Goal: Task Accomplishment & Management: Use online tool/utility

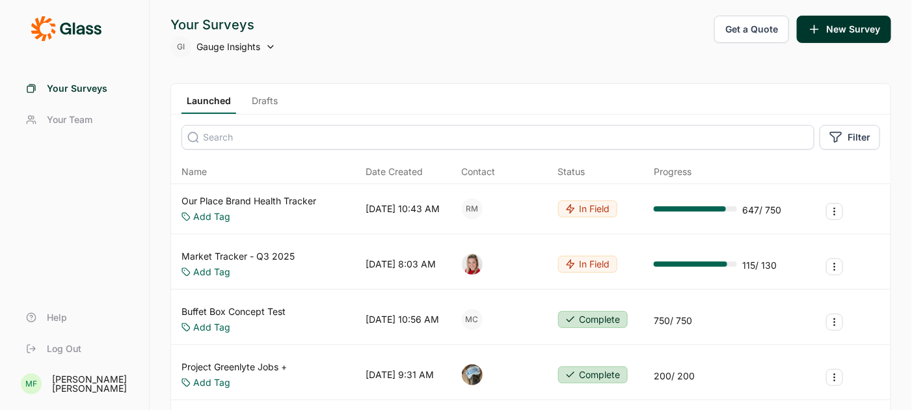
click at [267, 46] on icon at bounding box center [270, 47] width 10 height 10
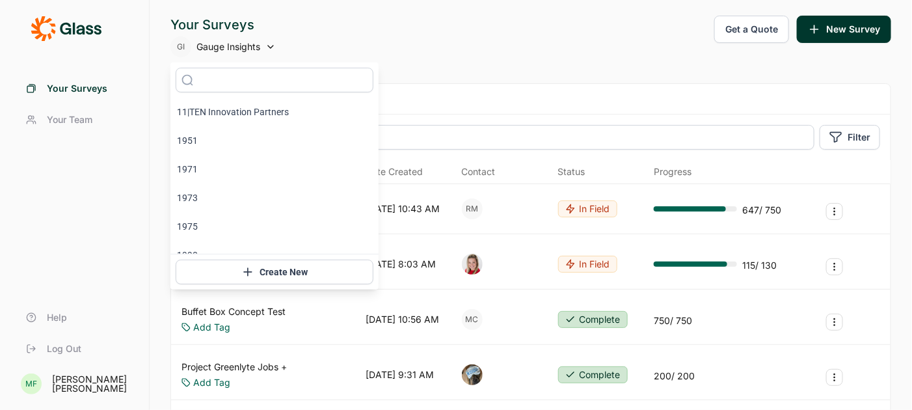
click at [239, 77] on input "text" at bounding box center [275, 80] width 198 height 25
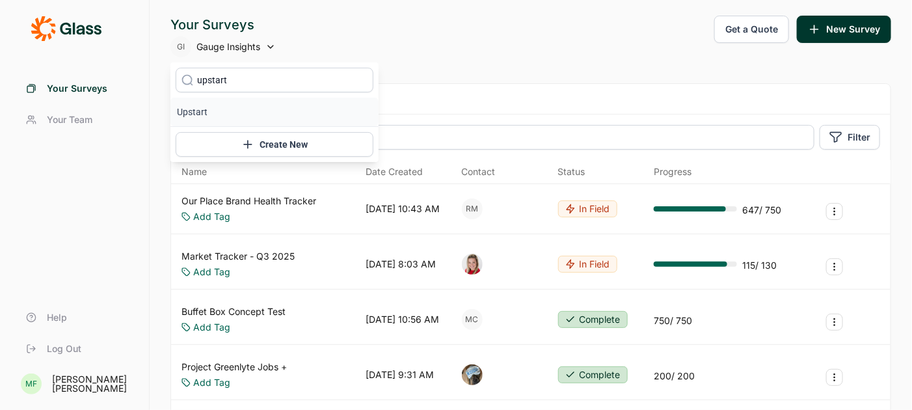
type input "upstart"
click at [183, 116] on icon at bounding box center [187, 80] width 13 height 98
click at [193, 109] on icon at bounding box center [187, 80] width 13 height 98
type input "upstart"
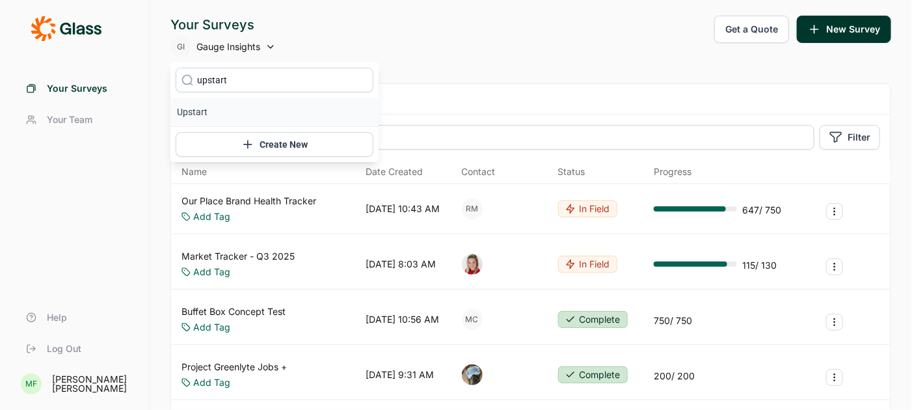
click at [196, 112] on li "Upstart" at bounding box center [274, 112] width 208 height 29
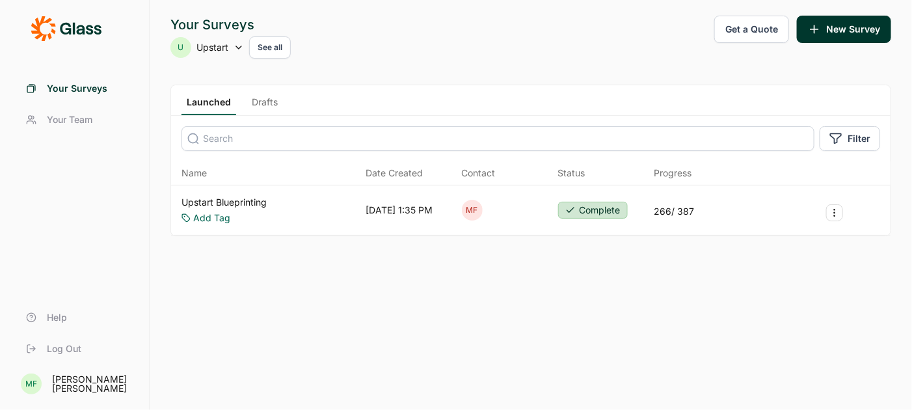
click at [239, 198] on link "Upstart Blueprinting" at bounding box center [223, 202] width 85 height 13
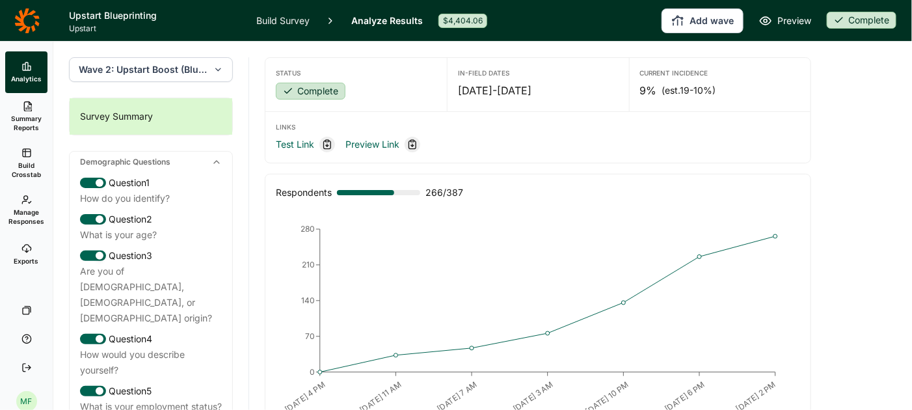
click at [218, 66] on icon "button" at bounding box center [218, 69] width 10 height 13
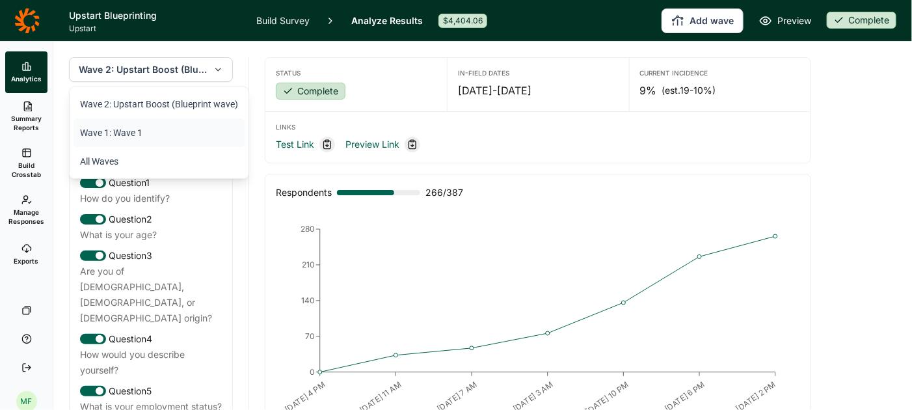
click at [132, 135] on li "Wave 1: Wave 1" at bounding box center [158, 132] width 171 height 29
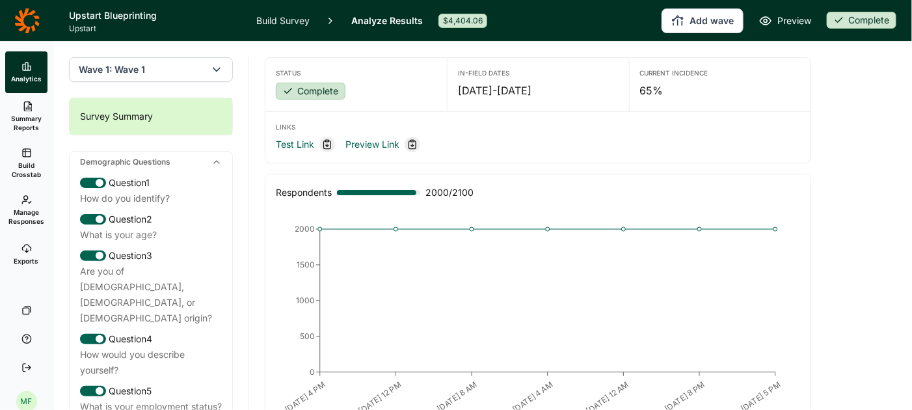
click at [30, 123] on span "Summary Reports" at bounding box center [26, 123] width 32 height 18
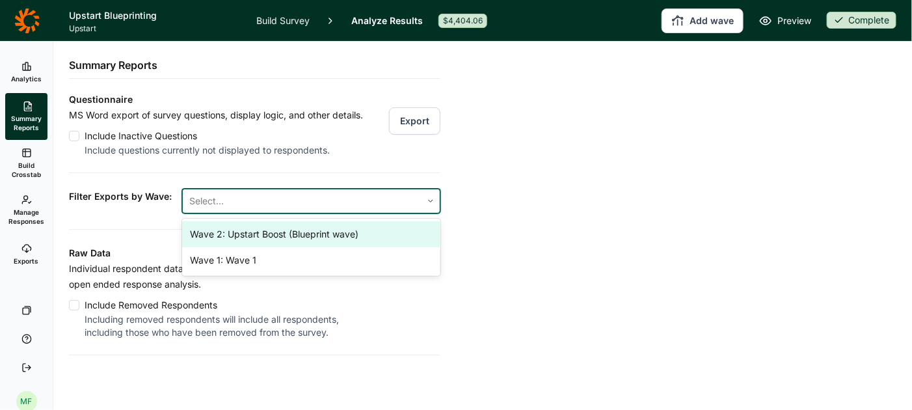
click at [340, 202] on div at bounding box center [302, 201] width 226 height 18
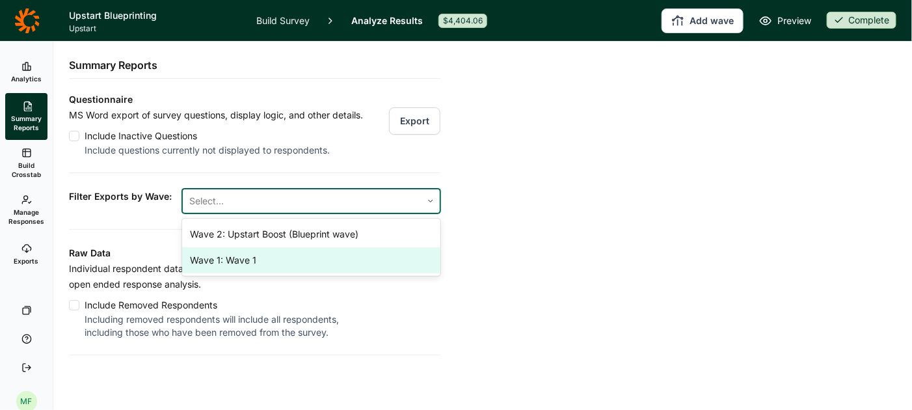
click at [311, 259] on div "Wave 1: Wave 1" at bounding box center [311, 260] width 258 height 26
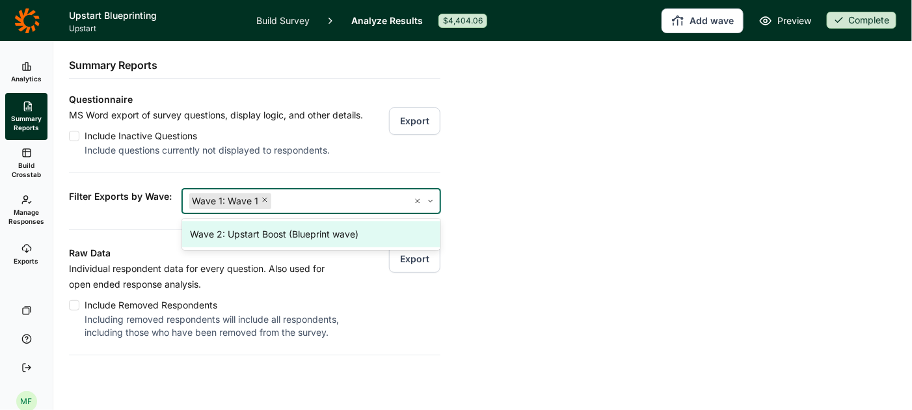
click at [546, 225] on div "Analytics Summary Reports Build Crosstab Manage Responses Exports Your Surveys …" at bounding box center [456, 226] width 912 height 368
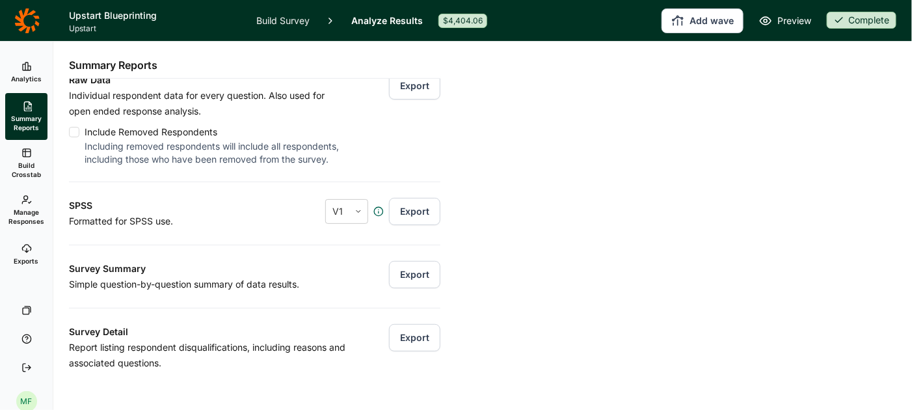
scroll to position [176, 0]
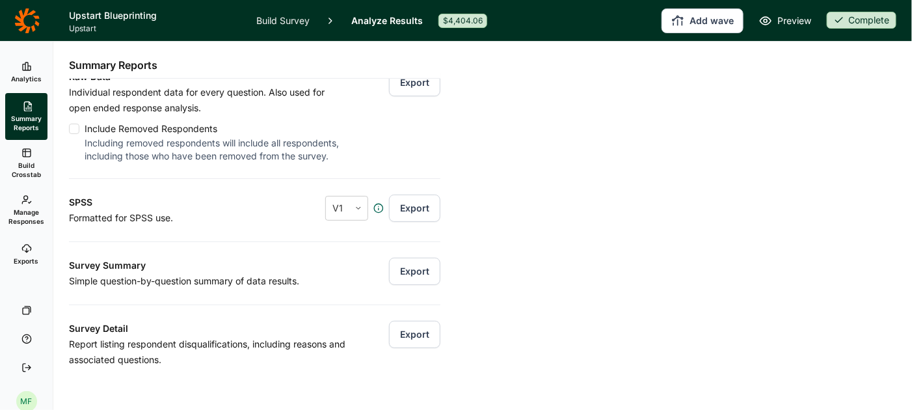
click at [419, 269] on button "Export" at bounding box center [414, 271] width 51 height 27
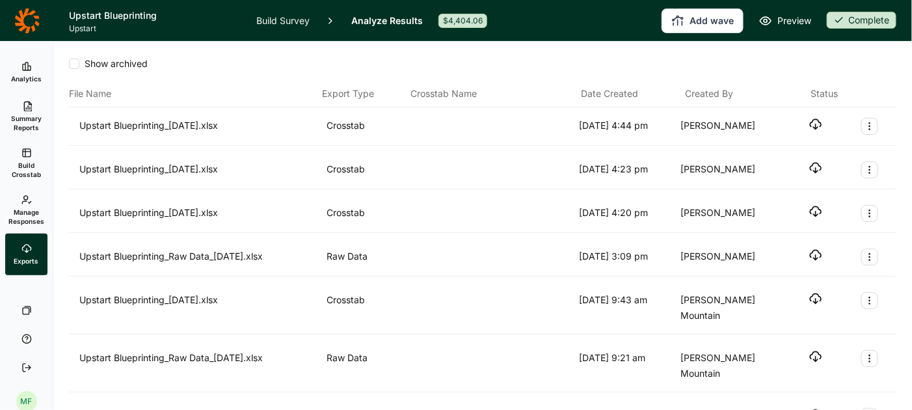
click at [810, 123] on use "button" at bounding box center [815, 125] width 11 height 10
click at [28, 165] on span "Build Crosstab" at bounding box center [26, 170] width 32 height 18
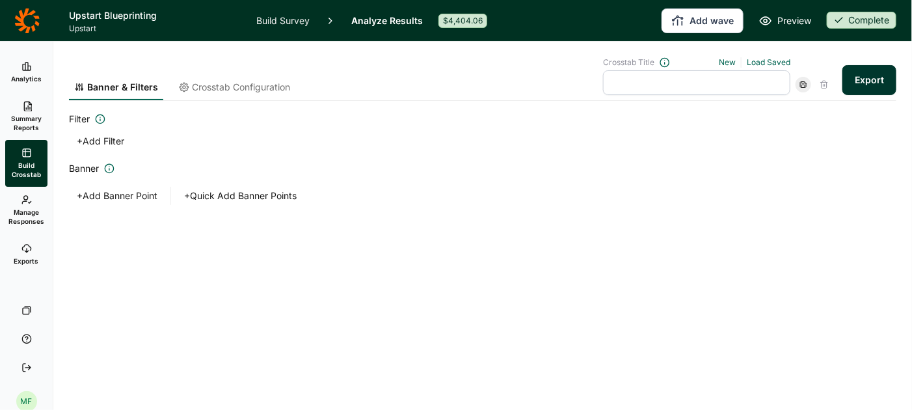
click at [212, 195] on button "+ Quick Add Banner Points" at bounding box center [240, 196] width 128 height 18
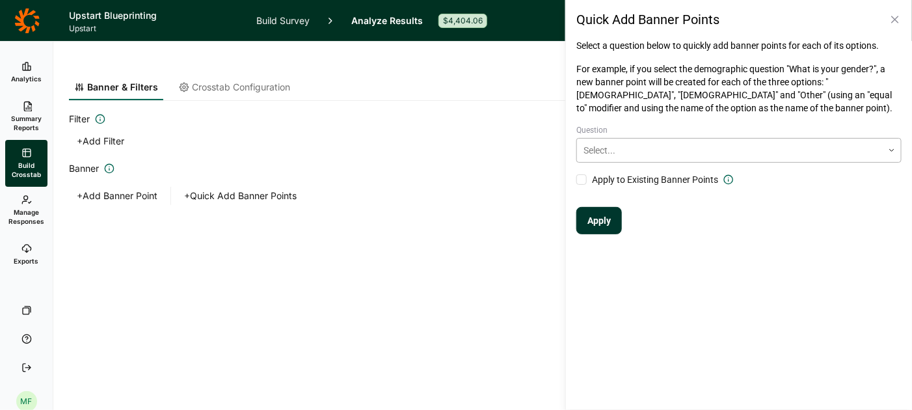
click at [891, 155] on div at bounding box center [891, 150] width 18 height 23
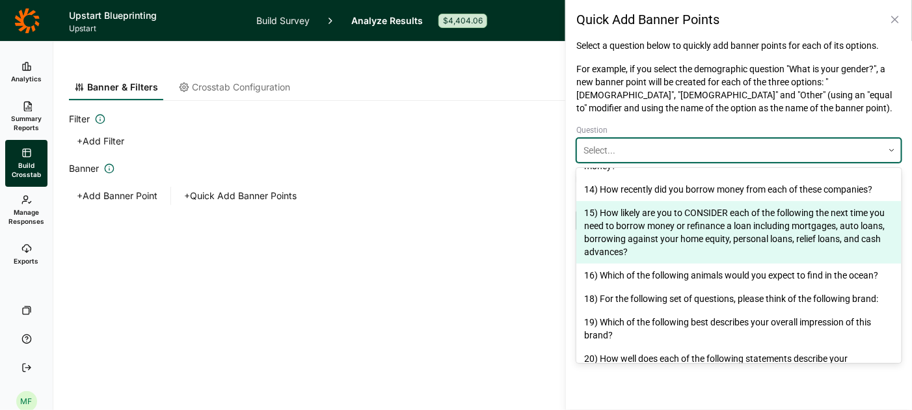
scroll to position [753, 0]
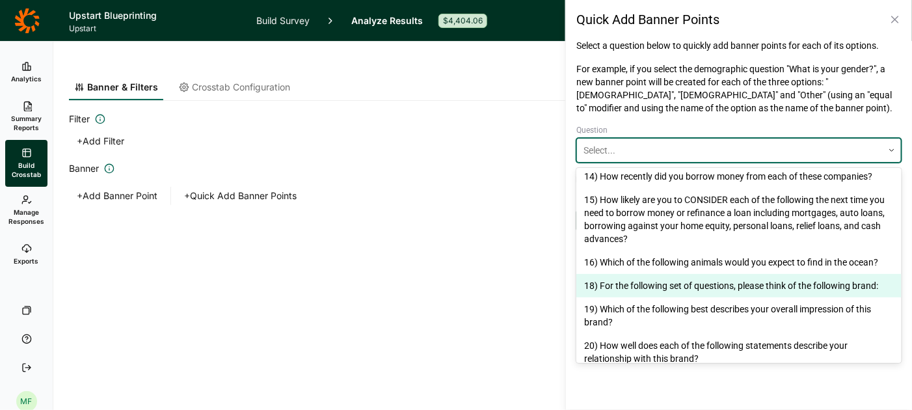
click at [666, 274] on div "18) For the following set of questions, please think of the following brand:" at bounding box center [738, 285] width 325 height 23
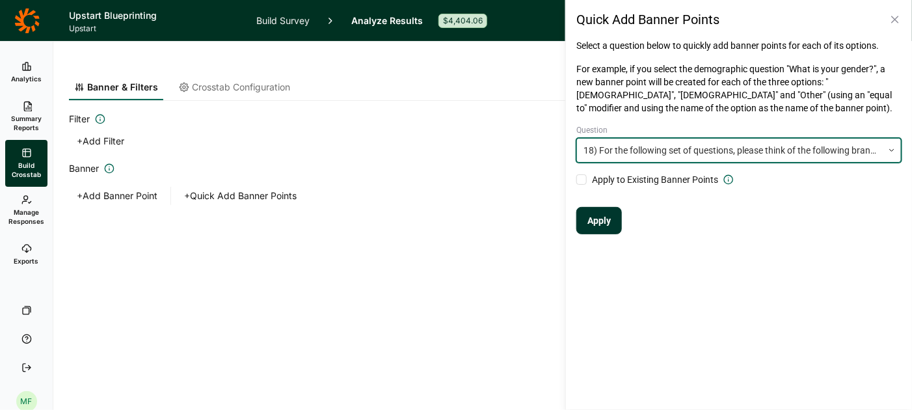
click at [601, 223] on button "Apply" at bounding box center [599, 220] width 46 height 27
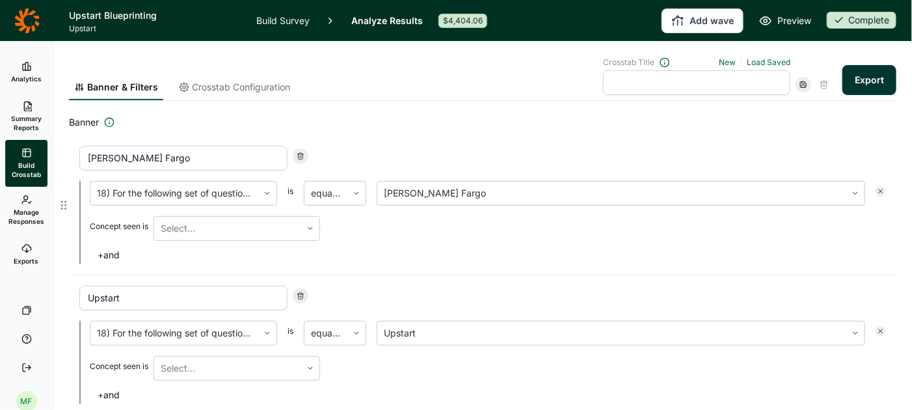
scroll to position [41, 0]
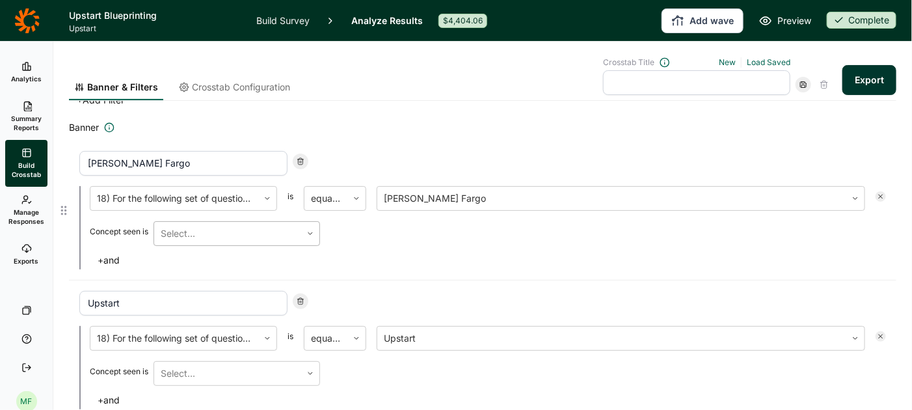
click at [311, 233] on icon at bounding box center [310, 234] width 8 height 8
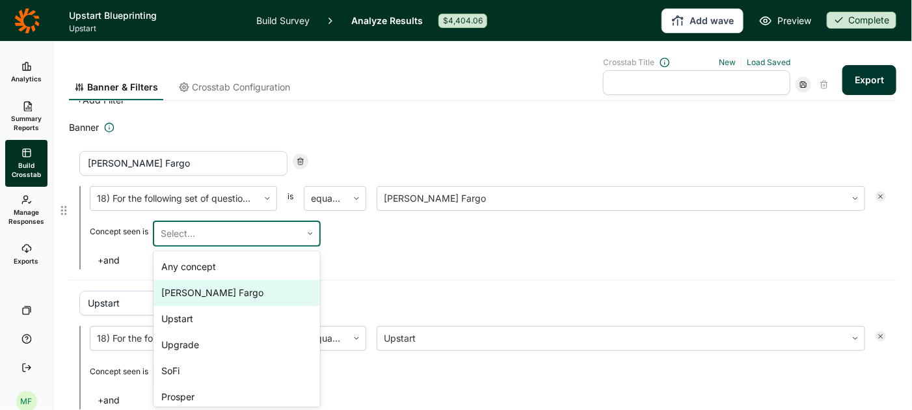
click at [256, 291] on div "[PERSON_NAME] Fargo" at bounding box center [236, 293] width 166 height 26
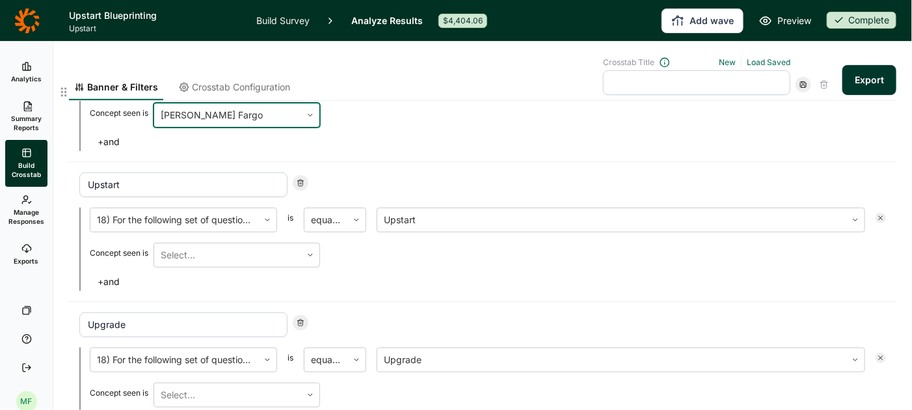
scroll to position [157, 0]
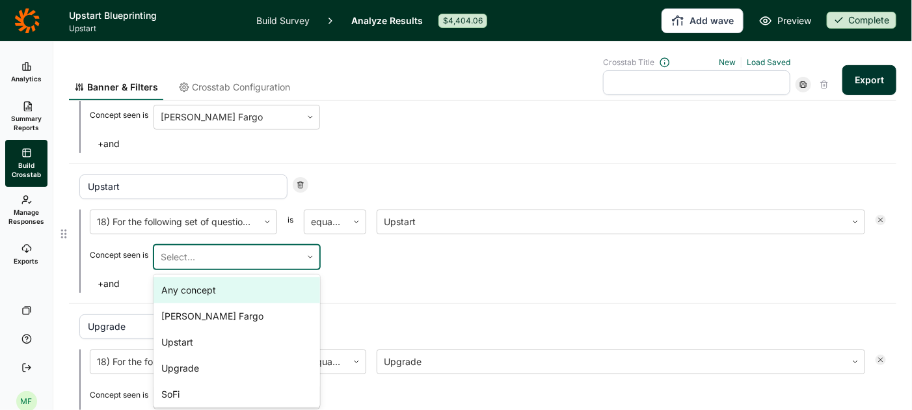
click at [305, 257] on div at bounding box center [310, 257] width 18 height 8
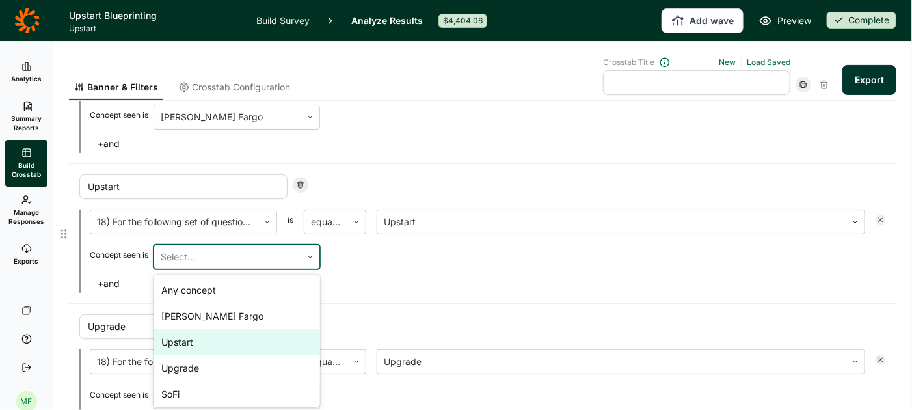
click at [250, 339] on div "Upstart" at bounding box center [236, 342] width 166 height 26
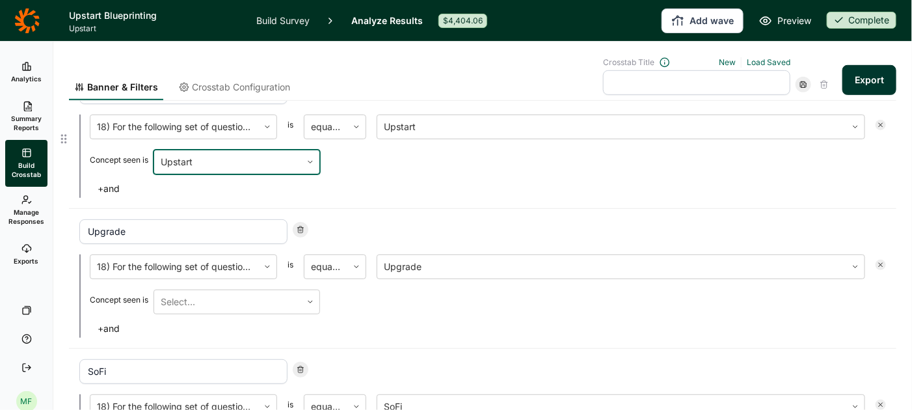
scroll to position [255, 0]
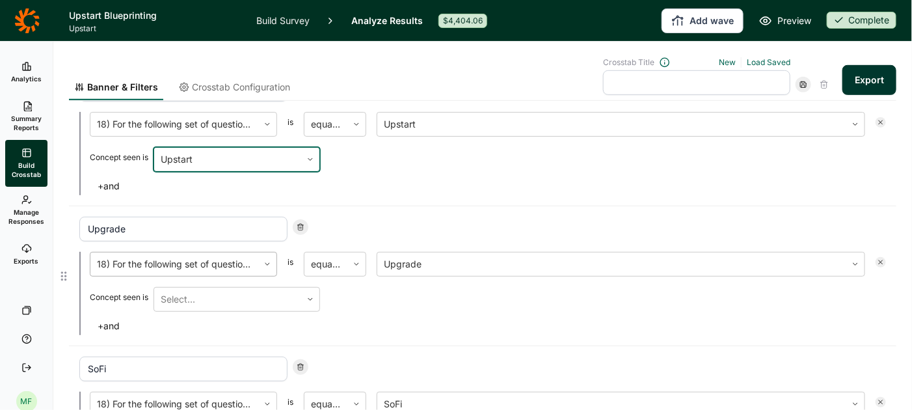
click at [266, 263] on icon at bounding box center [267, 264] width 8 height 8
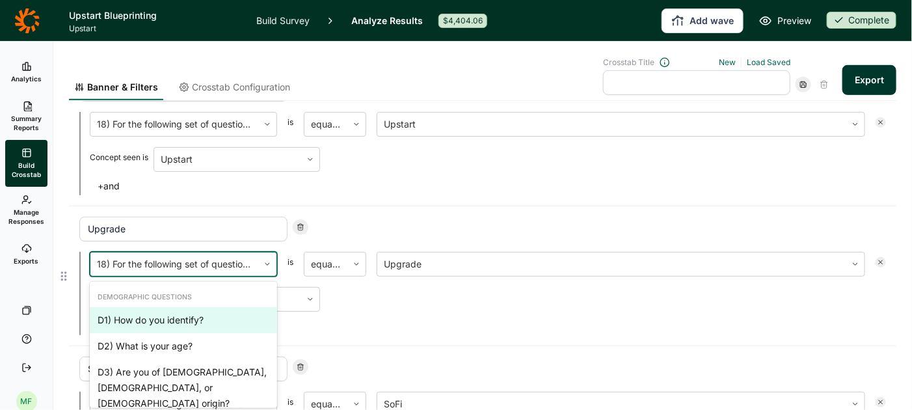
click at [326, 230] on div "Upgrade" at bounding box center [482, 229] width 806 height 25
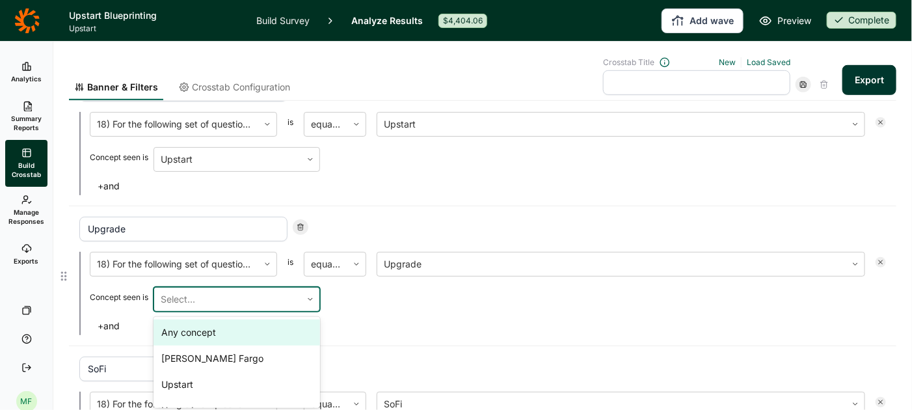
click at [310, 300] on div at bounding box center [310, 298] width 18 height 23
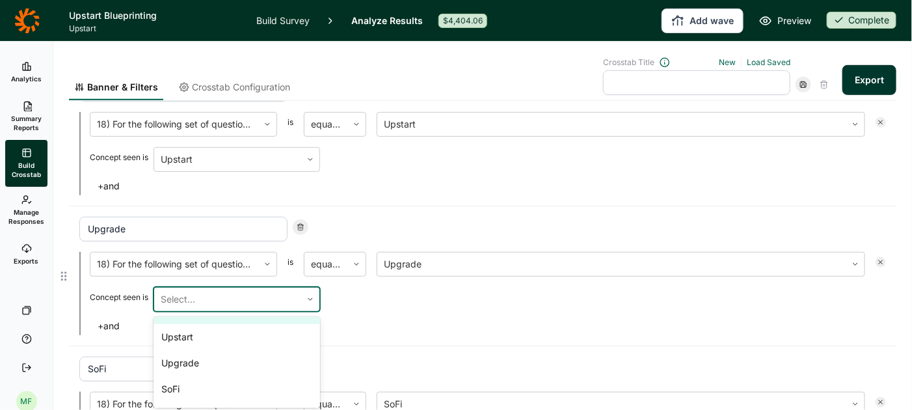
scroll to position [51, 0]
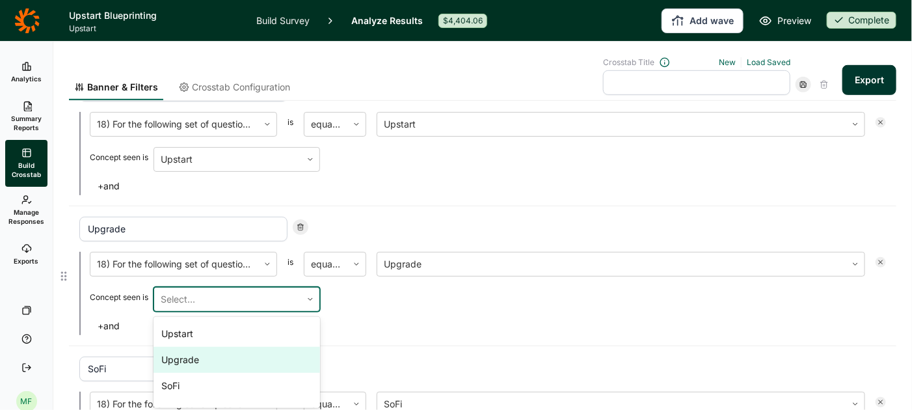
click at [264, 354] on div "Upgrade" at bounding box center [236, 360] width 166 height 26
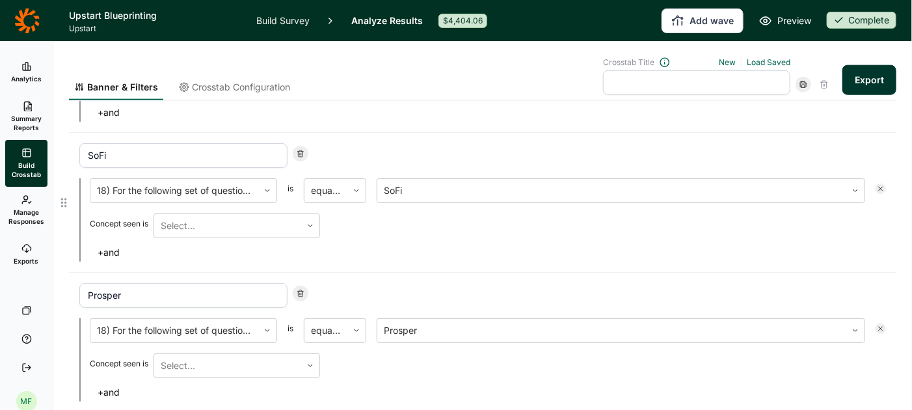
scroll to position [470, 0]
click at [308, 220] on icon at bounding box center [310, 224] width 8 height 8
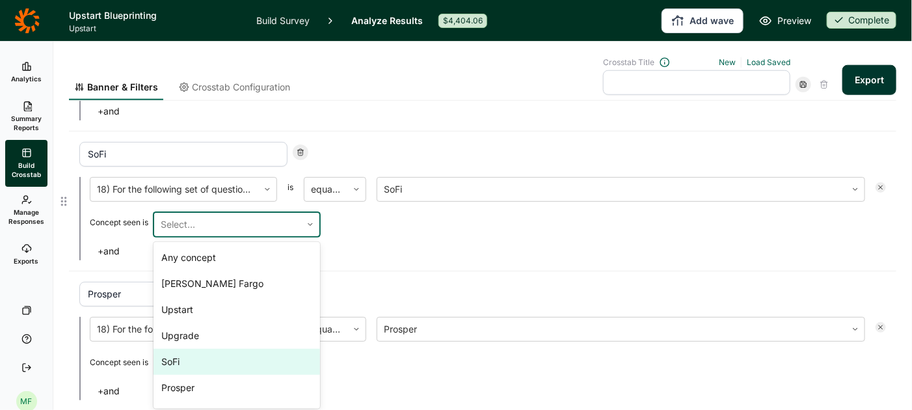
click at [245, 354] on div "SoFi" at bounding box center [236, 362] width 166 height 26
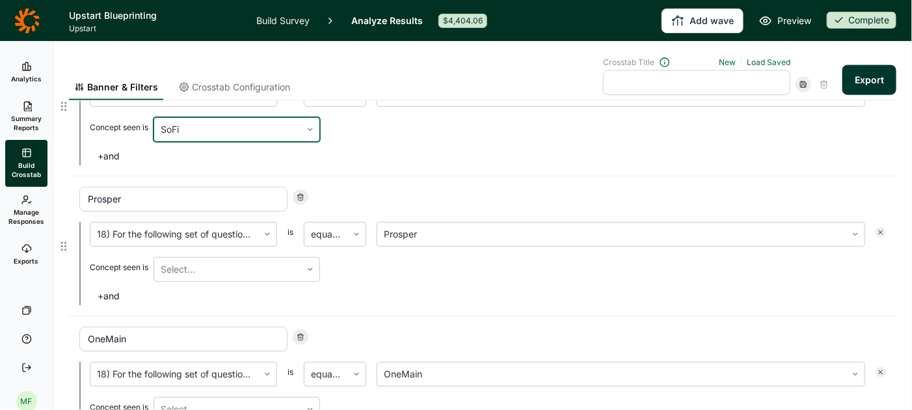
scroll to position [602, 0]
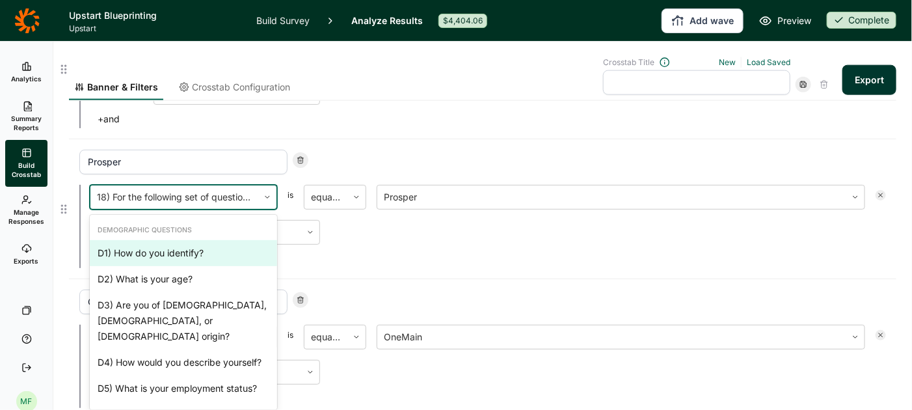
click at [266, 194] on icon at bounding box center [267, 197] width 8 height 8
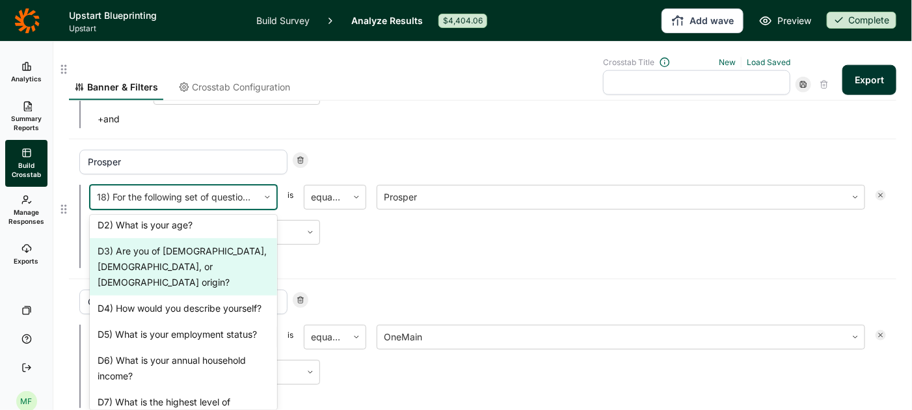
scroll to position [0, 0]
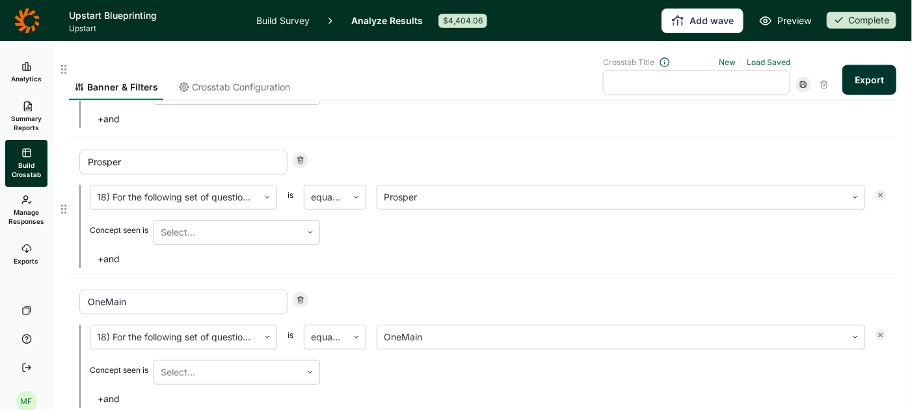
click at [359, 155] on div "Prosper" at bounding box center [482, 162] width 806 height 25
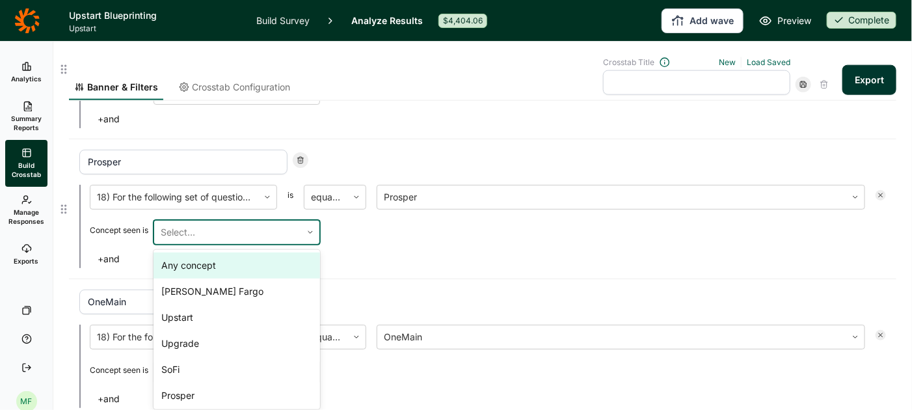
click at [312, 232] on div at bounding box center [310, 231] width 18 height 23
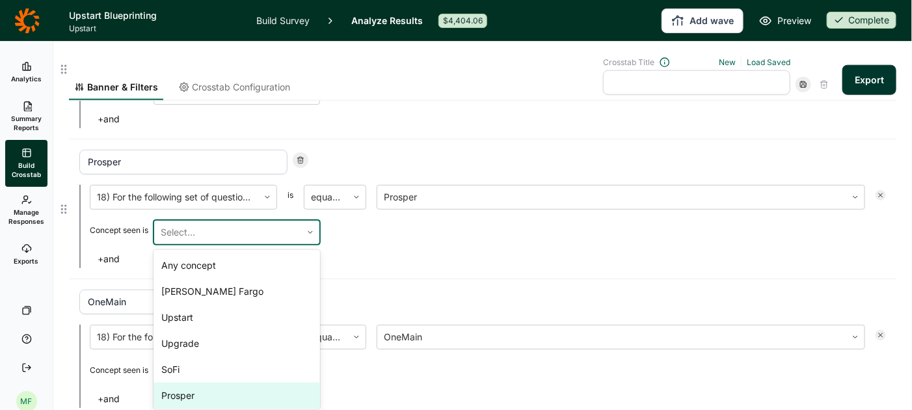
click at [258, 388] on div "Prosper" at bounding box center [236, 395] width 166 height 26
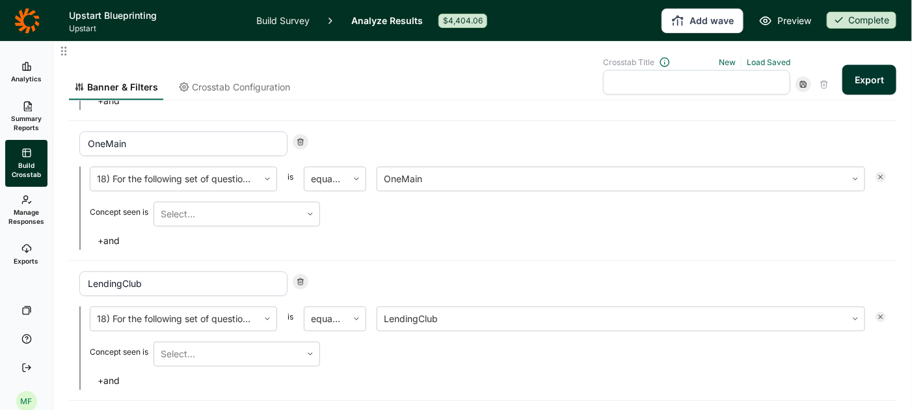
scroll to position [768, 0]
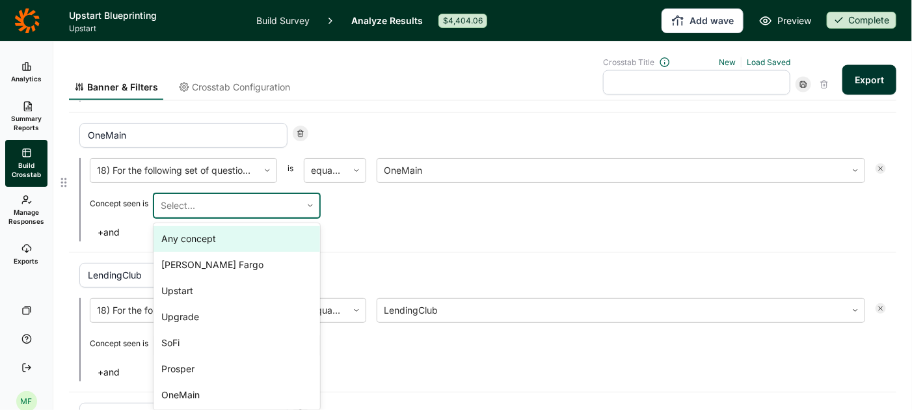
click at [312, 205] on div at bounding box center [310, 205] width 18 height 23
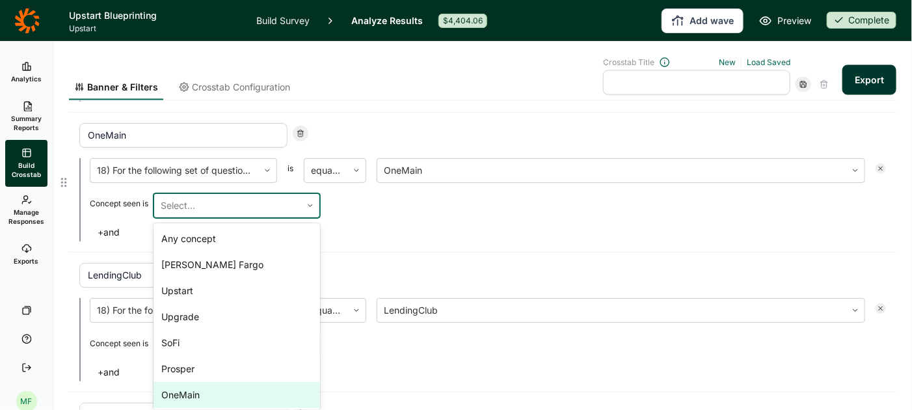
click at [256, 382] on div "OneMain" at bounding box center [236, 395] width 166 height 26
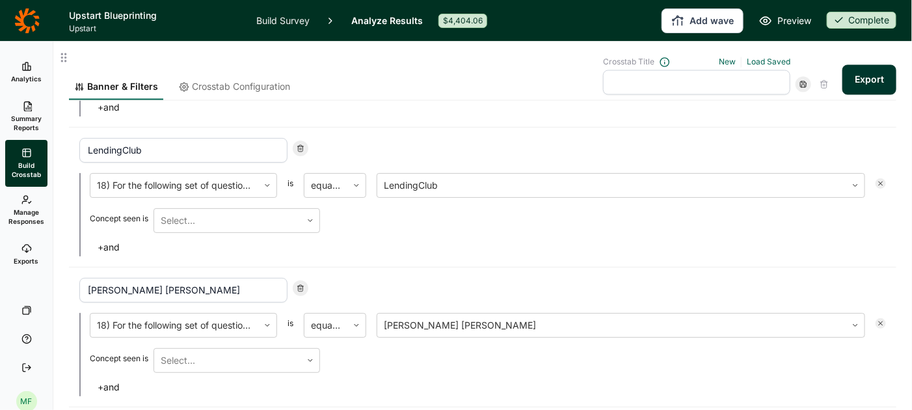
scroll to position [897, 0]
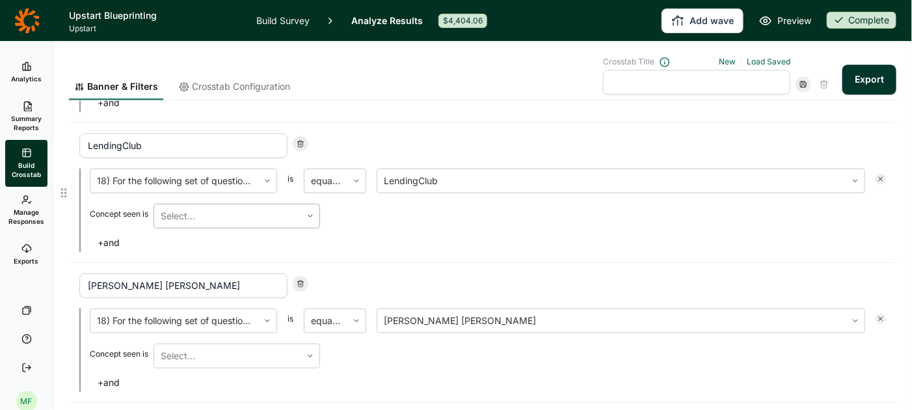
click at [312, 212] on icon at bounding box center [310, 216] width 8 height 8
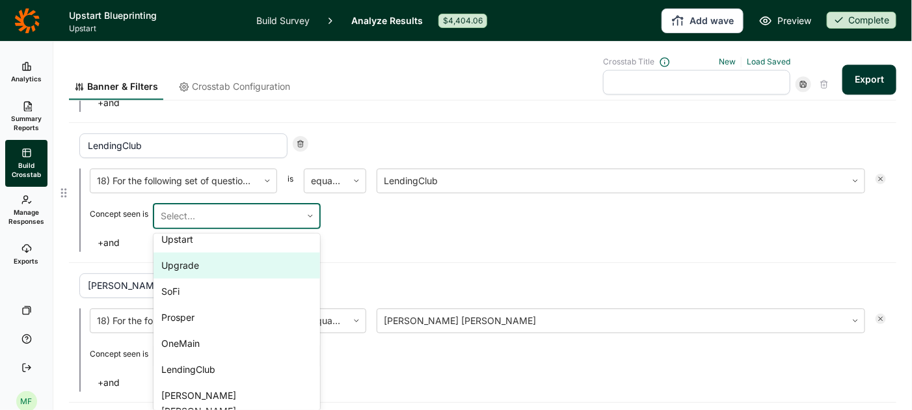
scroll to position [70, 0]
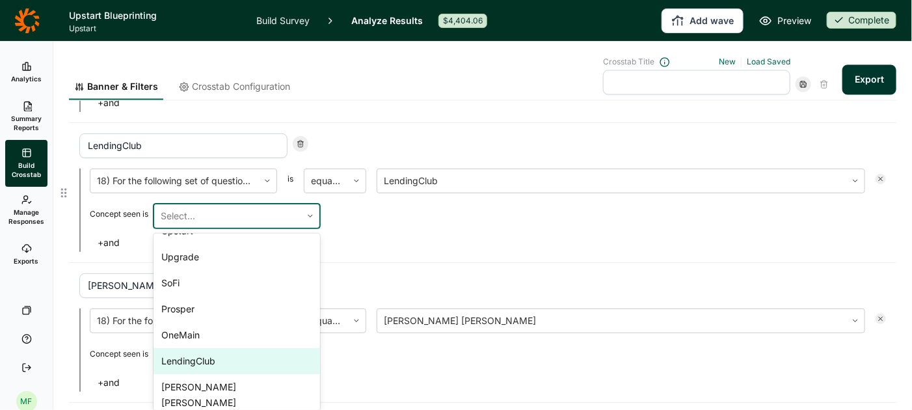
click at [259, 353] on div "LendingClub" at bounding box center [236, 361] width 166 height 26
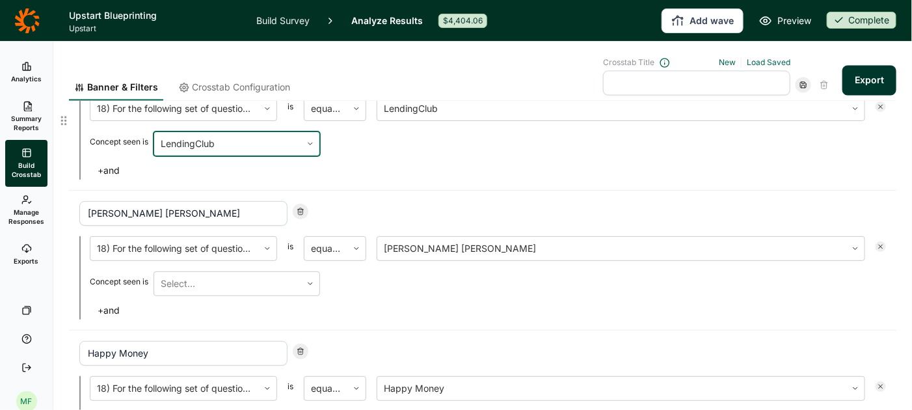
scroll to position [981, 0]
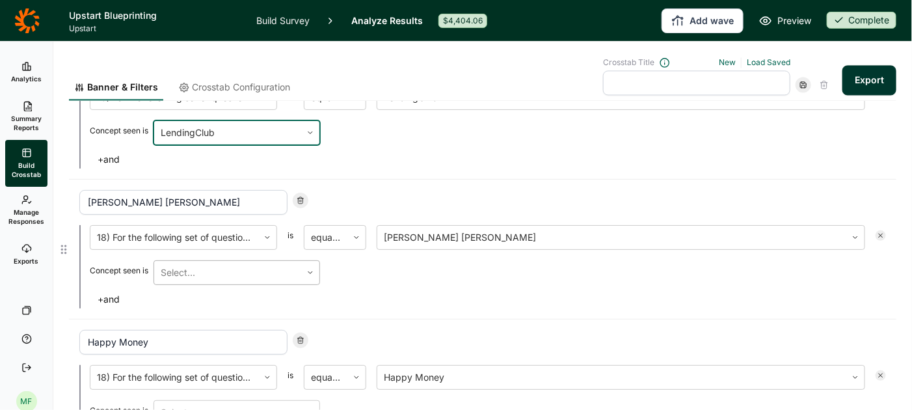
click at [310, 272] on use at bounding box center [310, 273] width 4 height 2
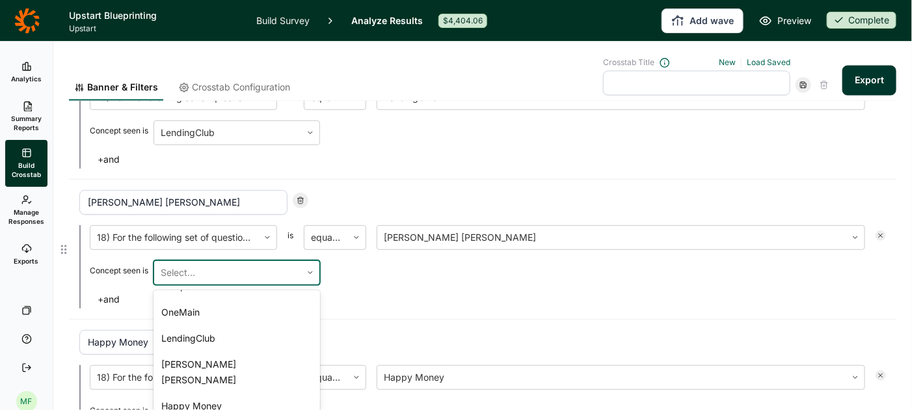
scroll to position [143, 0]
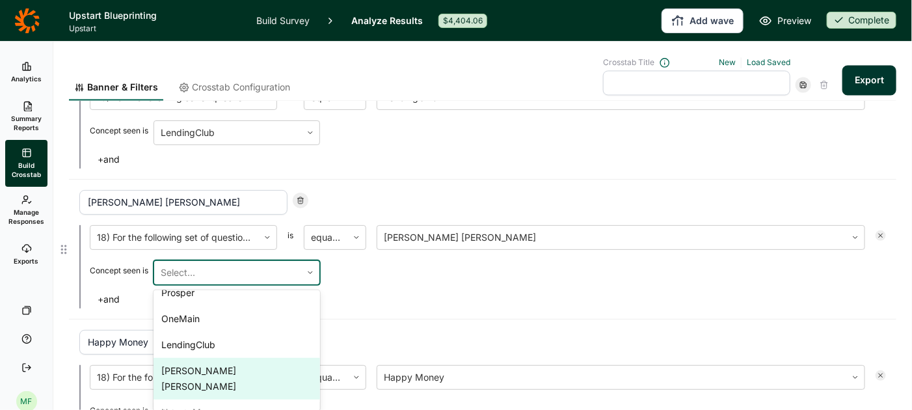
click at [263, 360] on div "[PERSON_NAME] [PERSON_NAME]" at bounding box center [236, 379] width 166 height 42
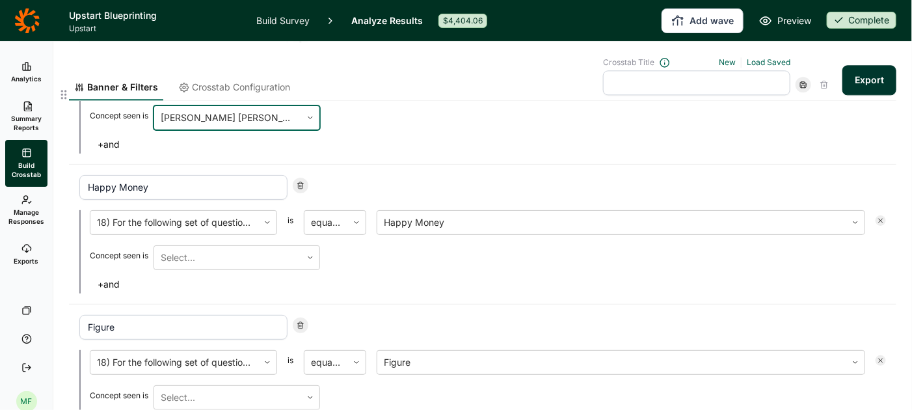
scroll to position [1142, 0]
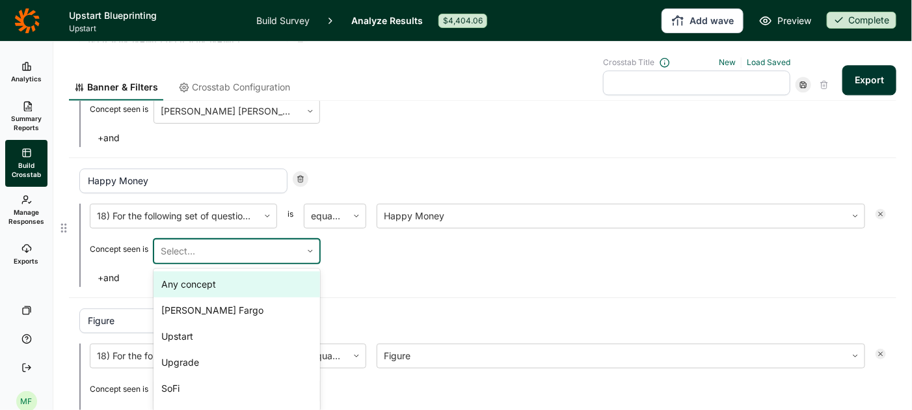
click at [311, 248] on div at bounding box center [310, 250] width 18 height 23
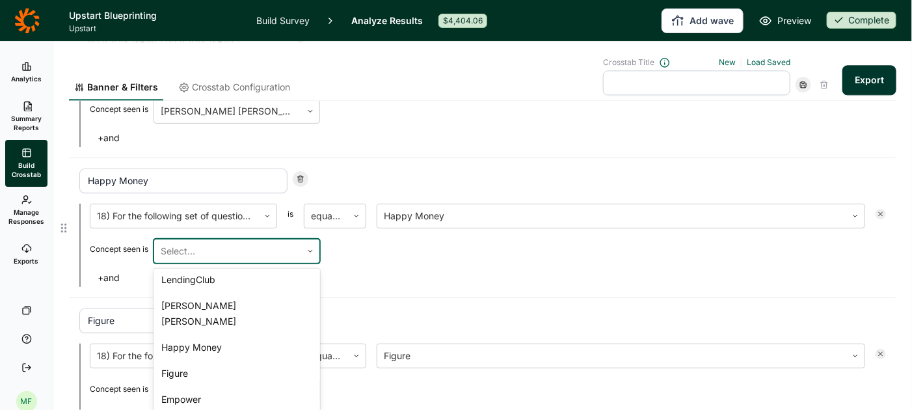
scroll to position [189, 0]
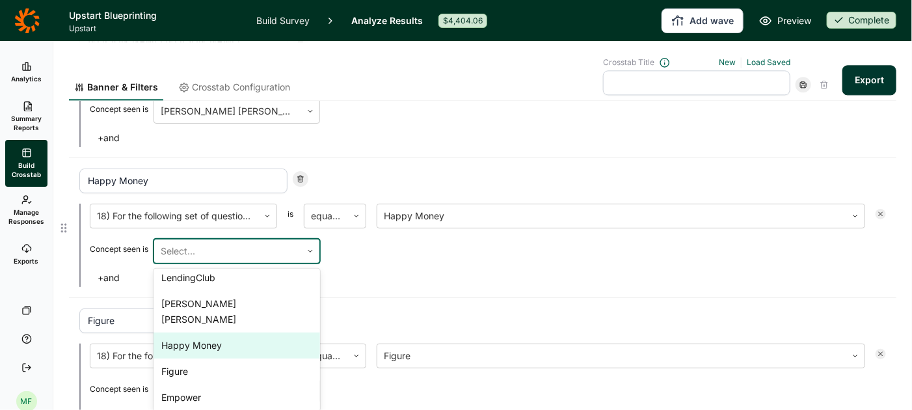
click at [250, 332] on div "Happy Money" at bounding box center [236, 345] width 166 height 26
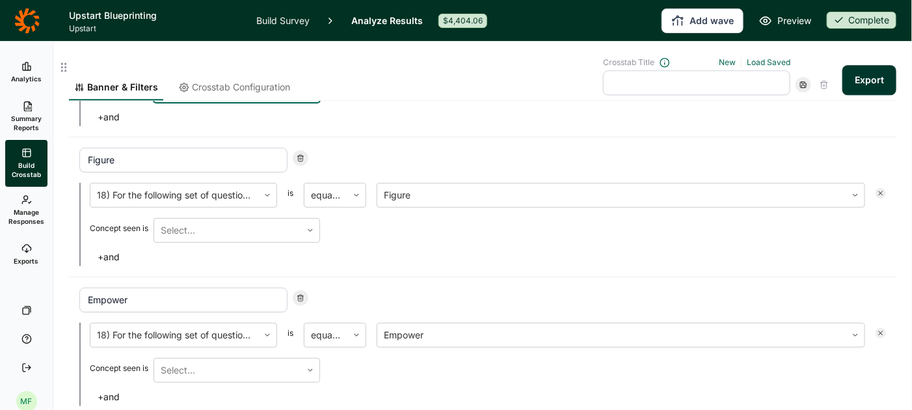
scroll to position [1305, 0]
click at [268, 192] on use at bounding box center [267, 193] width 4 height 2
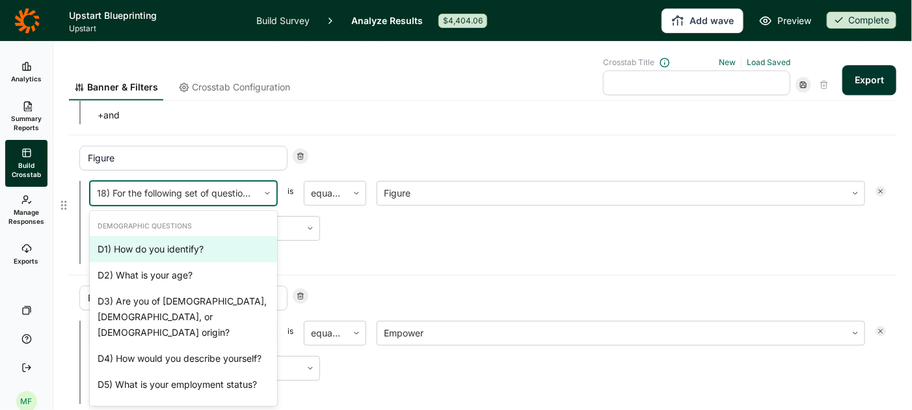
click at [354, 146] on div "Figure" at bounding box center [482, 158] width 806 height 25
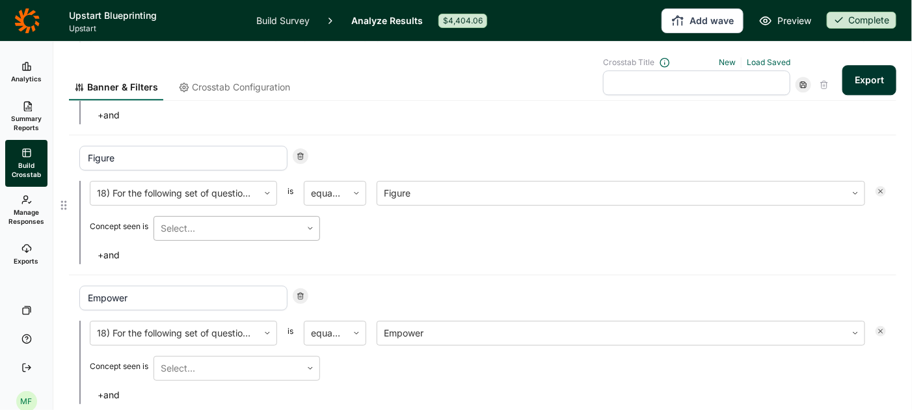
click at [313, 224] on icon at bounding box center [310, 228] width 8 height 8
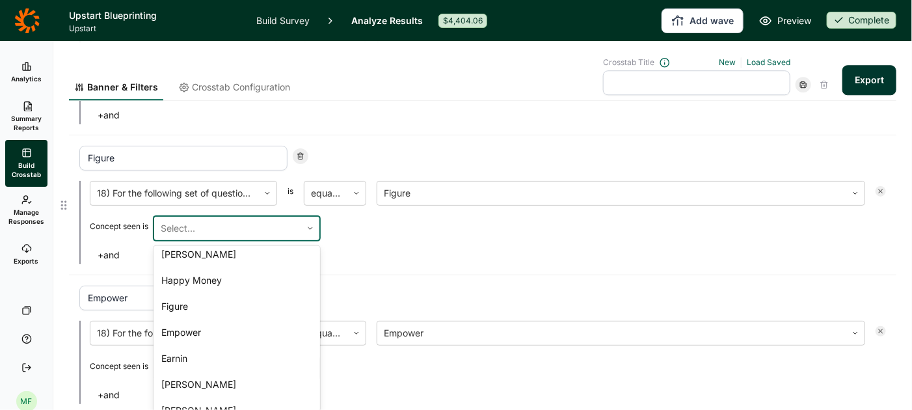
scroll to position [220, 0]
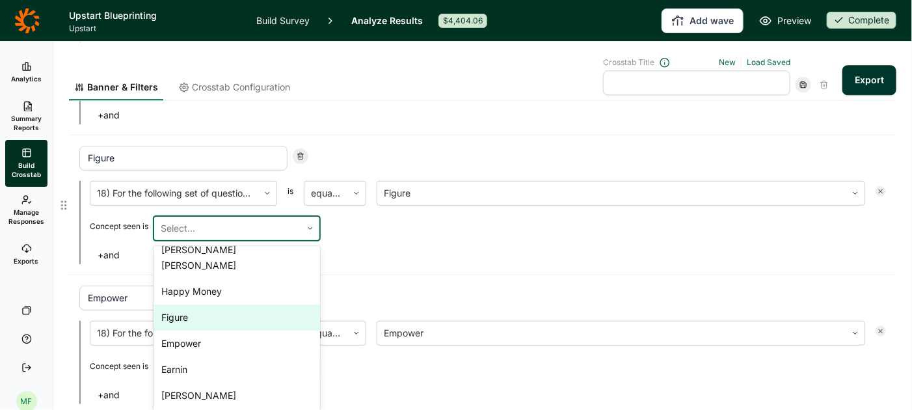
click at [280, 304] on div "Figure" at bounding box center [236, 317] width 166 height 26
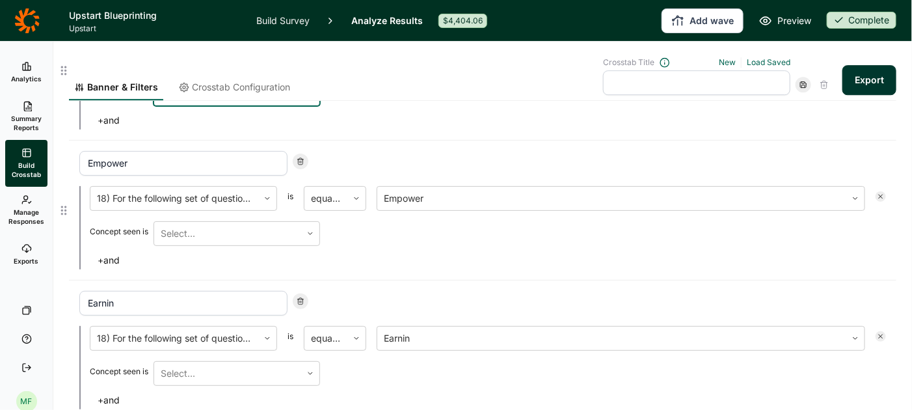
scroll to position [1440, 0]
click at [310, 232] on use at bounding box center [310, 233] width 4 height 2
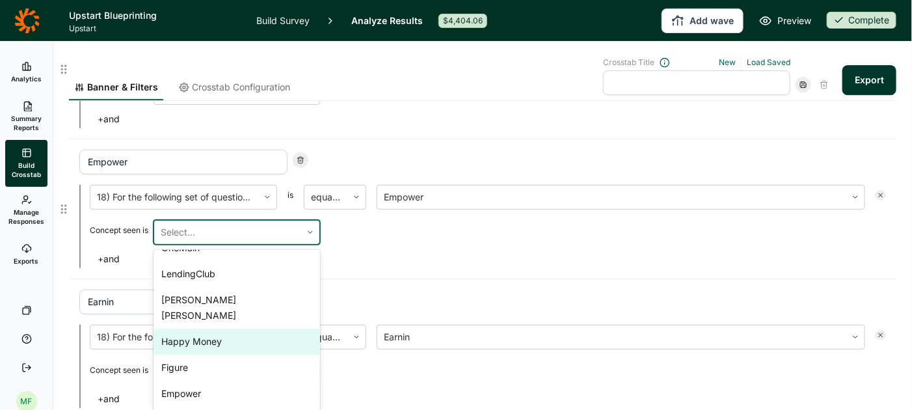
scroll to position [176, 0]
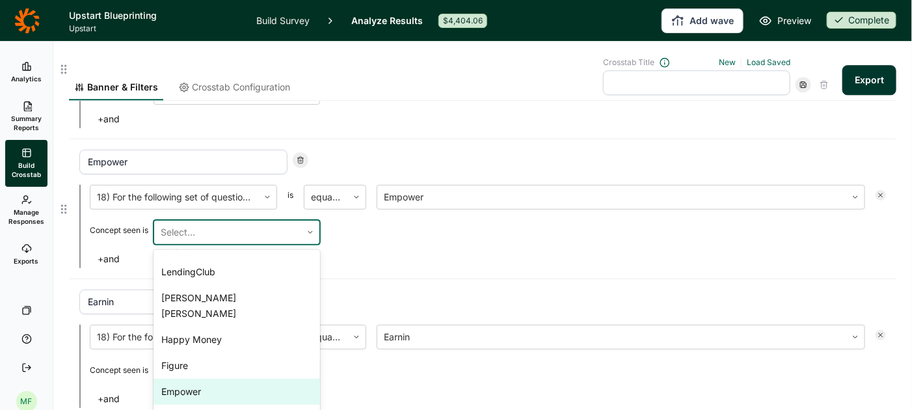
click at [237, 378] on div "Empower" at bounding box center [236, 391] width 166 height 26
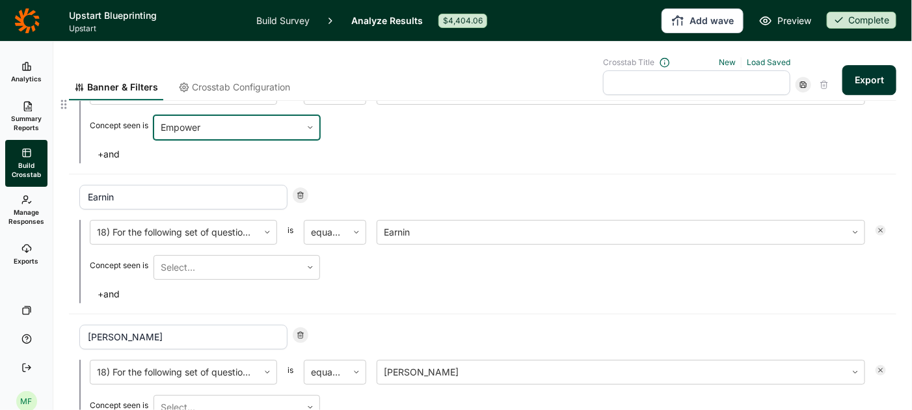
scroll to position [1580, 0]
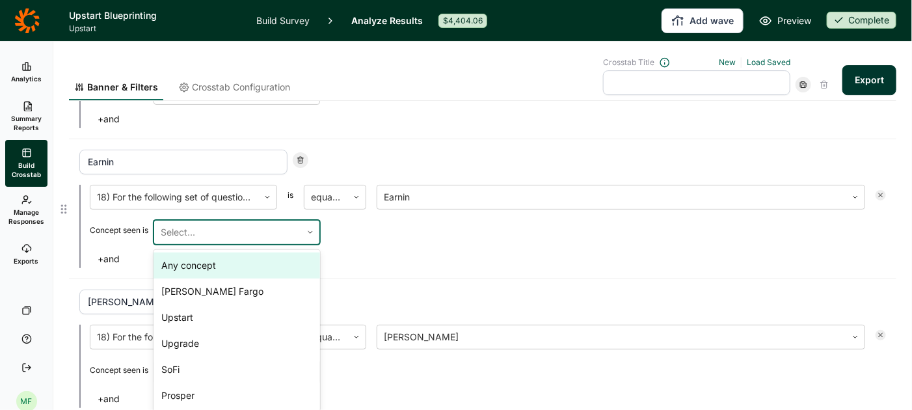
click at [311, 228] on icon at bounding box center [310, 232] width 8 height 8
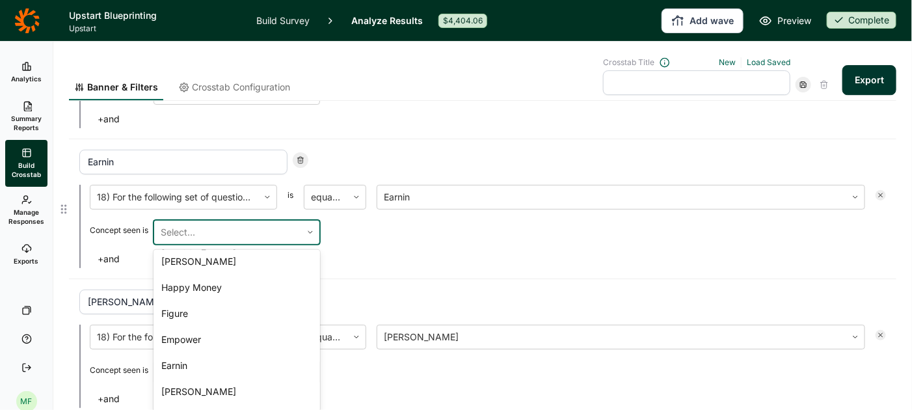
scroll to position [226, 0]
click at [254, 354] on div "Earnin" at bounding box center [236, 367] width 166 height 26
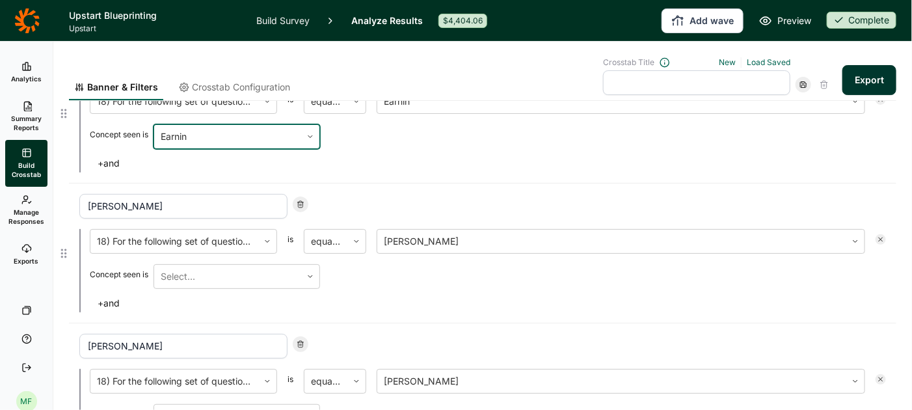
scroll to position [1688, 0]
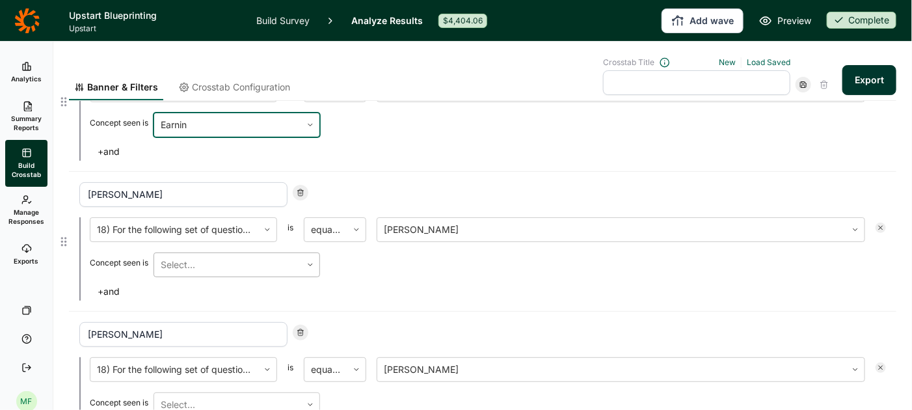
click at [317, 261] on div at bounding box center [310, 265] width 18 height 8
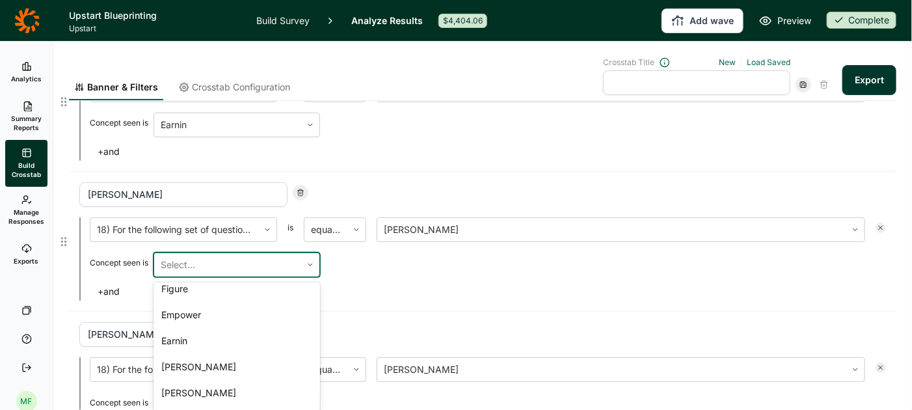
scroll to position [290, 0]
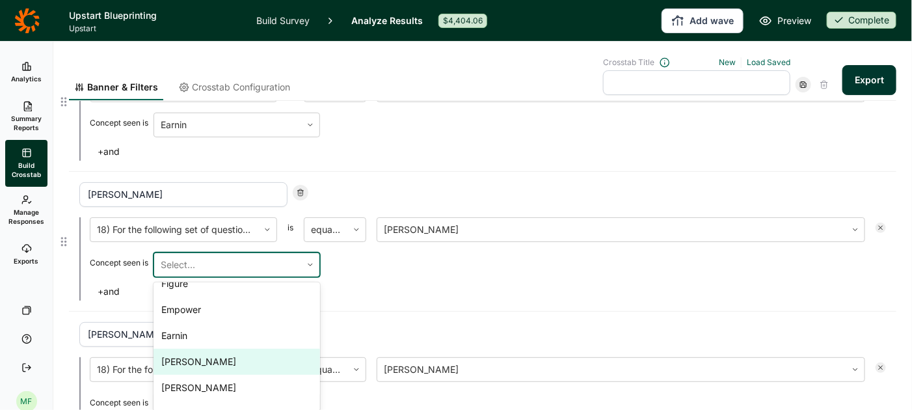
click at [268, 349] on div "[PERSON_NAME]" at bounding box center [236, 362] width 166 height 26
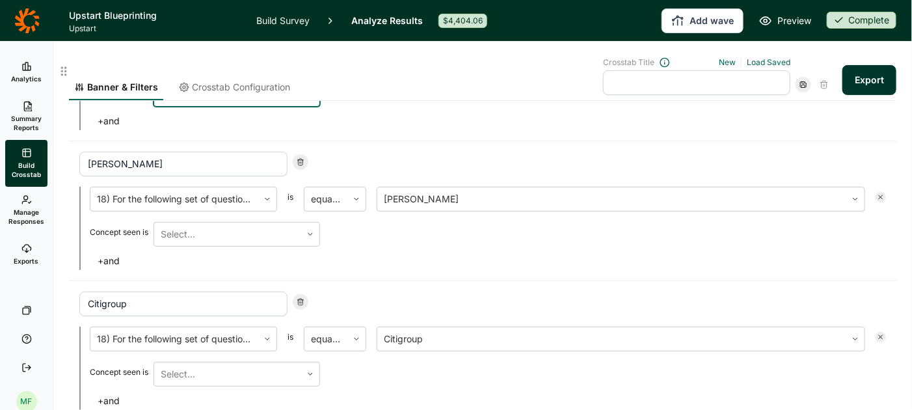
scroll to position [1860, 0]
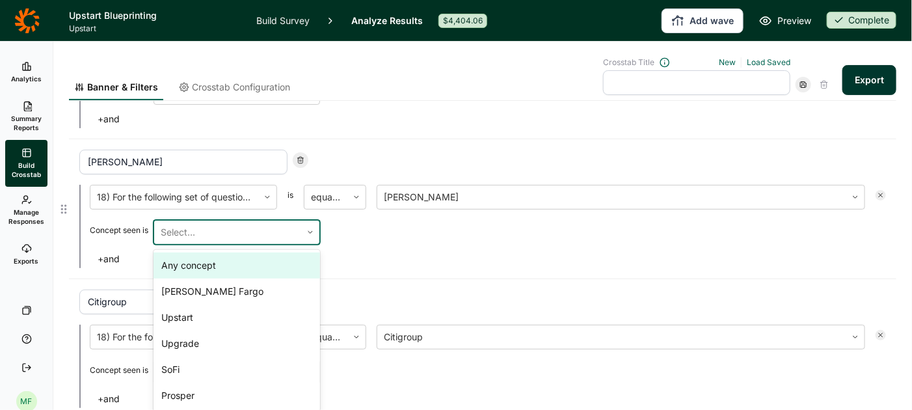
click at [307, 228] on icon at bounding box center [310, 232] width 8 height 8
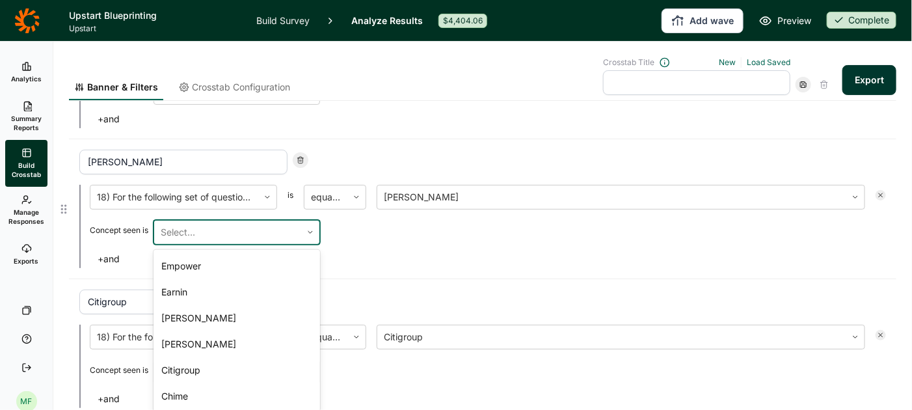
scroll to position [313, 0]
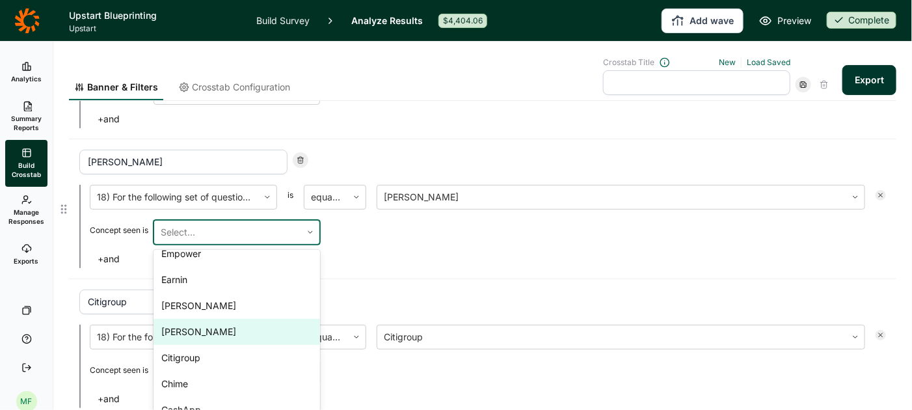
click at [255, 319] on div "[PERSON_NAME]" at bounding box center [236, 332] width 166 height 26
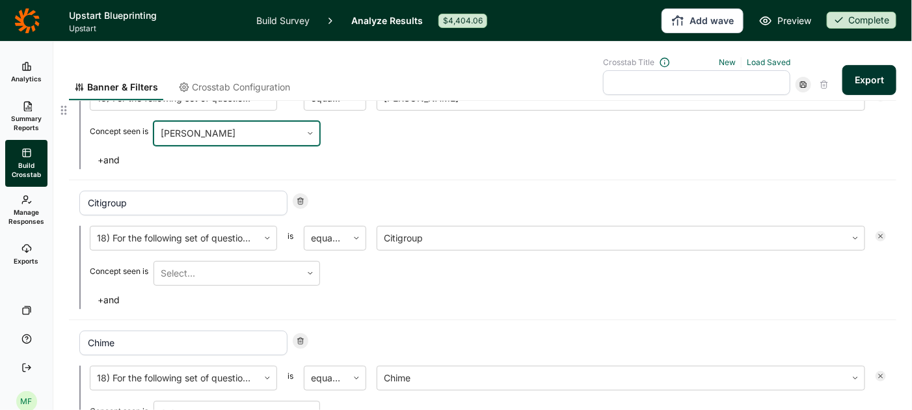
scroll to position [1981, 0]
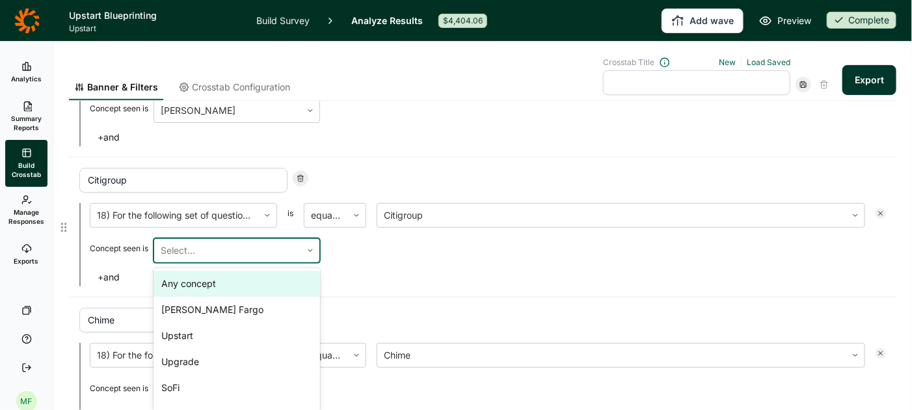
click at [312, 246] on icon at bounding box center [310, 250] width 8 height 8
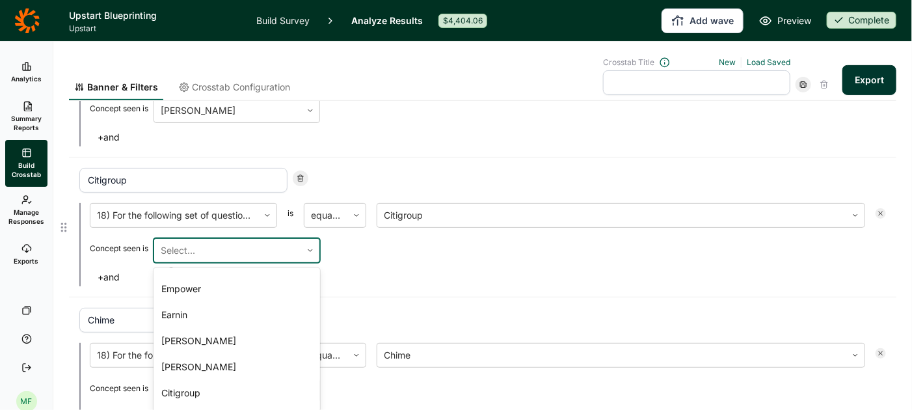
scroll to position [298, 0]
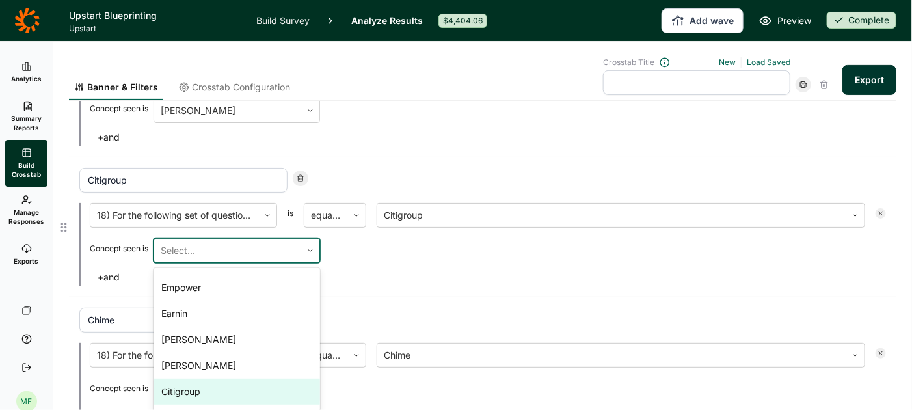
click at [246, 378] on div "Citigroup" at bounding box center [236, 391] width 166 height 26
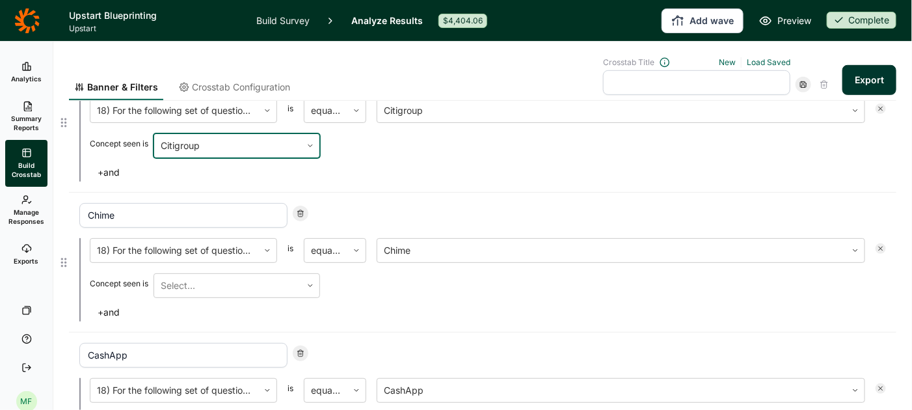
scroll to position [2115, 0]
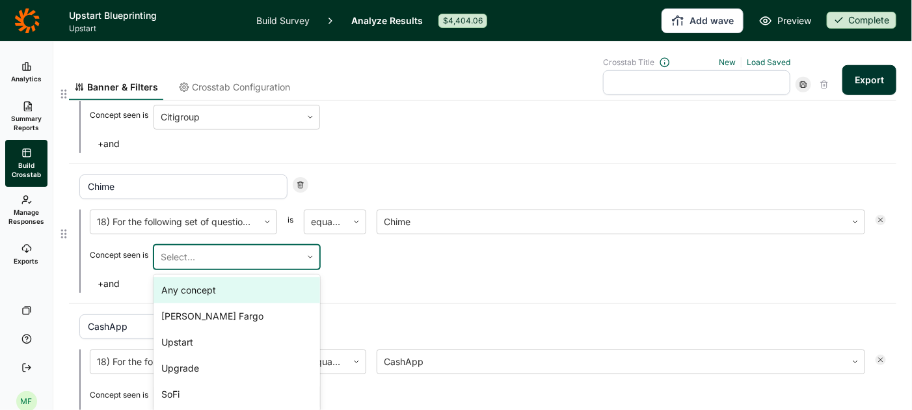
click at [310, 253] on icon at bounding box center [310, 257] width 8 height 8
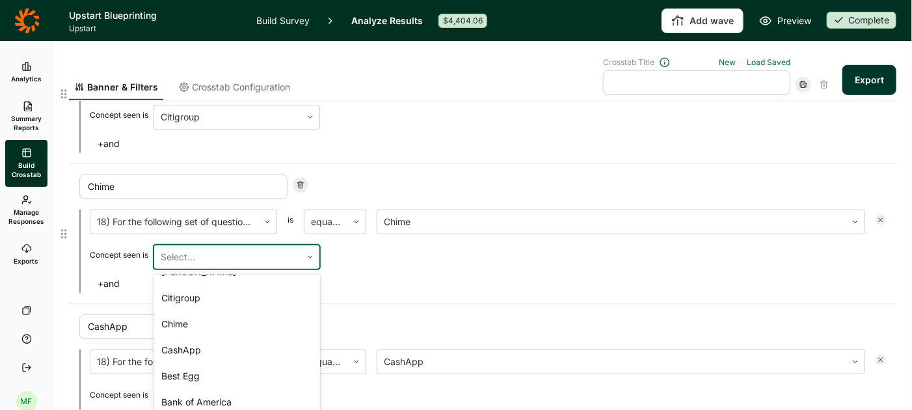
scroll to position [400, 0]
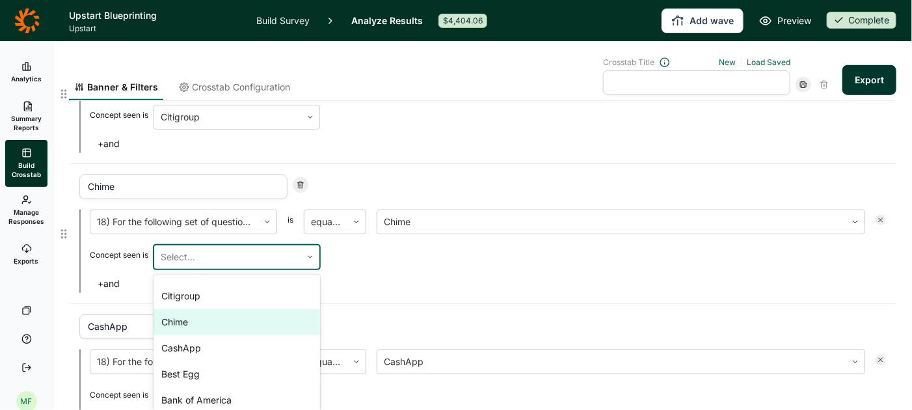
click at [275, 309] on div "Chime" at bounding box center [236, 322] width 166 height 26
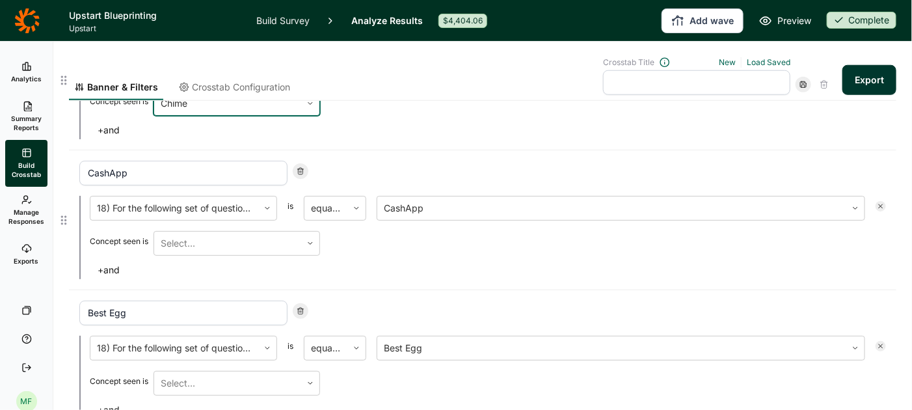
scroll to position [2277, 0]
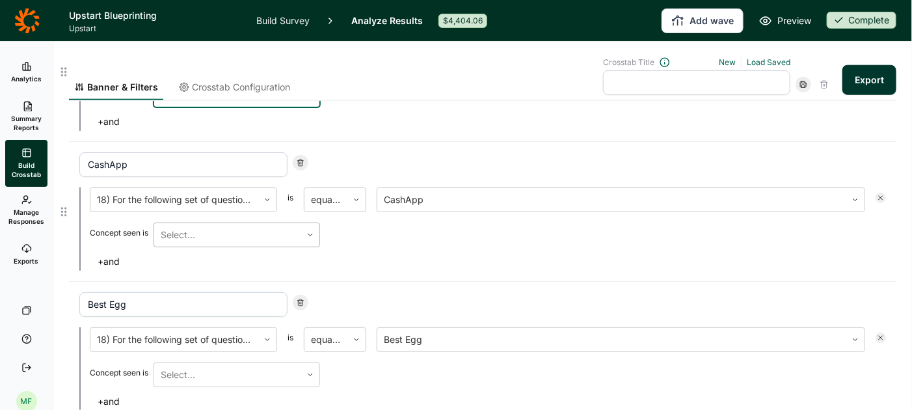
click at [313, 231] on icon at bounding box center [310, 235] width 8 height 8
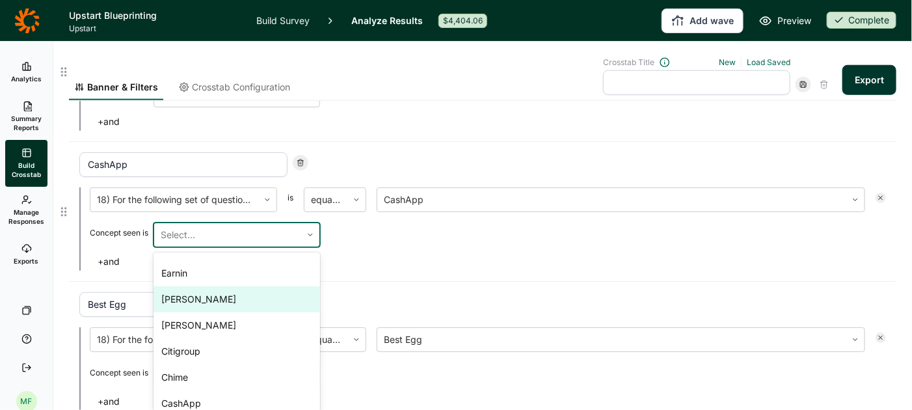
scroll to position [324, 0]
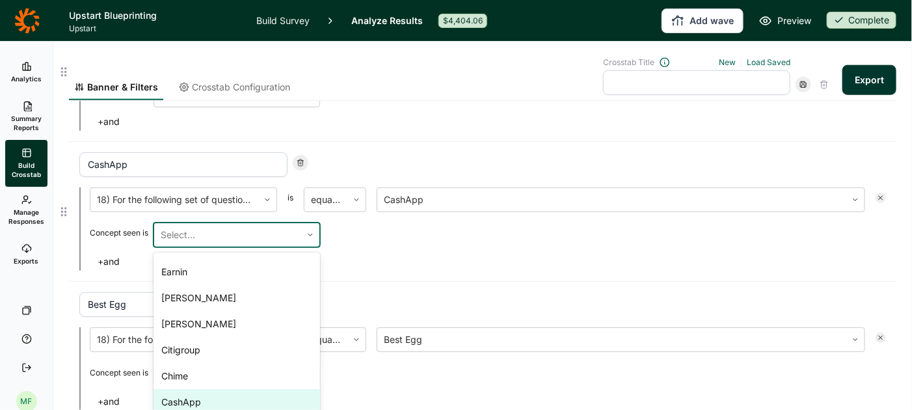
click at [235, 389] on div "CashApp" at bounding box center [236, 402] width 166 height 26
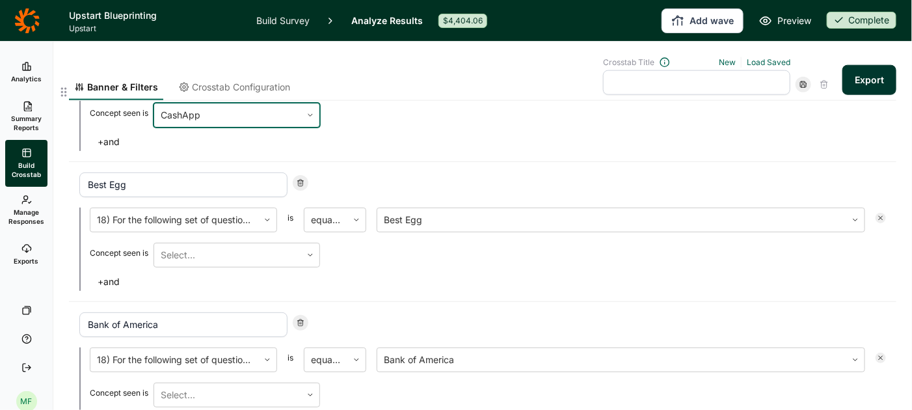
scroll to position [2410, 0]
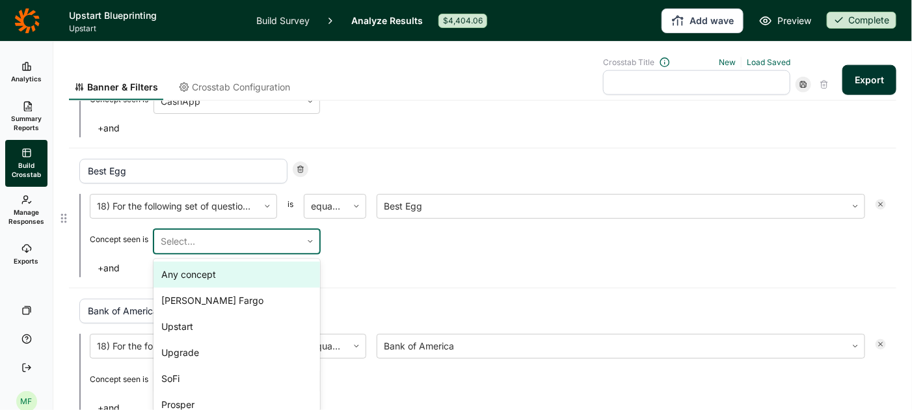
click at [308, 237] on icon at bounding box center [310, 241] width 8 height 8
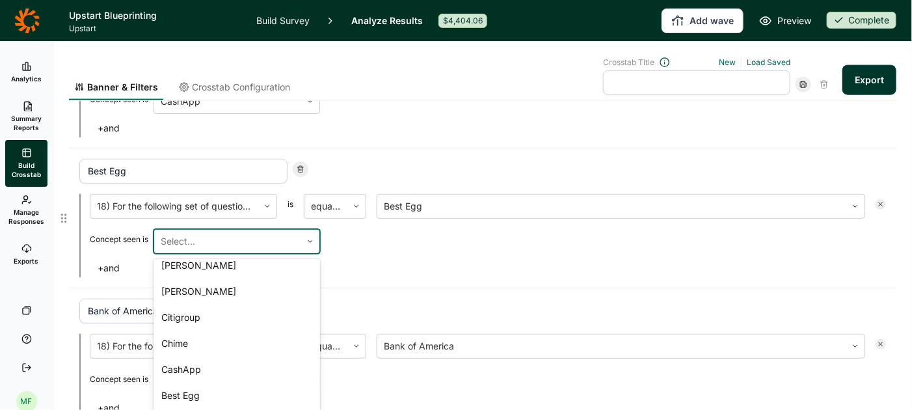
scroll to position [368, 0]
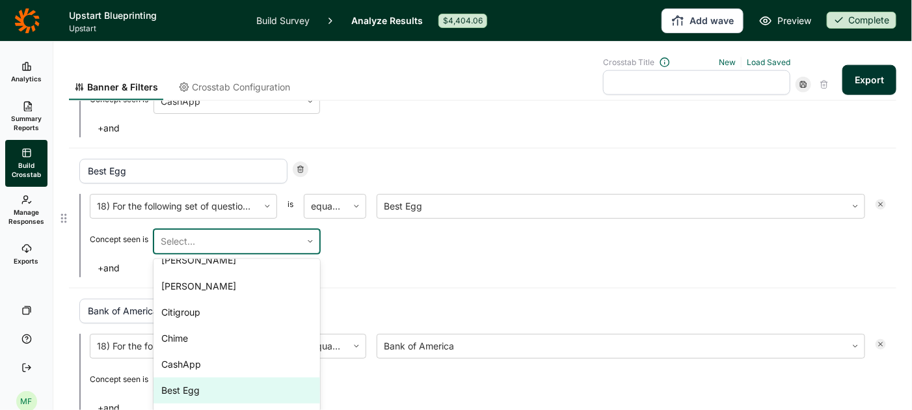
click at [254, 377] on div "Best Egg" at bounding box center [236, 390] width 166 height 26
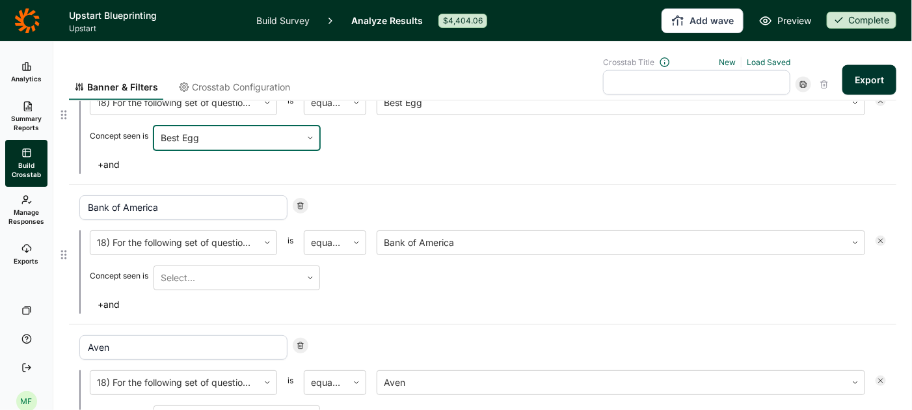
scroll to position [2532, 0]
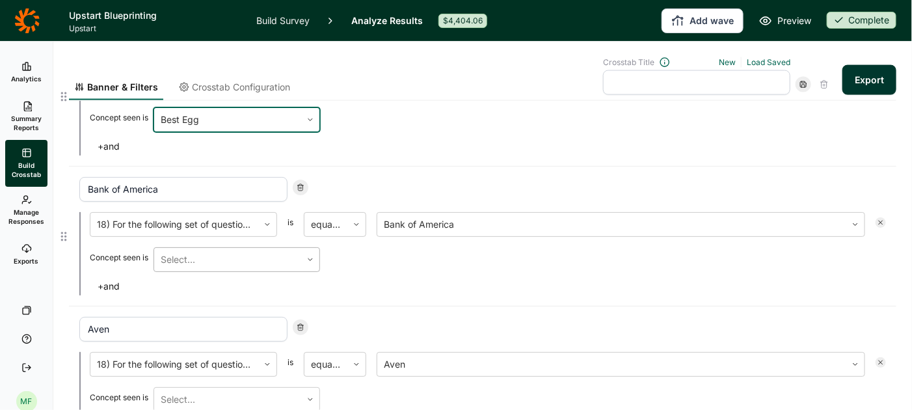
click at [314, 256] on icon at bounding box center [310, 260] width 8 height 8
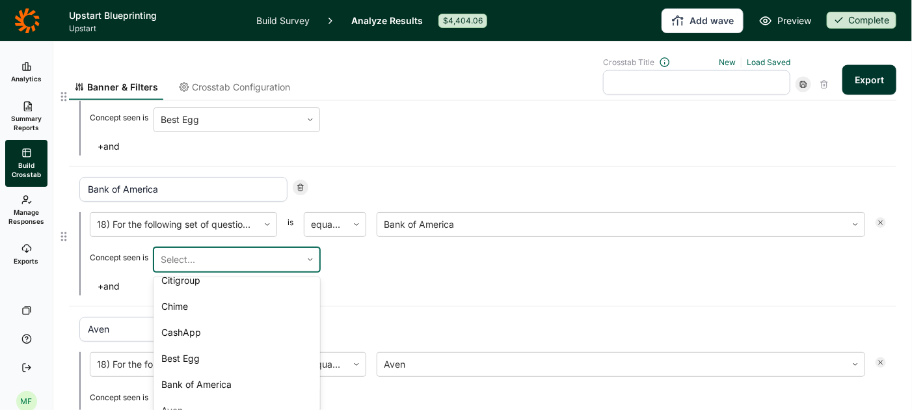
scroll to position [420, 0]
click at [268, 369] on div "Bank of America" at bounding box center [236, 382] width 166 height 26
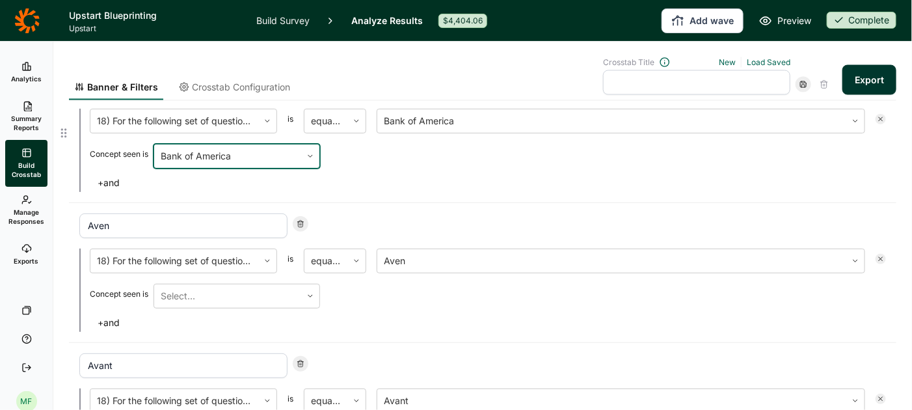
scroll to position [2665, 0]
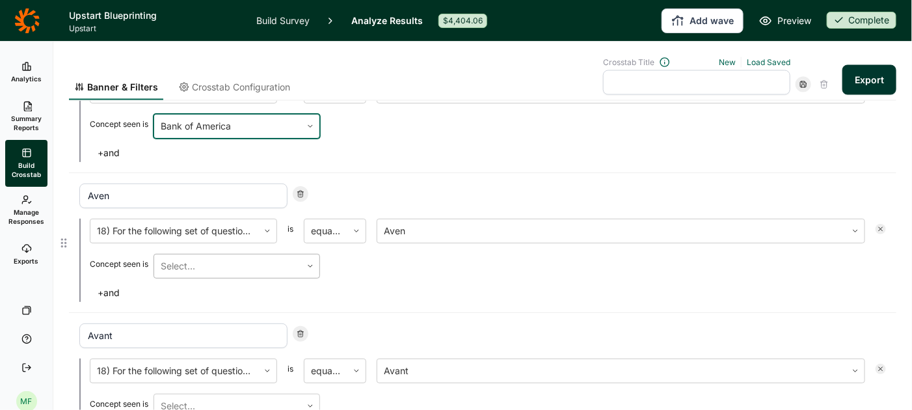
click at [313, 262] on icon at bounding box center [310, 266] width 8 height 8
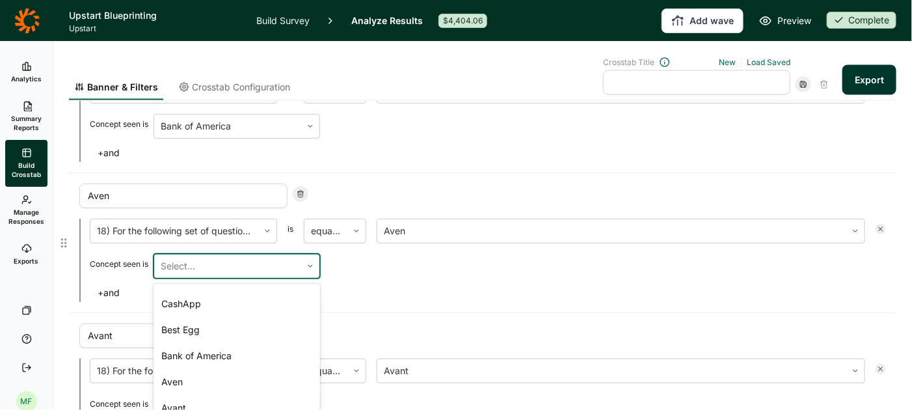
scroll to position [462, 0]
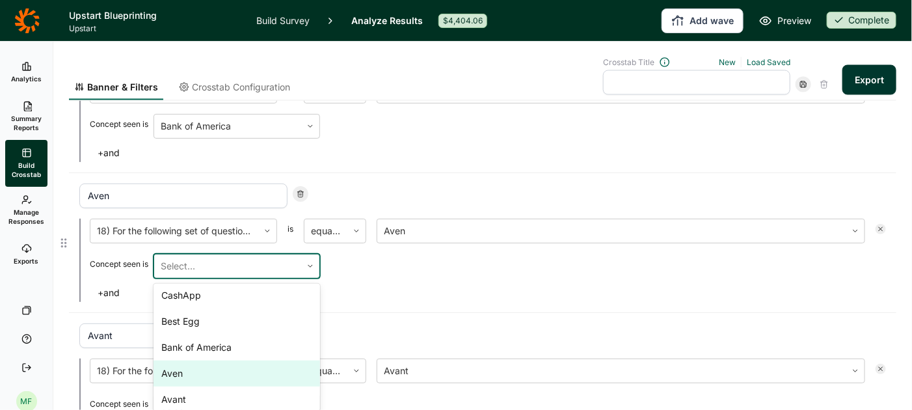
click at [252, 360] on div "Aven" at bounding box center [236, 373] width 166 height 26
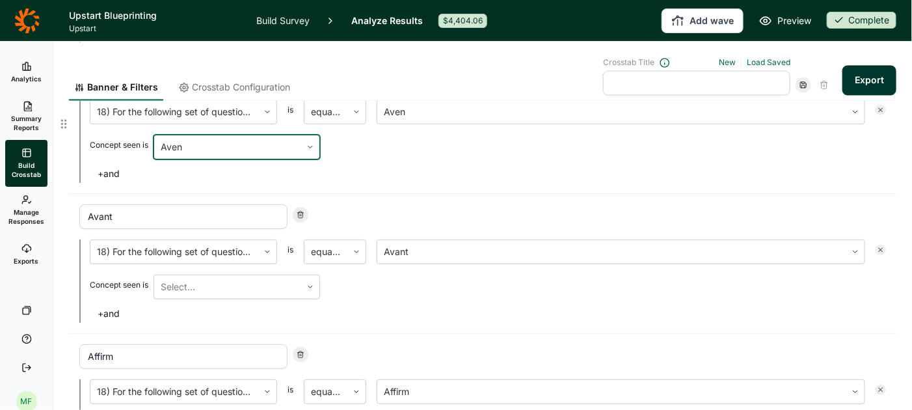
scroll to position [2807, 0]
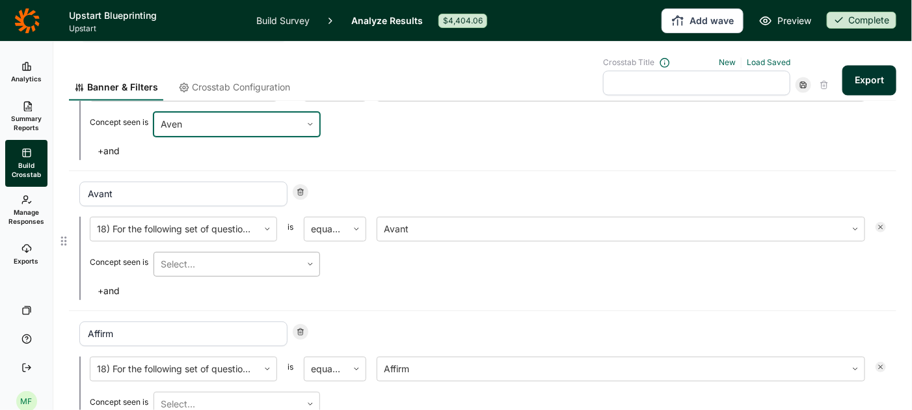
click at [319, 257] on div at bounding box center [310, 263] width 18 height 23
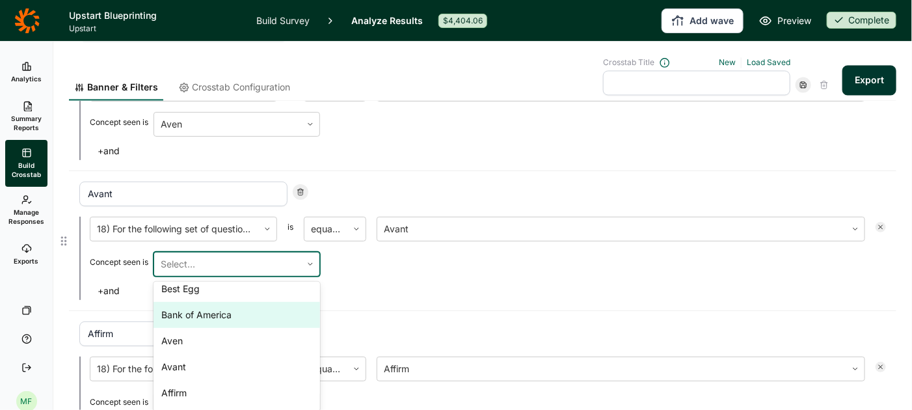
scroll to position [496, 0]
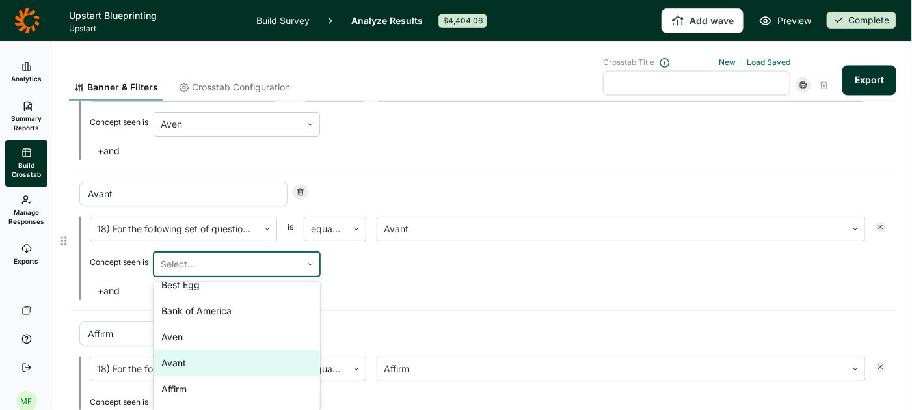
click at [228, 350] on div "Avant" at bounding box center [236, 363] width 166 height 26
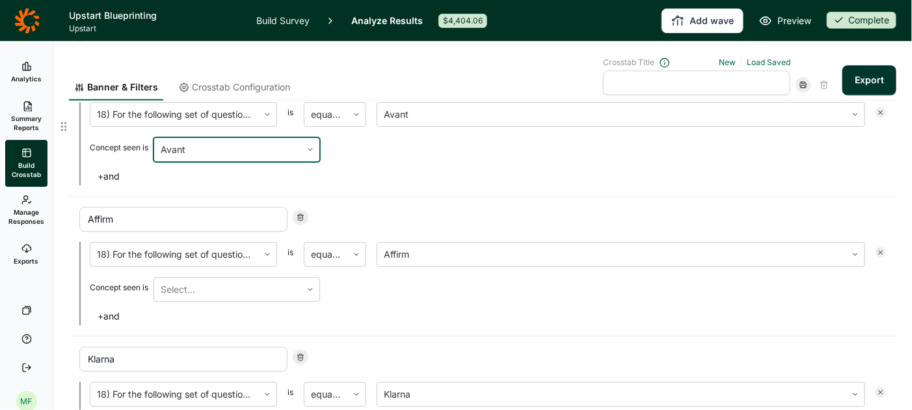
scroll to position [2933, 0]
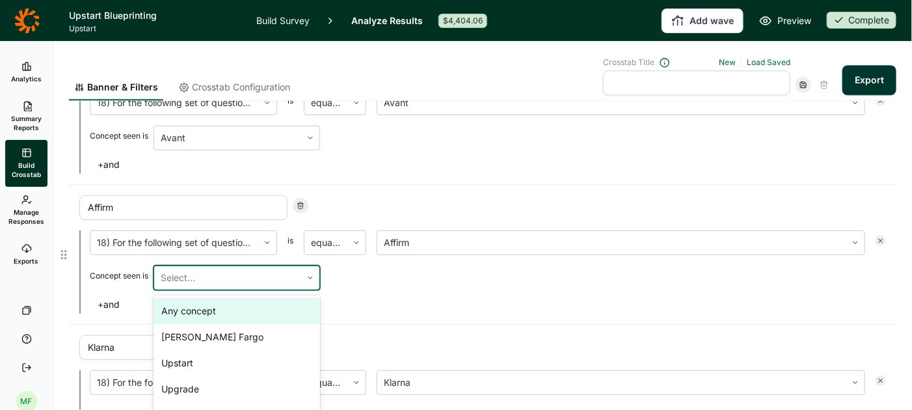
click at [312, 274] on icon at bounding box center [310, 278] width 8 height 8
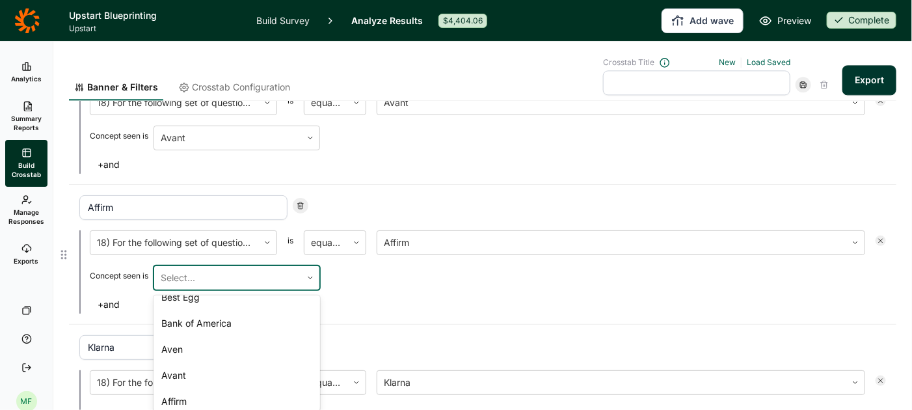
scroll to position [529, 0]
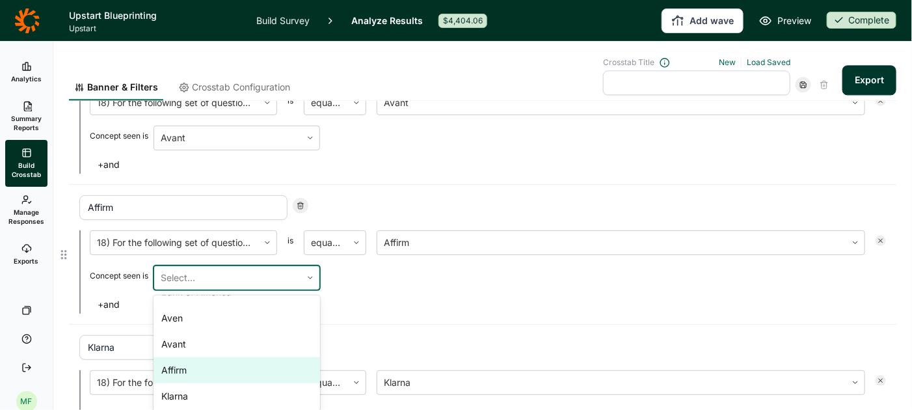
click at [239, 357] on div "Affirm" at bounding box center [236, 370] width 166 height 26
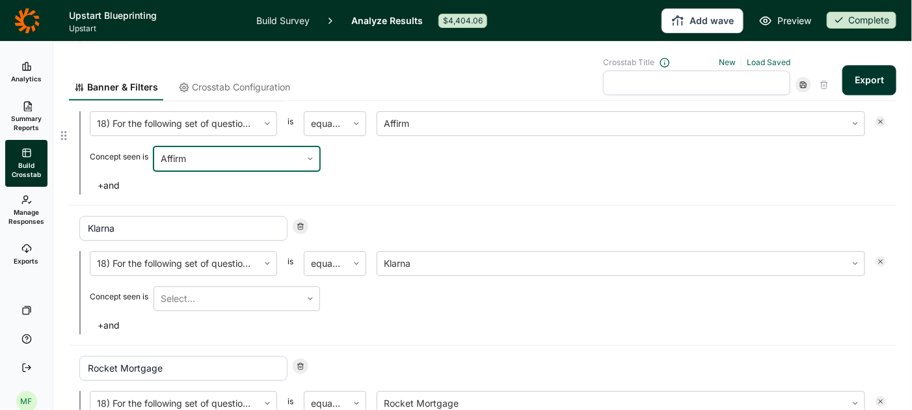
scroll to position [3058, 0]
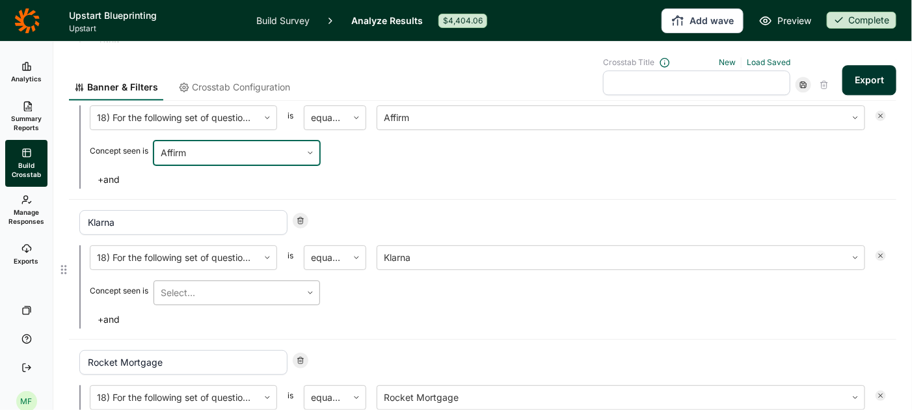
click at [311, 289] on icon at bounding box center [310, 293] width 8 height 8
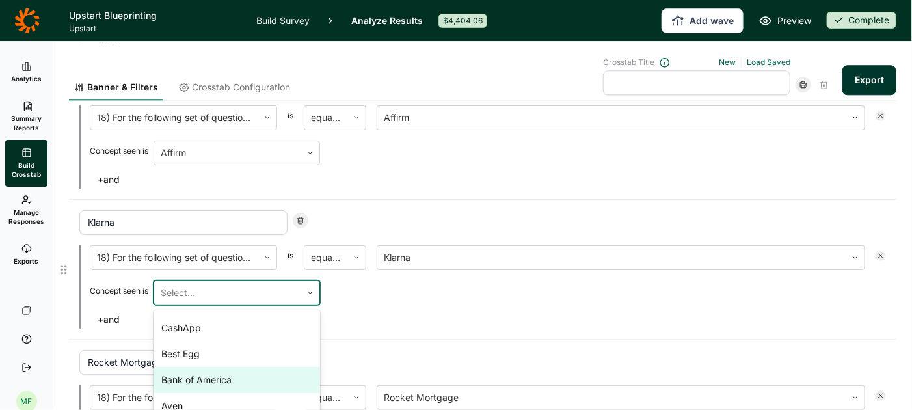
scroll to position [543, 0]
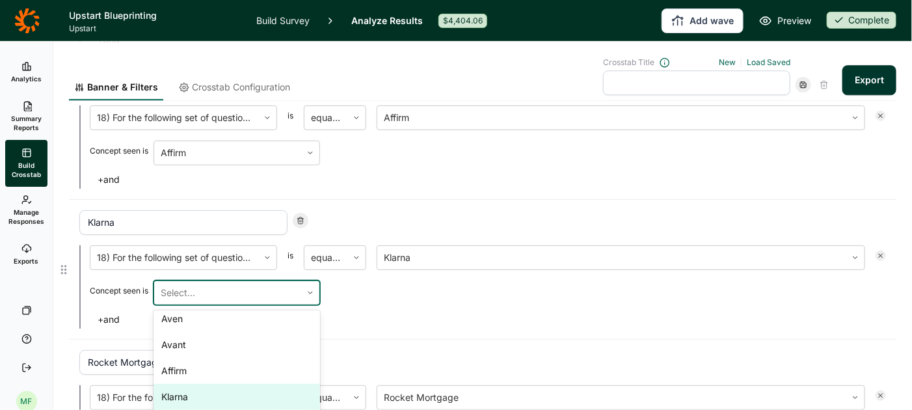
click at [250, 384] on div "Klarna" at bounding box center [236, 397] width 166 height 26
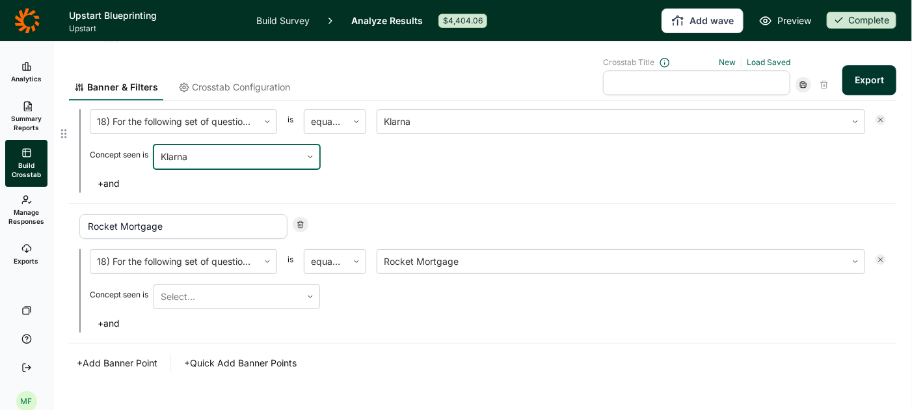
scroll to position [3199, 0]
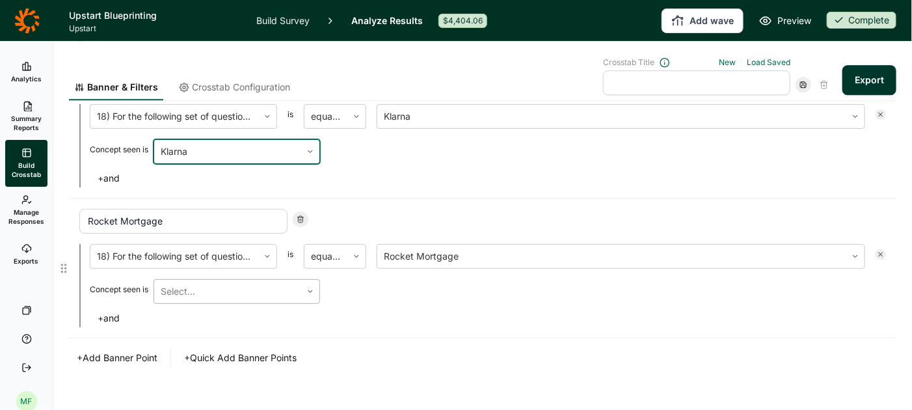
click at [310, 280] on div at bounding box center [310, 291] width 18 height 23
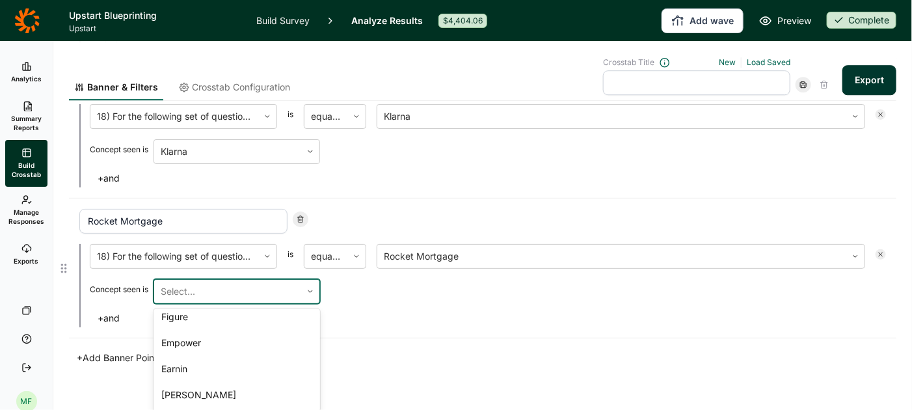
scroll to position [540, 0]
click at [417, 349] on div "+ Add Banner Point + Quick Add Banner Points" at bounding box center [482, 358] width 827 height 18
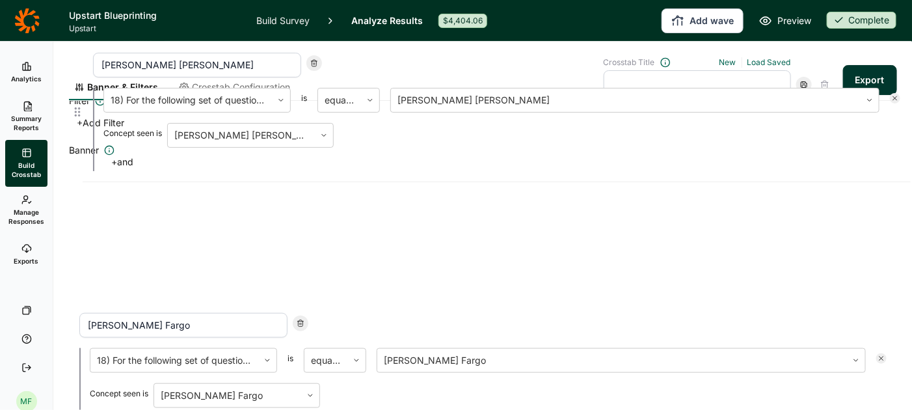
scroll to position [0, 0]
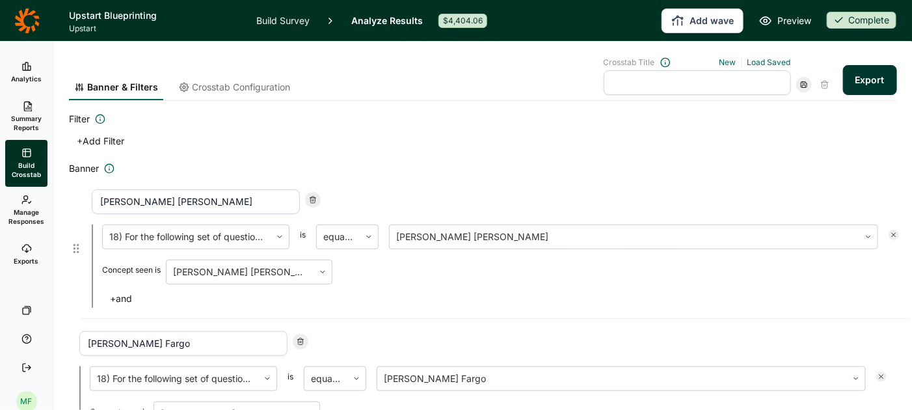
drag, startPoint x: 64, startPoint y: 295, endPoint x: 73, endPoint y: 242, distance: 54.1
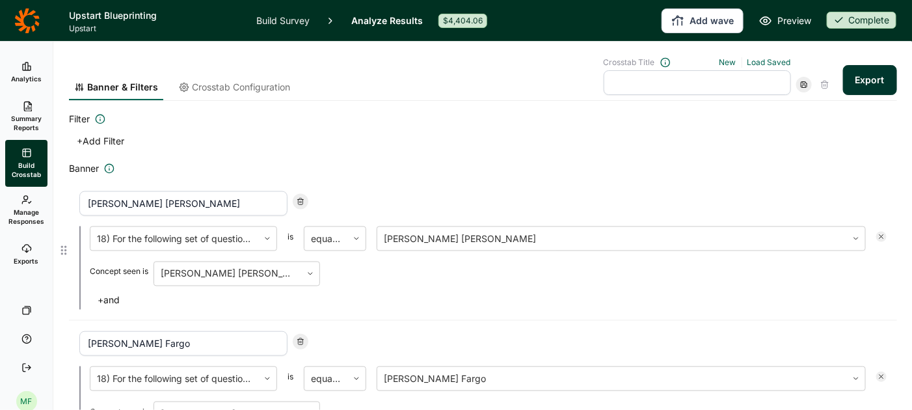
type input "[PERSON_NAME] [PERSON_NAME]"
type input "[PERSON_NAME] Fargo"
type input "Upstart"
type input "Upgrade"
type input "SoFi"
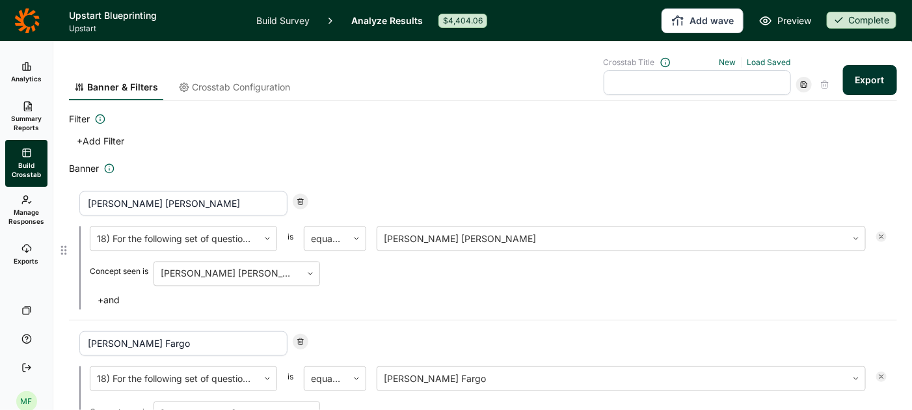
type input "Prosper"
type input "OneMain"
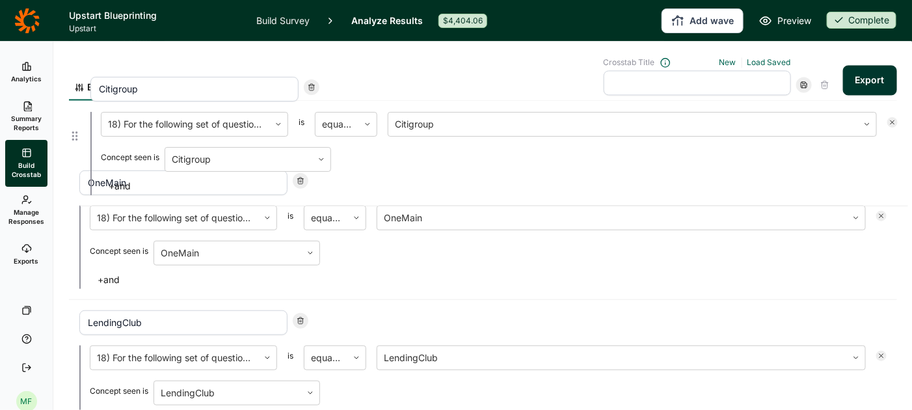
scroll to position [999, 0]
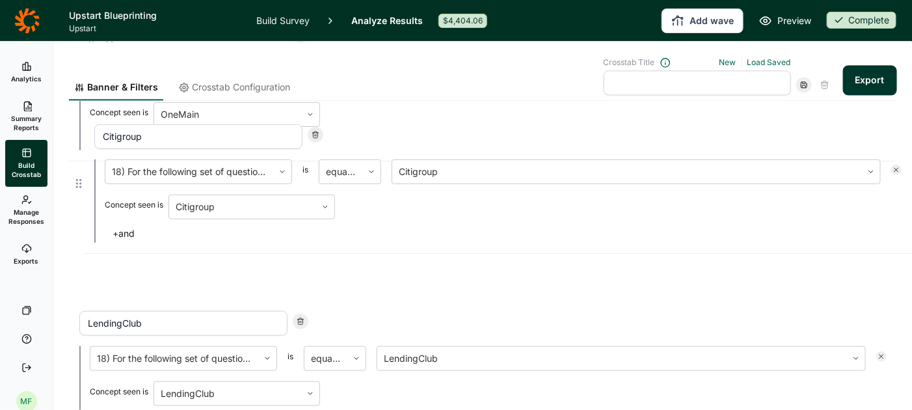
drag, startPoint x: 65, startPoint y: 205, endPoint x: 80, endPoint y: 177, distance: 31.7
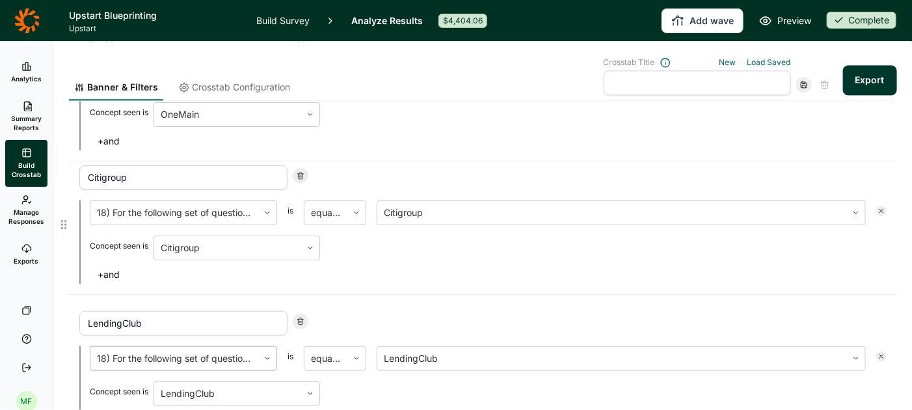
type input "Citigroup"
type input "LendingClub"
type input "Happy Money"
type input "Figure"
type input "Empower"
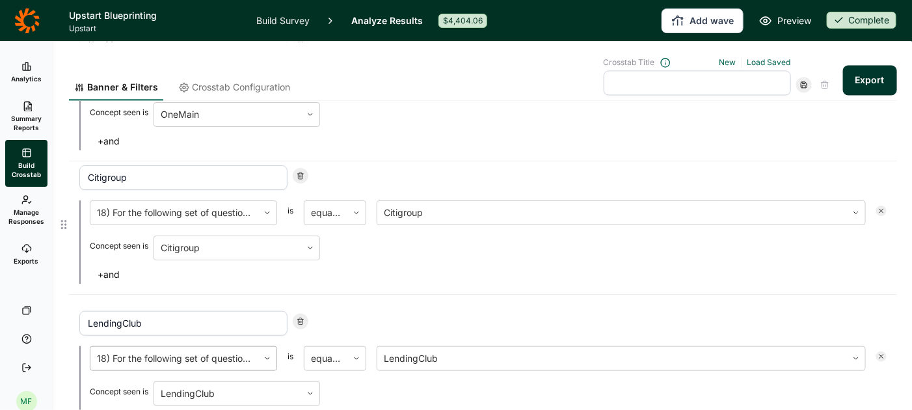
type input "Earnin"
type input "[PERSON_NAME]"
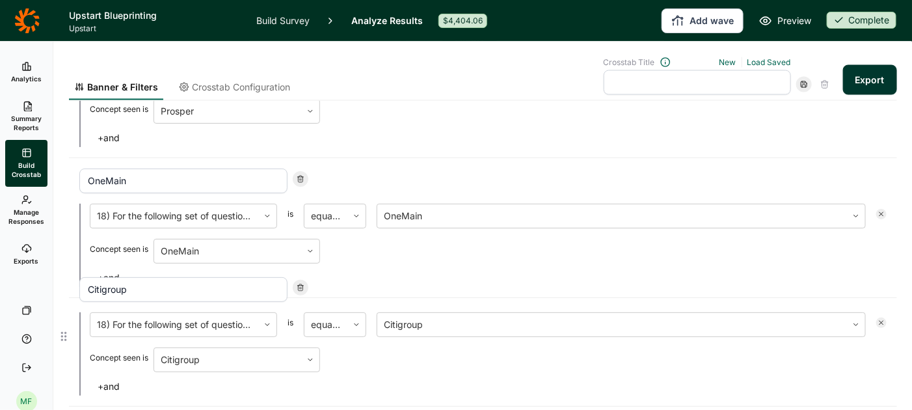
scroll to position [864, 0]
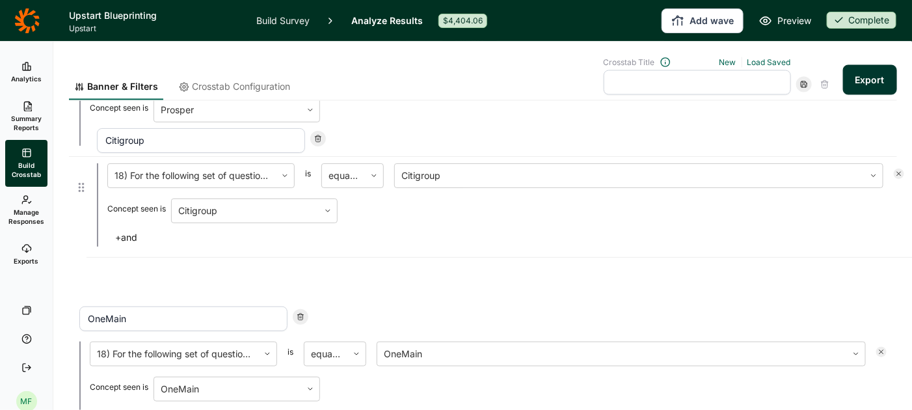
drag, startPoint x: 62, startPoint y: 361, endPoint x: 79, endPoint y: 182, distance: 179.7
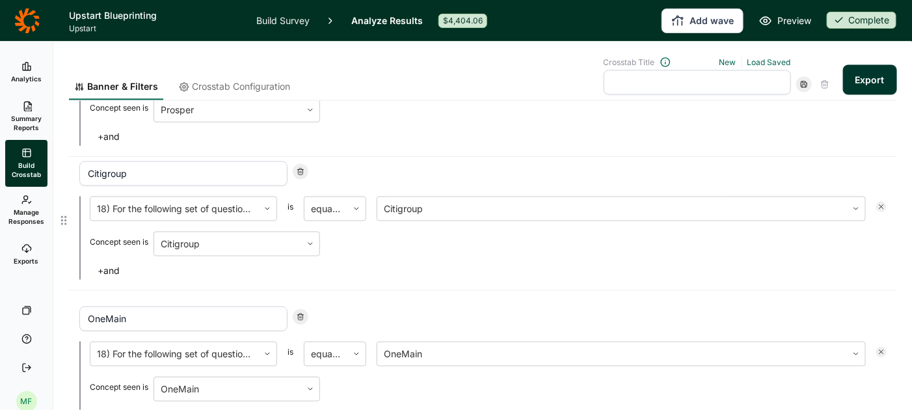
type input "Citigroup"
type input "OneMain"
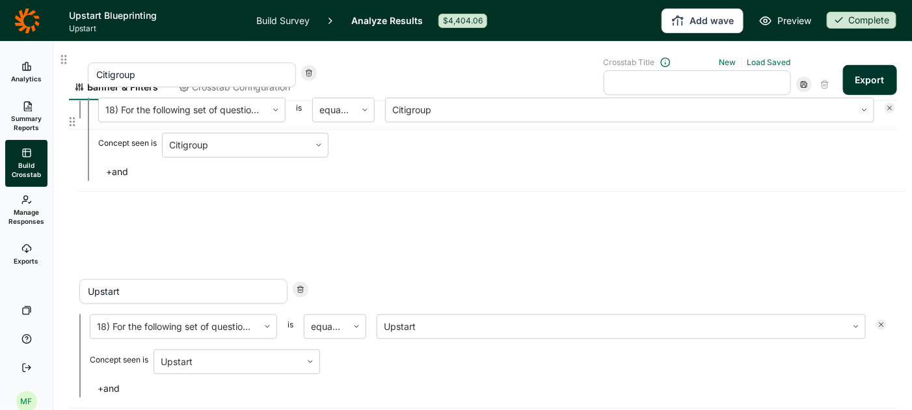
scroll to position [324, 0]
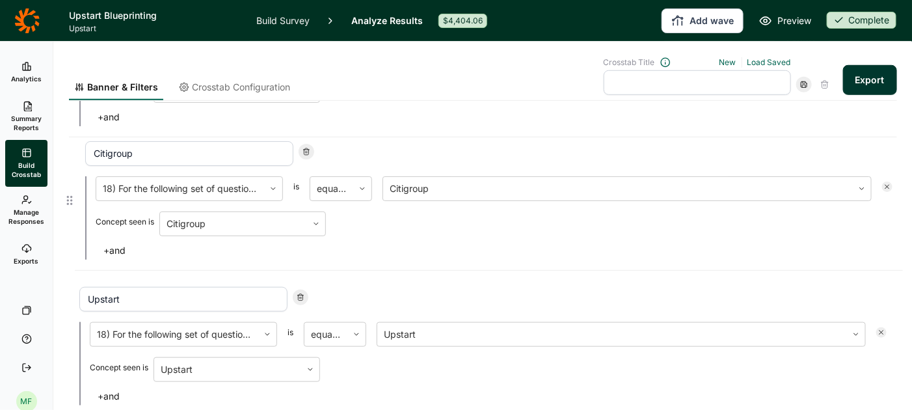
drag, startPoint x: 65, startPoint y: 341, endPoint x: 70, endPoint y: 193, distance: 148.4
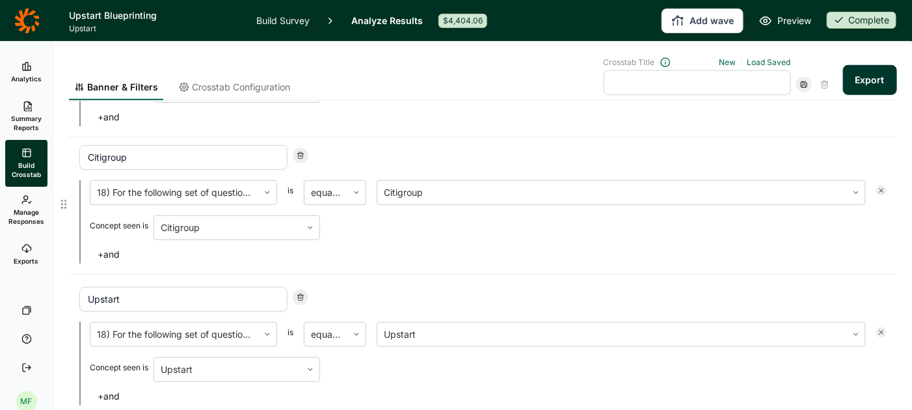
type input "Citigroup"
type input "Upstart"
type input "Upgrade"
type input "SoFi"
type input "Prosper"
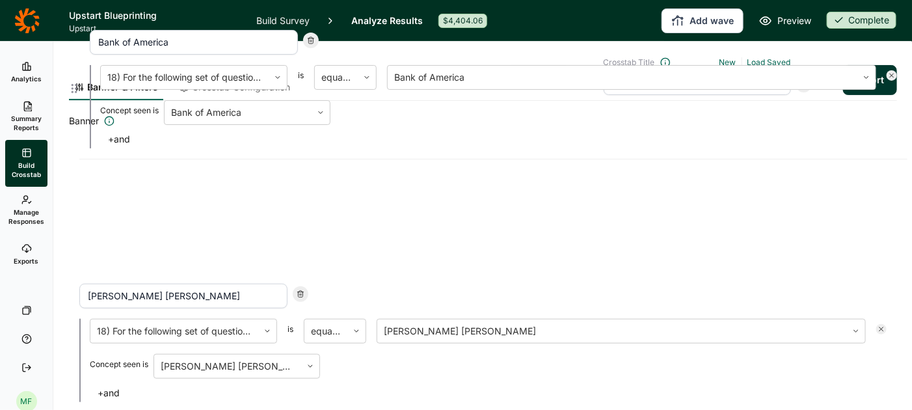
scroll to position [0, 0]
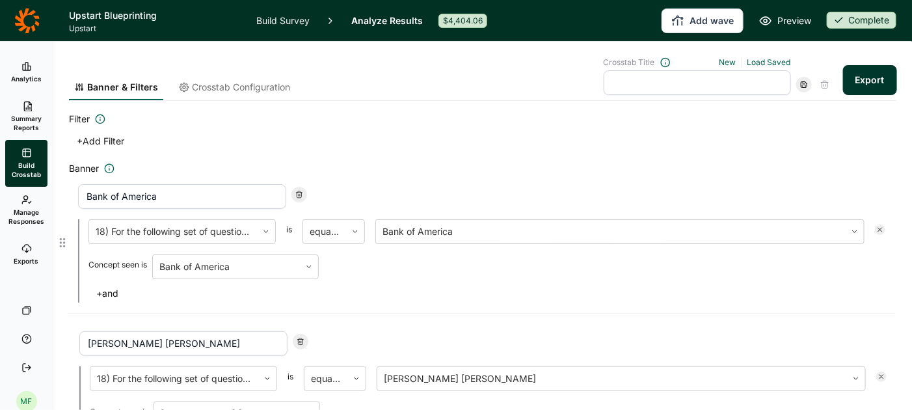
drag, startPoint x: 64, startPoint y: 300, endPoint x: 63, endPoint y: 236, distance: 63.7
click at [63, 236] on div "Banner & Filters Crosstab Configuration Crosstab Title New Load Saved Export Fi…" at bounding box center [482, 226] width 859 height 368
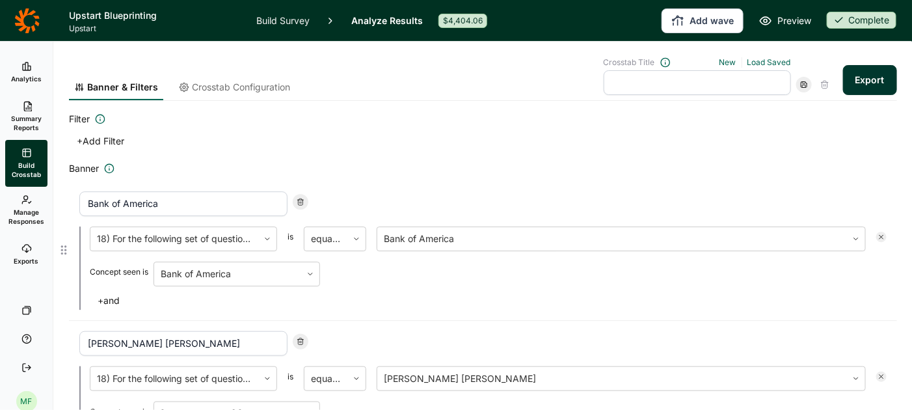
type input "Bank of America"
type input "[PERSON_NAME] [PERSON_NAME]"
type input "[PERSON_NAME] Fargo"
type input "Citigroup"
type input "Upstart"
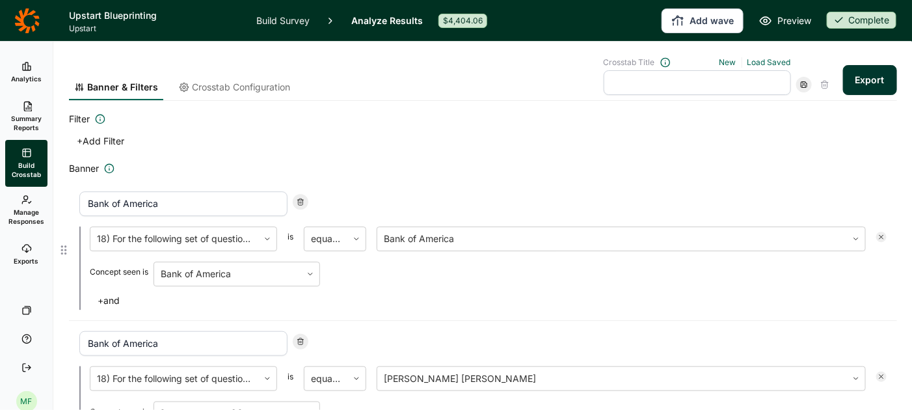
type input "Upgrade"
type input "SoFi"
type input "Prosper"
type input "OneMain"
type input "LendingClub"
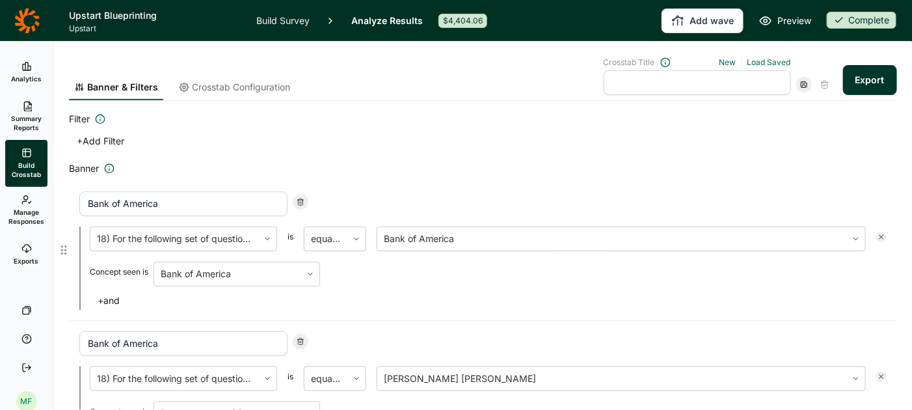
type input "Happy Money"
type input "Figure"
type input "Empower"
type input "Earnin"
type input "[PERSON_NAME]"
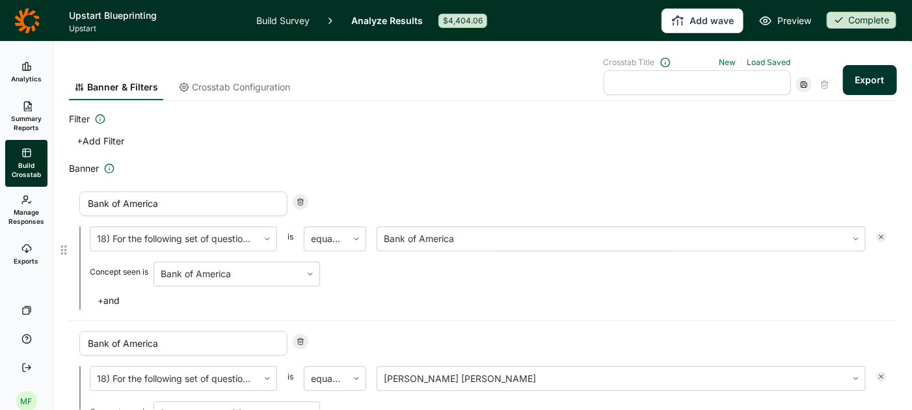
type input "[PERSON_NAME]"
type input "Chime"
type input "CashApp"
type input "Best Egg"
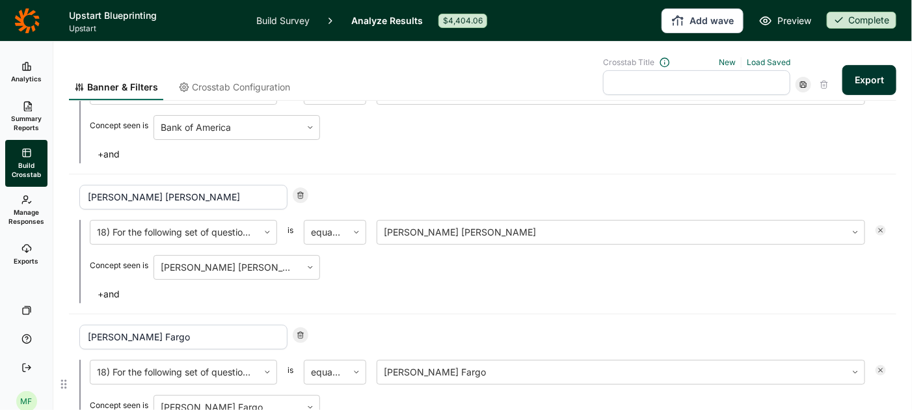
scroll to position [153, 0]
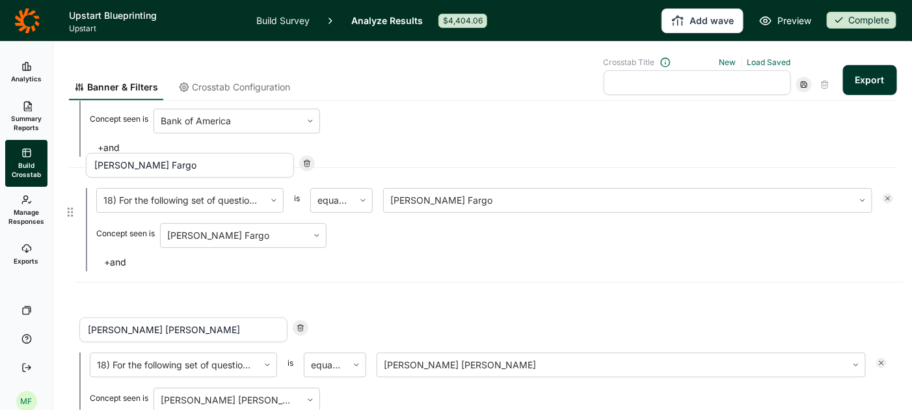
drag, startPoint x: 62, startPoint y: 381, endPoint x: 69, endPoint y: 208, distance: 173.1
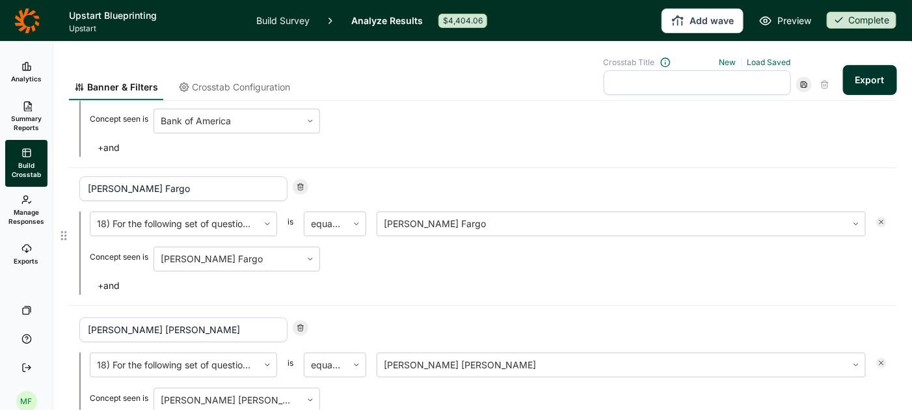
type input "[PERSON_NAME] Fargo"
type input "[PERSON_NAME] [PERSON_NAME]"
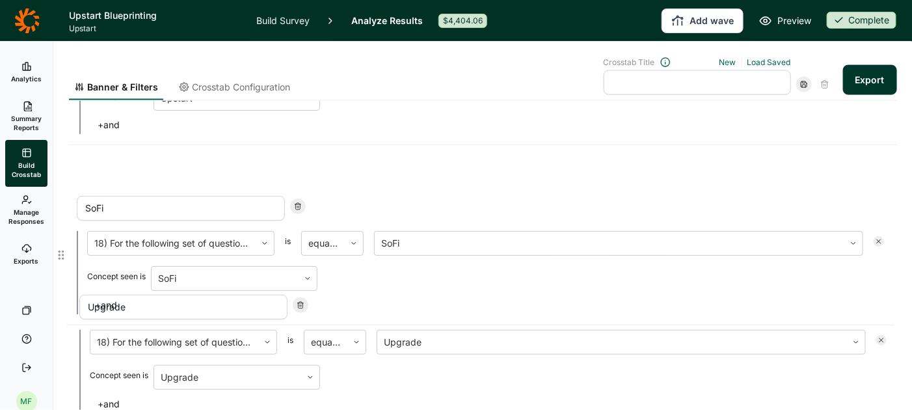
scroll to position [736, 0]
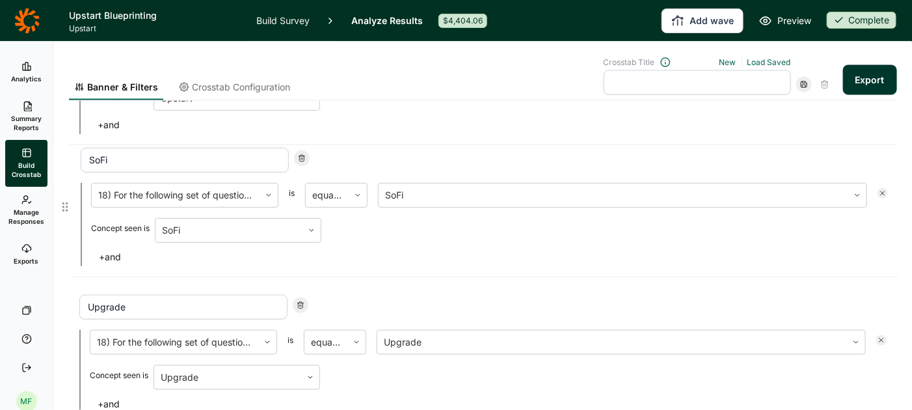
drag, startPoint x: 62, startPoint y: 354, endPoint x: 64, endPoint y: 200, distance: 154.8
click at [64, 200] on div "Banner & Filters Crosstab Configuration Crosstab Title New Load Saved Export Fi…" at bounding box center [482, 226] width 859 height 368
type input "SoFi"
type input "Upgrade"
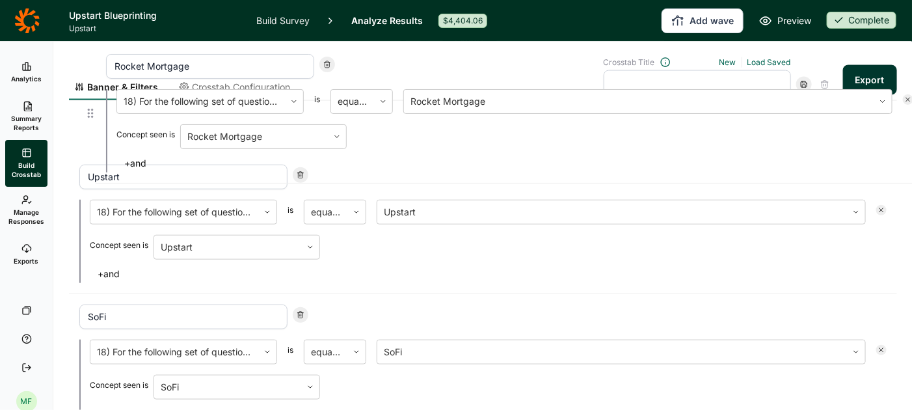
scroll to position [726, 0]
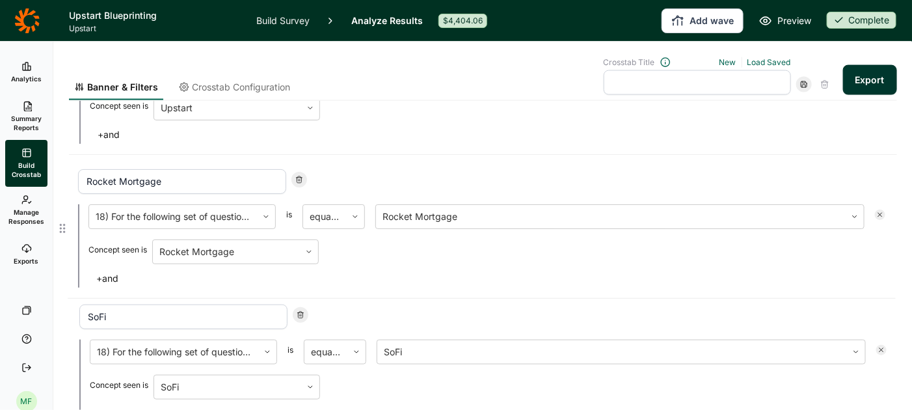
drag, startPoint x: 63, startPoint y: 250, endPoint x: 62, endPoint y: 224, distance: 26.0
click at [62, 224] on div "Banner & Filters Crosstab Configuration Crosstab Title New Load Saved Export Fi…" at bounding box center [482, 226] width 859 height 368
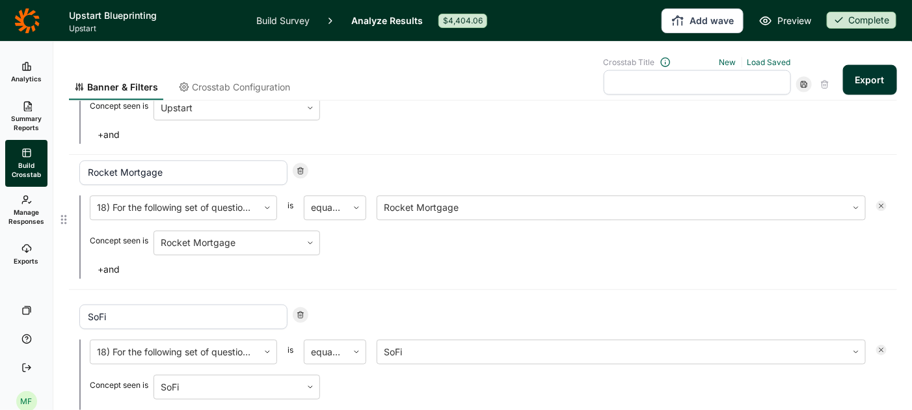
type input "Rocket Mortgage"
type input "SoFi"
type input "Upgrade"
type input "Prosper"
type input "OneMain"
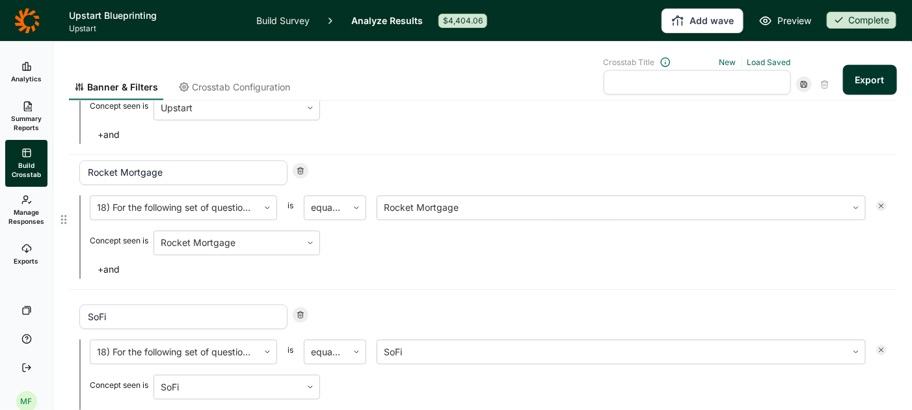
type input "LendingClub"
type input "Happy Money"
type input "Figure"
type input "Empower"
type input "Earnin"
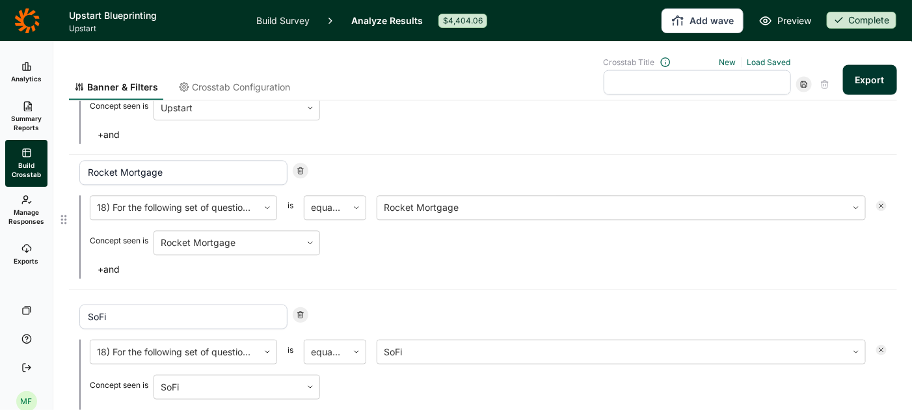
type input "[PERSON_NAME]"
type input "Chime"
type input "CashApp"
type input "Best Egg"
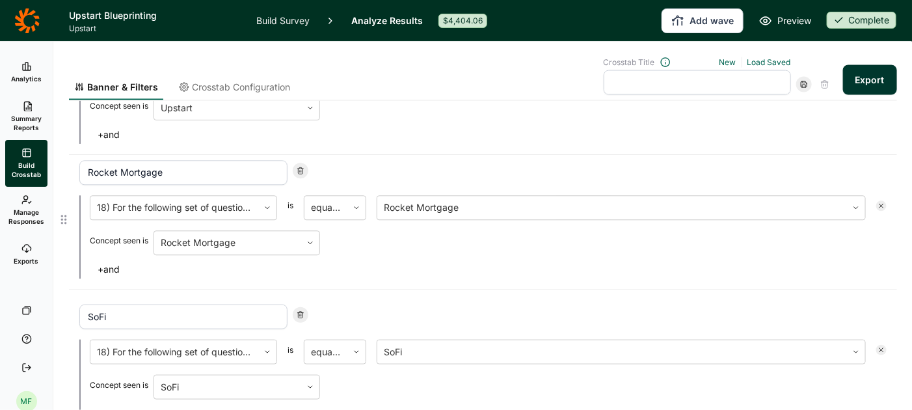
type input "Aven"
type input "Avant"
type input "Affirm"
type input "Klarna"
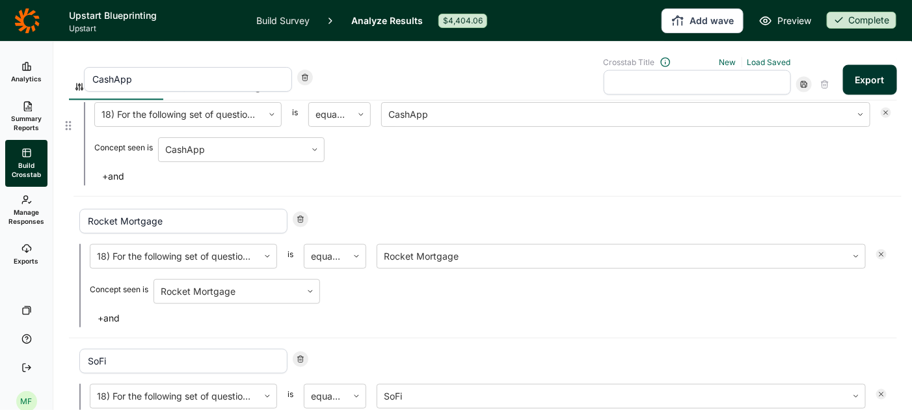
scroll to position [806, 0]
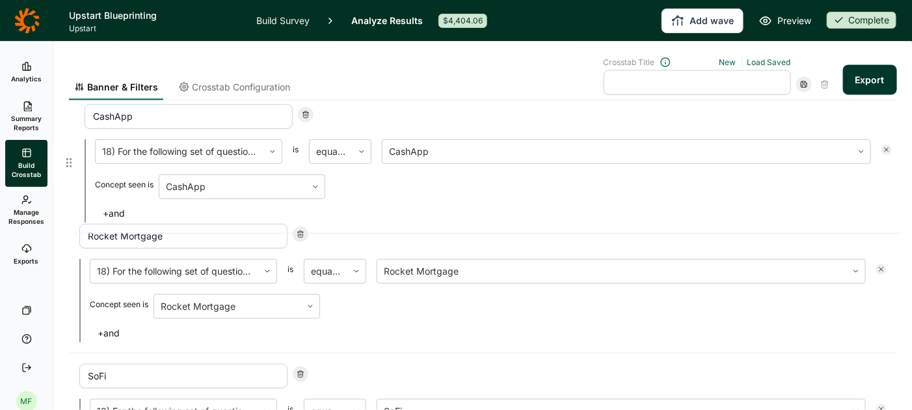
drag, startPoint x: 65, startPoint y: 286, endPoint x: 70, endPoint y: 155, distance: 131.4
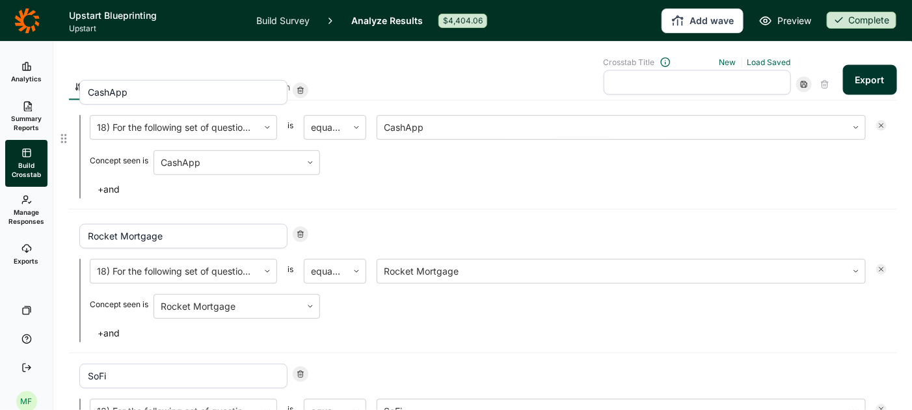
type input "CashApp"
type input "Rocket Mortgage"
type input "SoFi"
type input "Upgrade"
type input "Prosper"
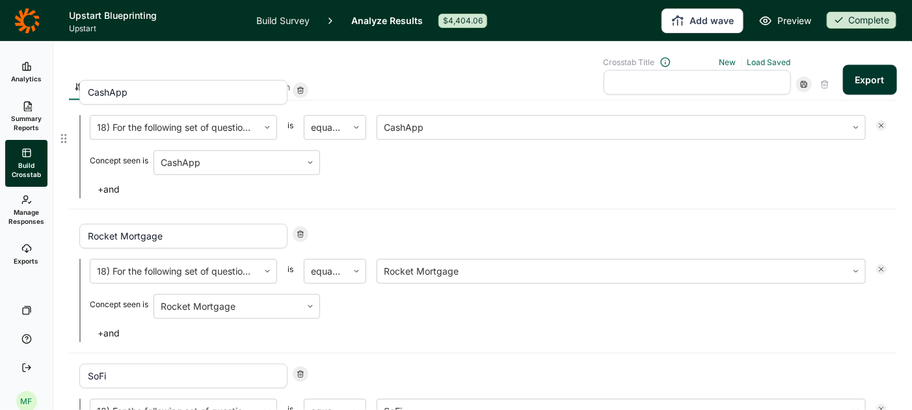
type input "OneMain"
type input "LendingClub"
type input "Happy Money"
type input "Figure"
type input "Empower"
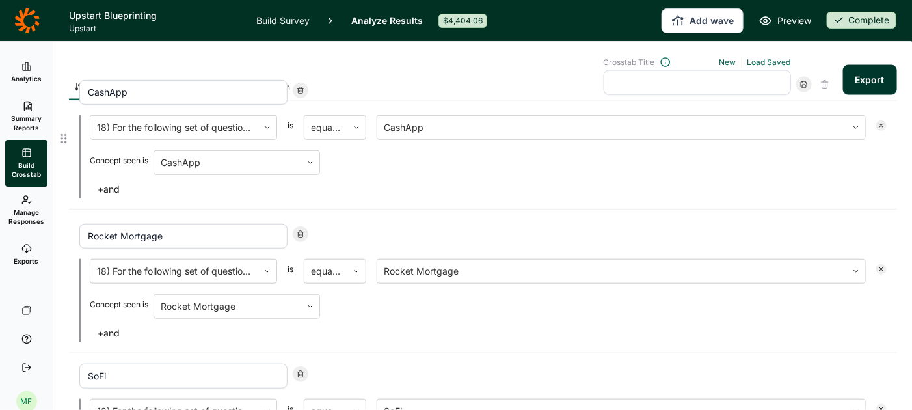
type input "Earnin"
type input "[PERSON_NAME]"
type input "Chime"
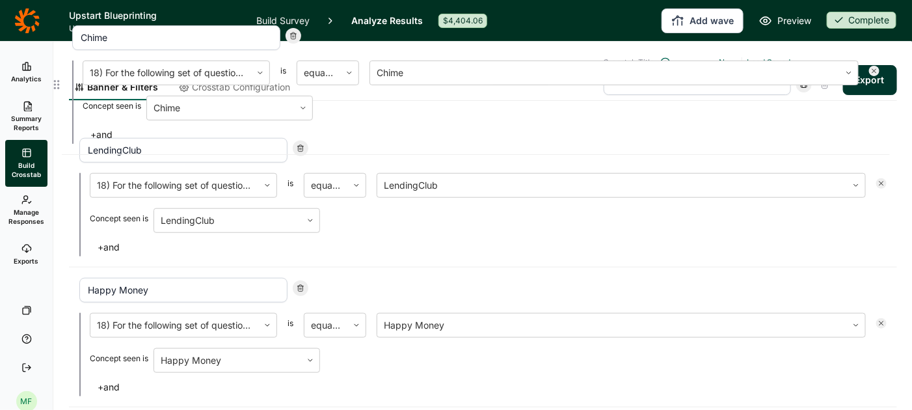
scroll to position [1669, 0]
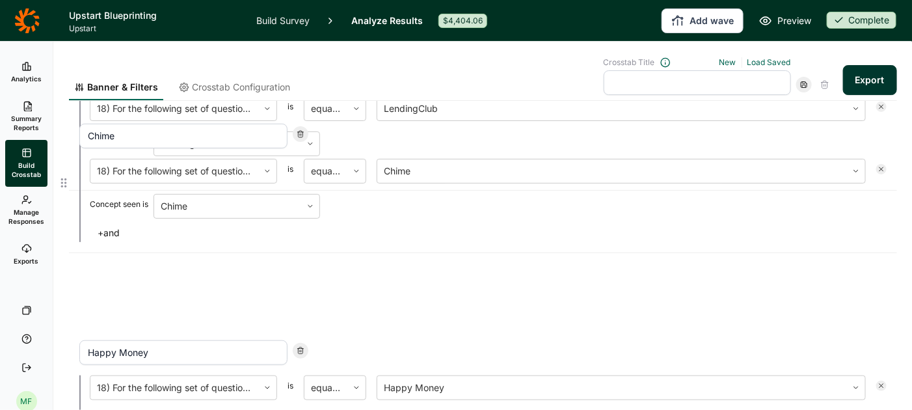
drag, startPoint x: 65, startPoint y: 280, endPoint x: 65, endPoint y: 176, distance: 104.0
click at [65, 176] on div "Banner & Filters Crosstab Configuration Crosstab Title New Load Saved Export Fi…" at bounding box center [482, 226] width 859 height 368
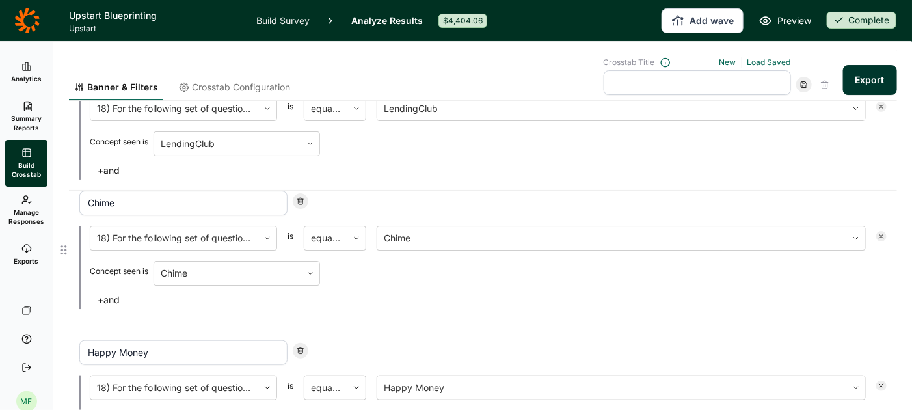
type input "Chime"
type input "Happy Money"
type input "Figure"
type input "Empower"
type input "Earnin"
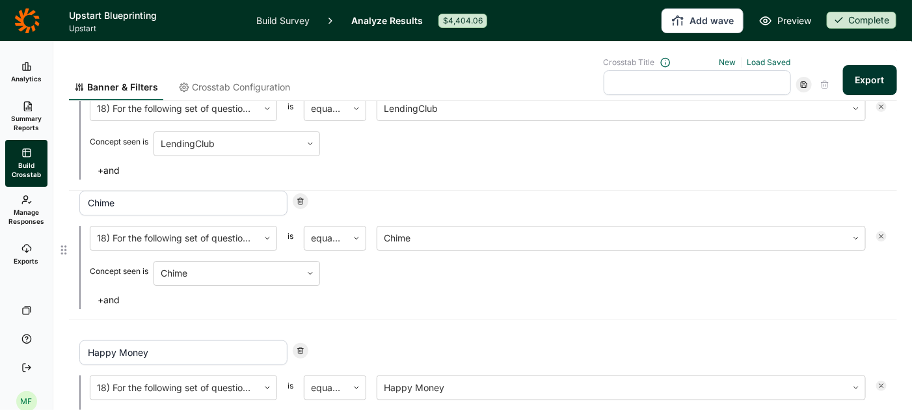
type input "[PERSON_NAME]"
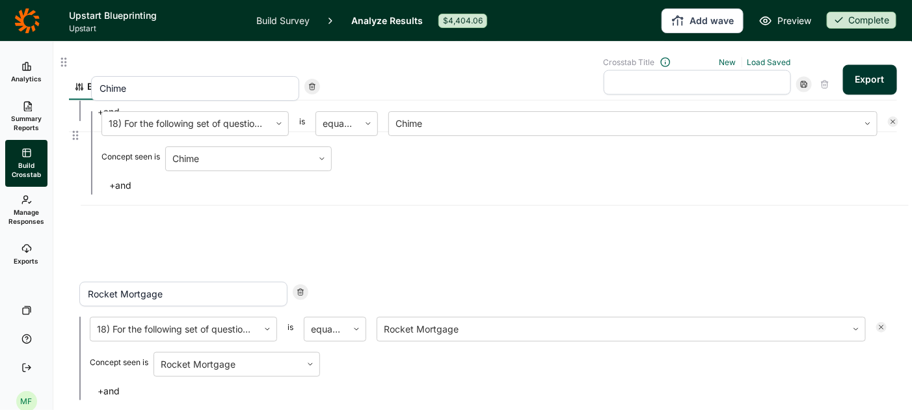
scroll to position [881, 0]
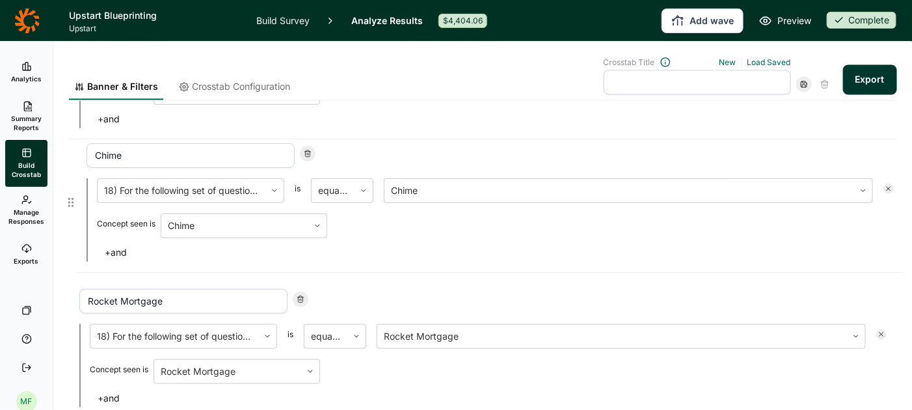
drag, startPoint x: 64, startPoint y: 315, endPoint x: 72, endPoint y: 193, distance: 121.8
type input "Chime"
type input "Rocket Mortgage"
type input "SoFi"
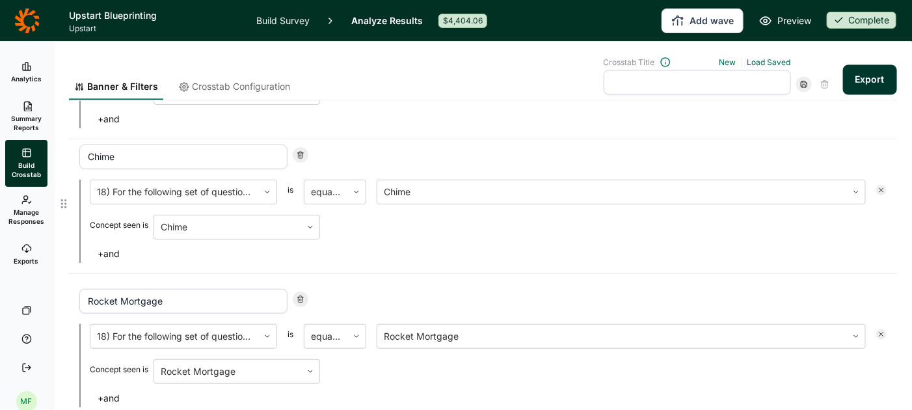
type input "Upgrade"
type input "Prosper"
type input "OneMain"
type input "LendingClub"
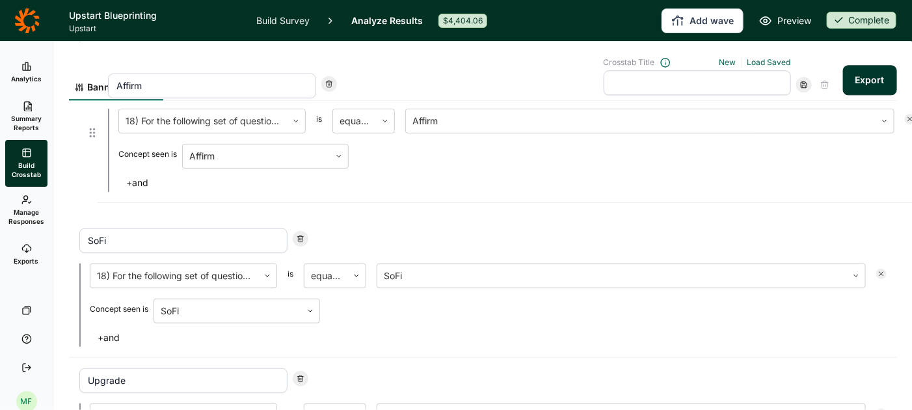
scroll to position [1220, 0]
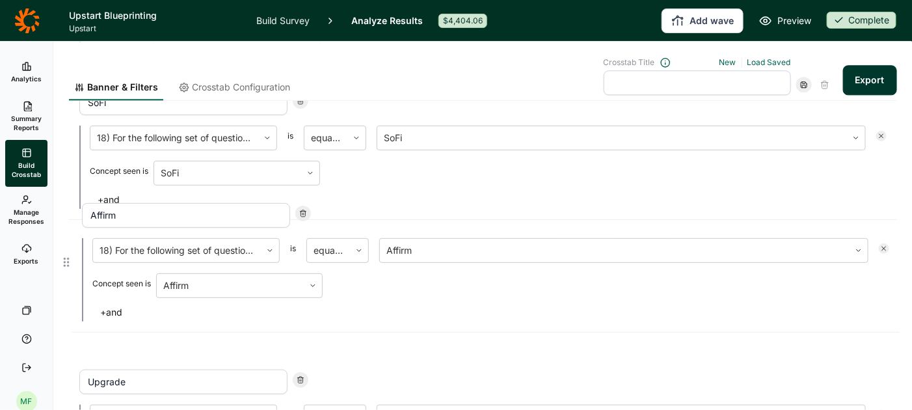
drag, startPoint x: 65, startPoint y: 339, endPoint x: 68, endPoint y: 259, distance: 80.7
click at [68, 259] on div "Banner & Filters Crosstab Configuration Crosstab Title New Load Saved Export Fi…" at bounding box center [482, 226] width 859 height 368
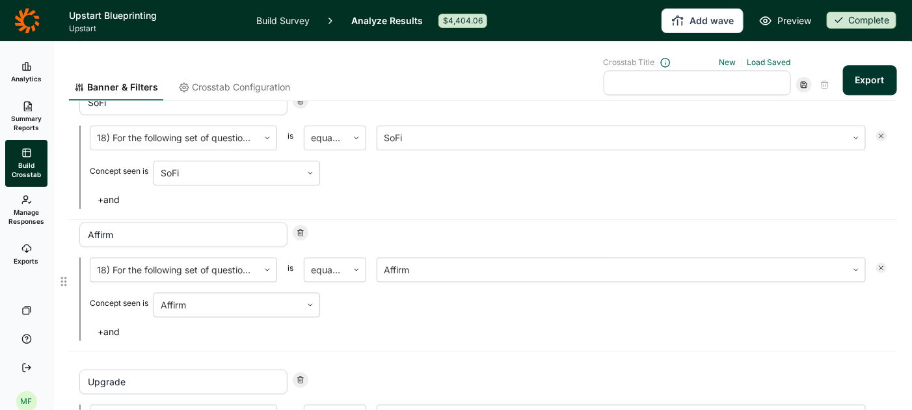
type input "Affirm"
type input "Upgrade"
type input "Prosper"
type input "OneMain"
type input "LendingClub"
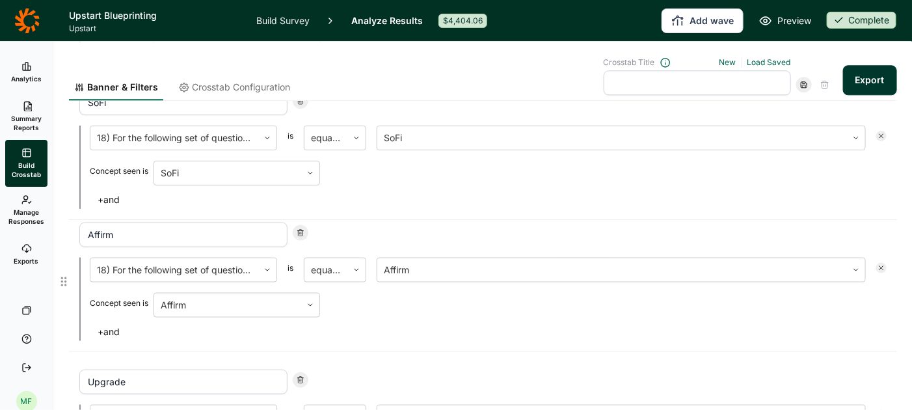
type input "Happy Money"
type input "Figure"
type input "Empower"
type input "Earnin"
type input "[PERSON_NAME]"
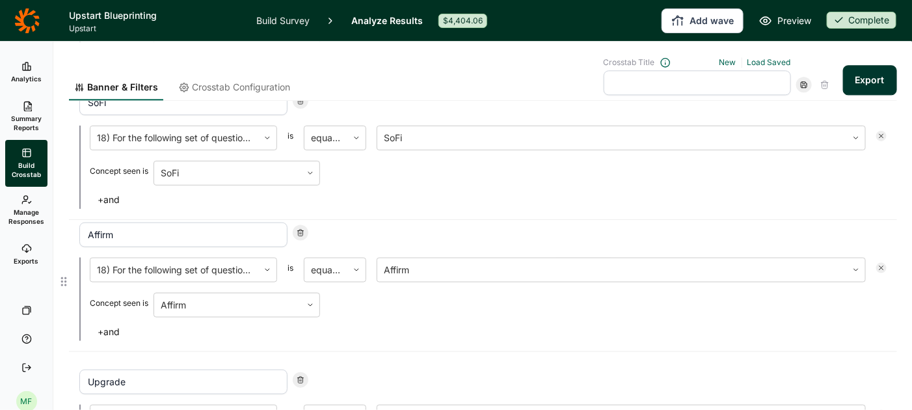
type input "[PERSON_NAME]"
type input "Best Egg"
type input "Aven"
type input "Avant"
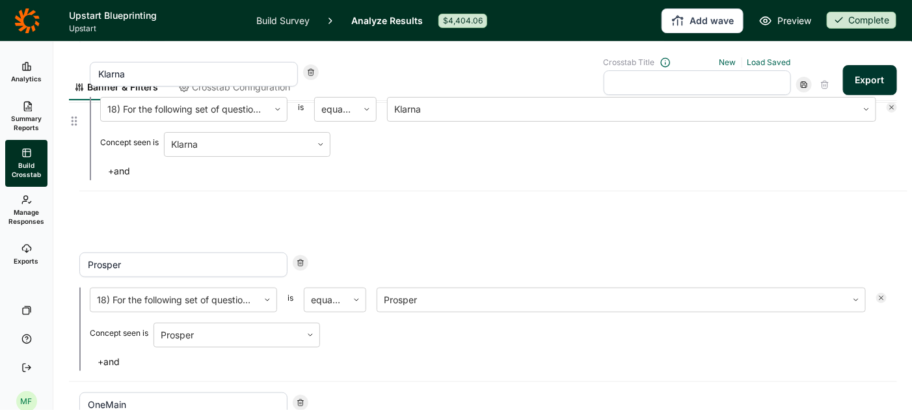
scroll to position [1604, 0]
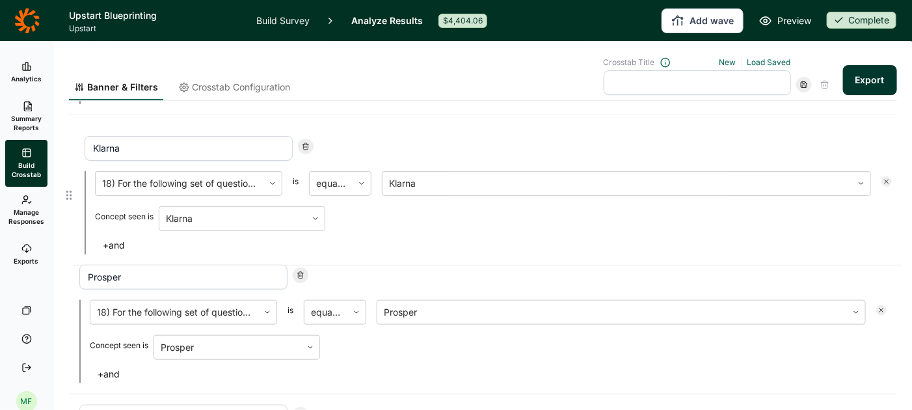
drag, startPoint x: 64, startPoint y: 248, endPoint x: 68, endPoint y: 189, distance: 60.0
click at [68, 189] on div "Banner & Filters Crosstab Configuration Crosstab Title New Load Saved Export Fi…" at bounding box center [482, 226] width 859 height 368
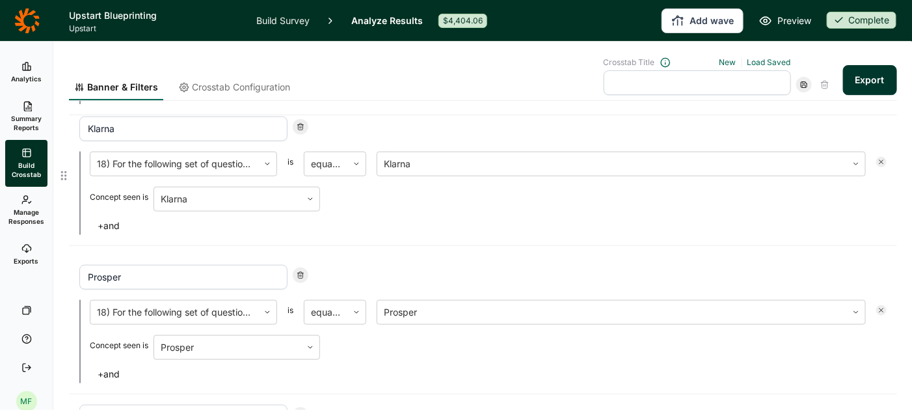
type input "Klarna"
type input "Prosper"
type input "OneMain"
type input "LendingClub"
type input "Happy Money"
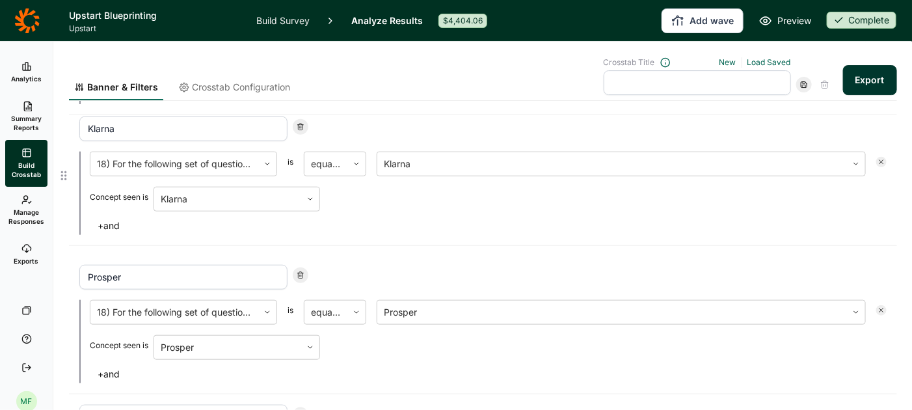
type input "Figure"
type input "Empower"
type input "Earnin"
type input "[PERSON_NAME]"
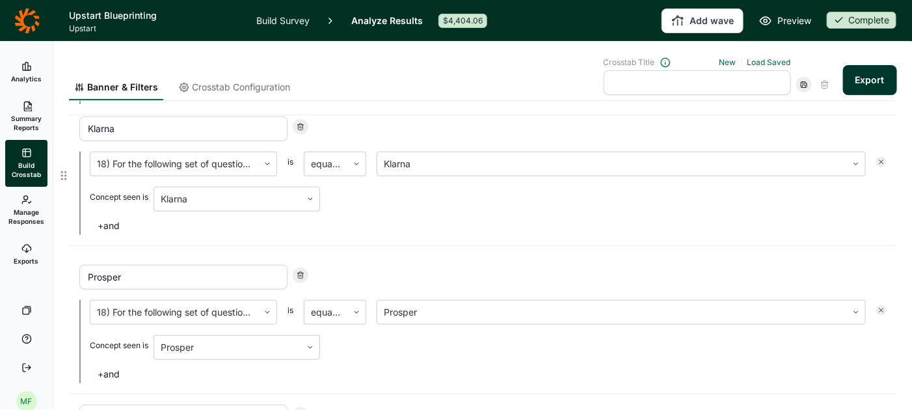
type input "Best Egg"
type input "Aven"
type input "Avant"
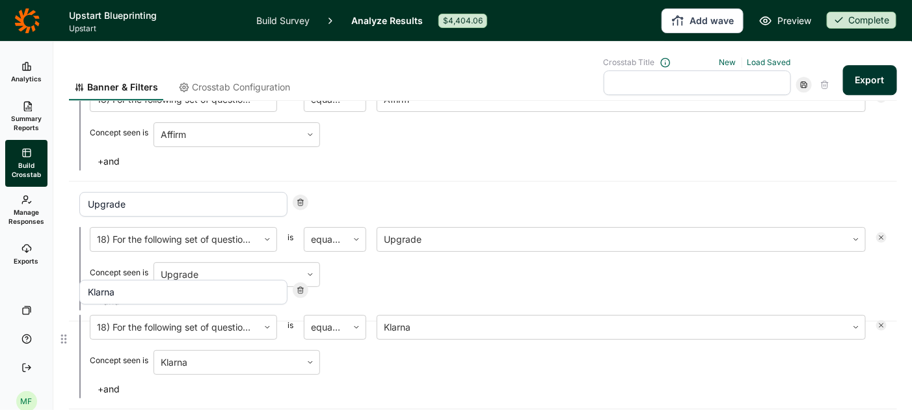
scroll to position [1403, 0]
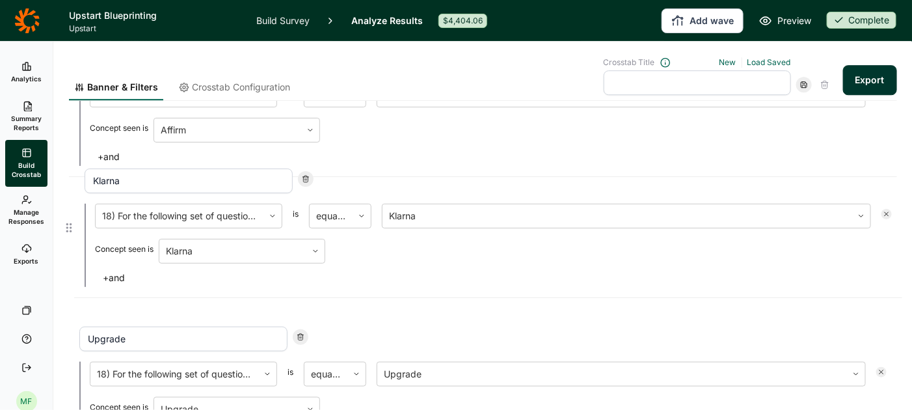
drag, startPoint x: 64, startPoint y: 375, endPoint x: 69, endPoint y: 210, distance: 164.6
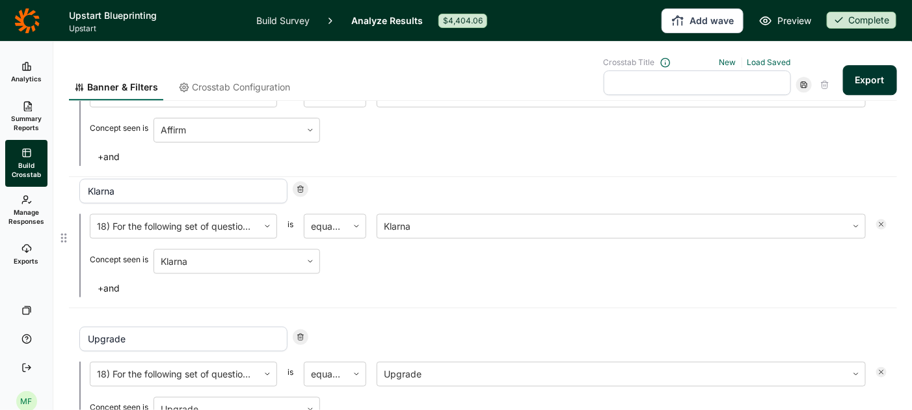
type input "Klarna"
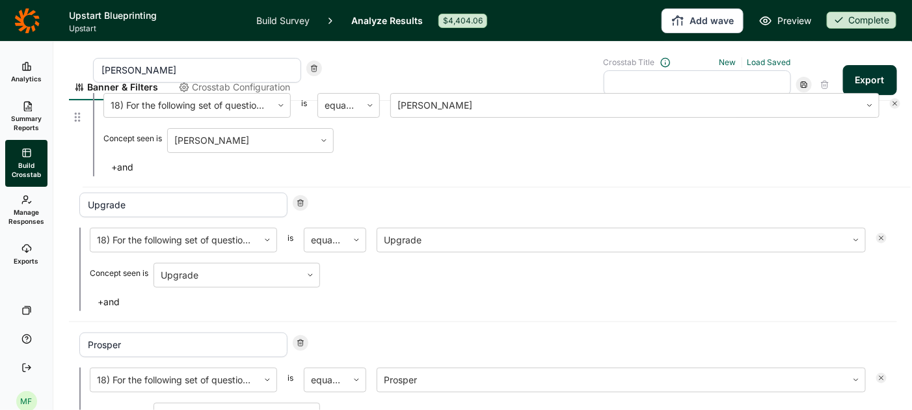
scroll to position [1657, 0]
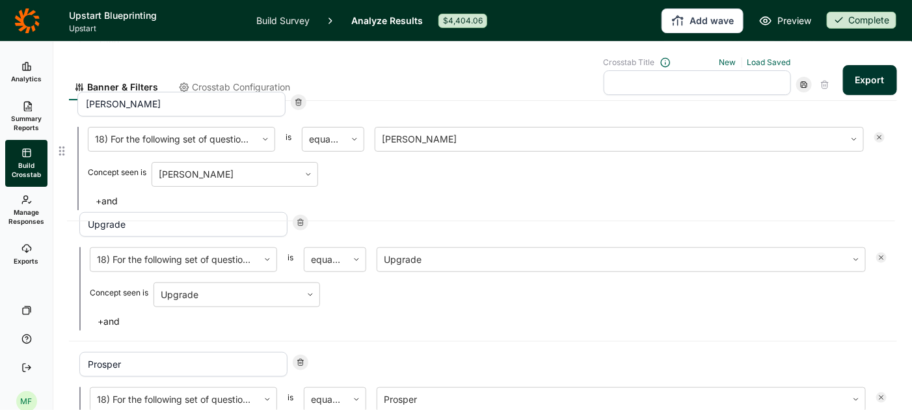
drag, startPoint x: 64, startPoint y: 296, endPoint x: 62, endPoint y: 146, distance: 149.6
click at [62, 146] on div "Banner & Filters Crosstab Configuration Crosstab Title New Load Saved Export Fi…" at bounding box center [482, 226] width 859 height 368
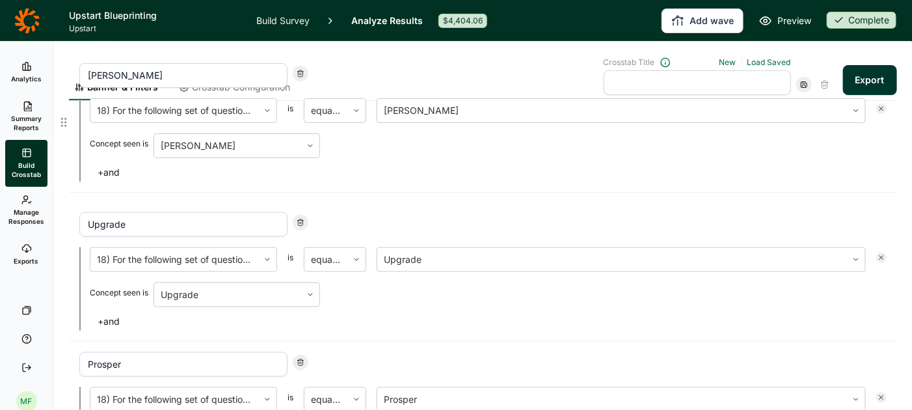
type input "[PERSON_NAME]"
type input "Upgrade"
type input "Prosper"
type input "OneMain"
type input "LendingClub"
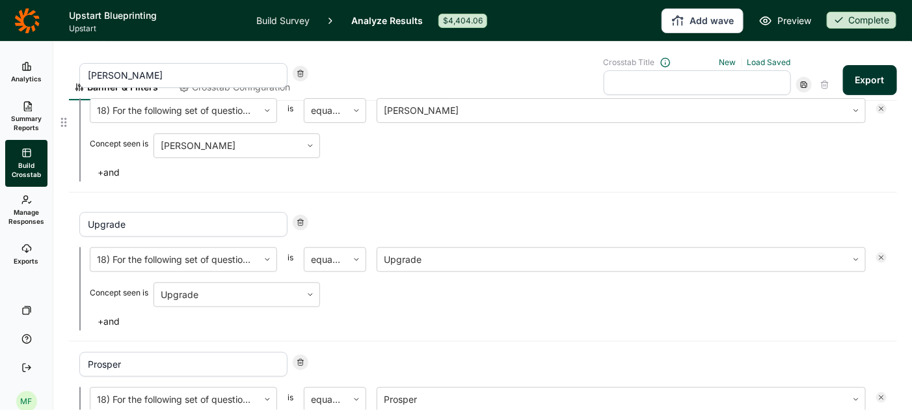
type input "Happy Money"
type input "Figure"
type input "Empower"
type input "Earnin"
type input "[PERSON_NAME]"
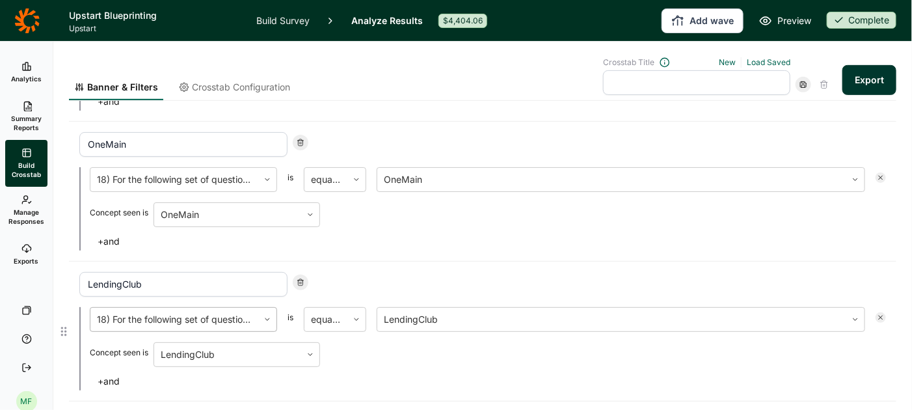
scroll to position [2021, 0]
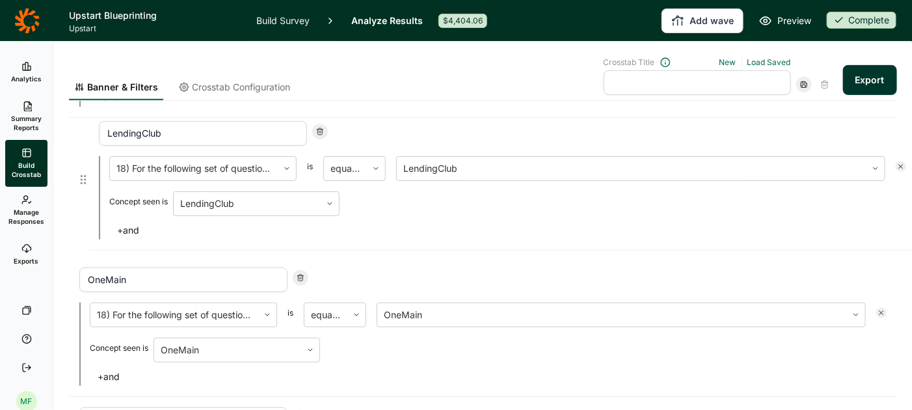
drag, startPoint x: 66, startPoint y: 315, endPoint x: 85, endPoint y: 174, distance: 141.8
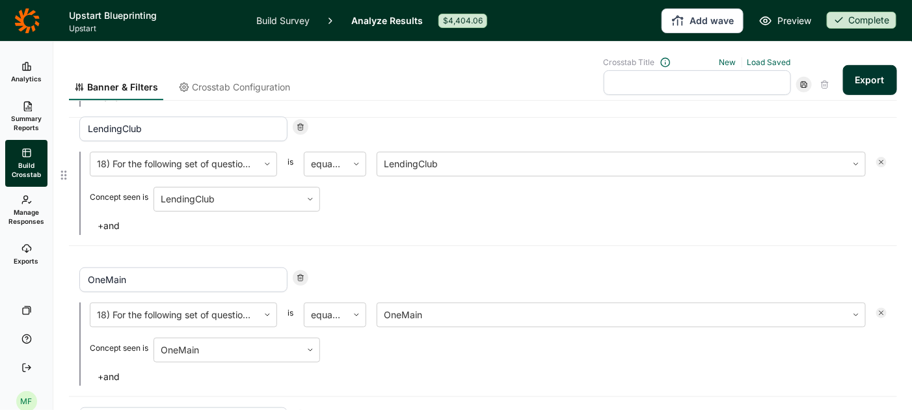
type input "LendingClub"
type input "OneMain"
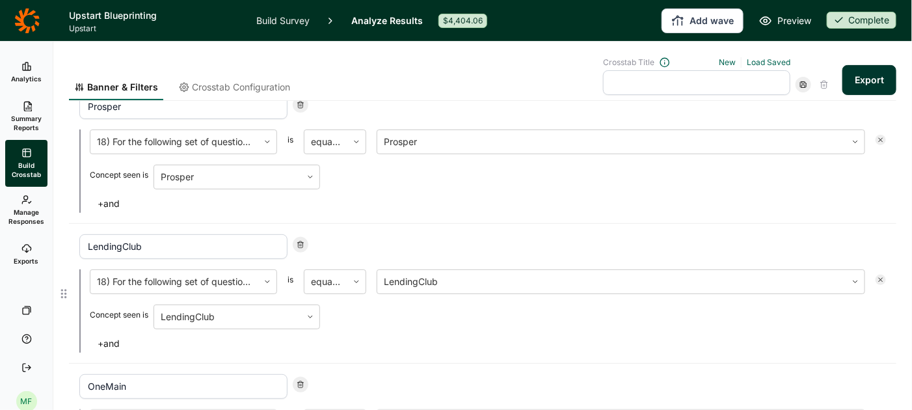
scroll to position [1912, 0]
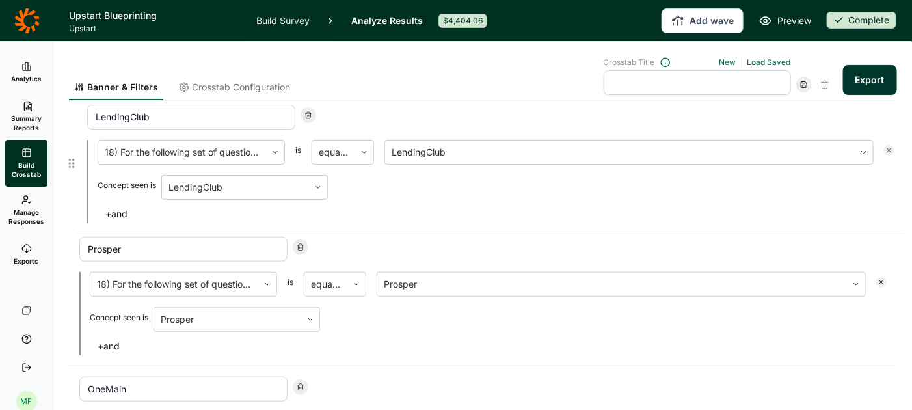
drag, startPoint x: 67, startPoint y: 287, endPoint x: 76, endPoint y: 156, distance: 131.7
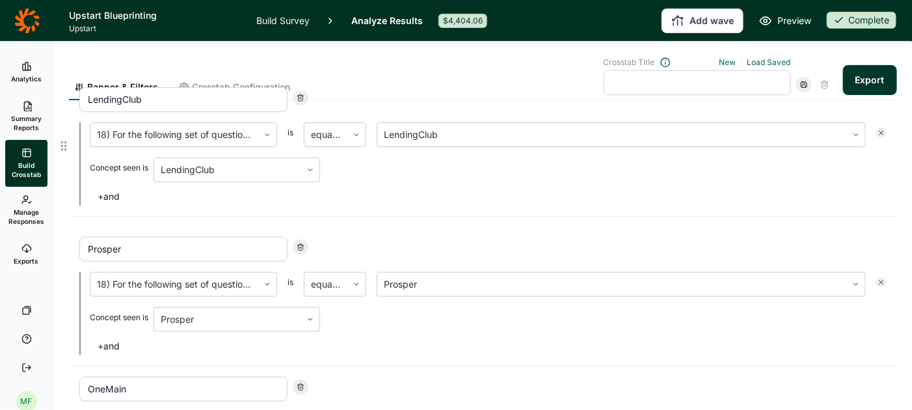
type input "LendingClub"
type input "Prosper"
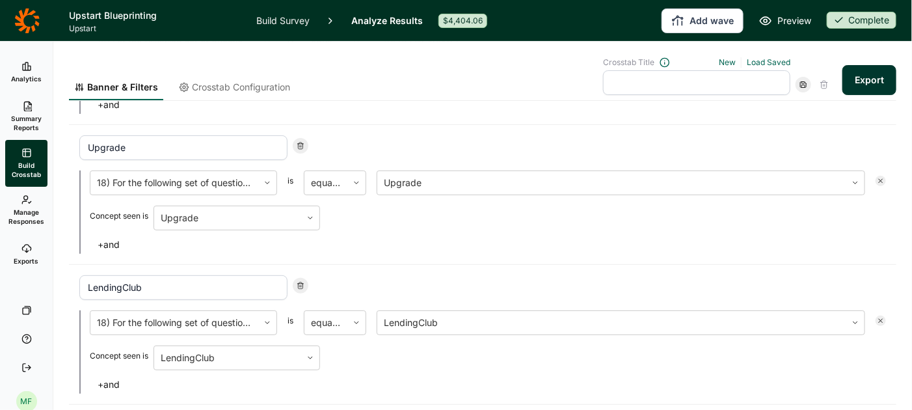
scroll to position [1730, 0]
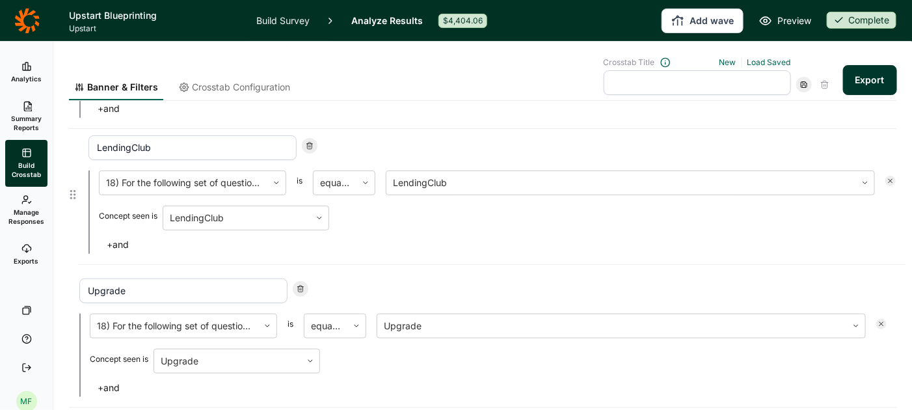
drag, startPoint x: 64, startPoint y: 328, endPoint x: 73, endPoint y: 187, distance: 140.8
click at [73, 187] on div "Bank of America 18) For the following set of questions, please think of the fol…" at bounding box center [483, 128] width 828 height 3355
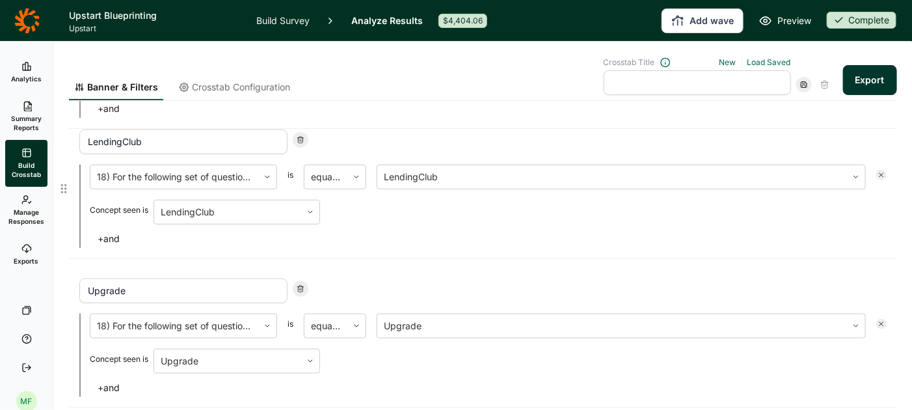
type input "LendingClub"
type input "Upgrade"
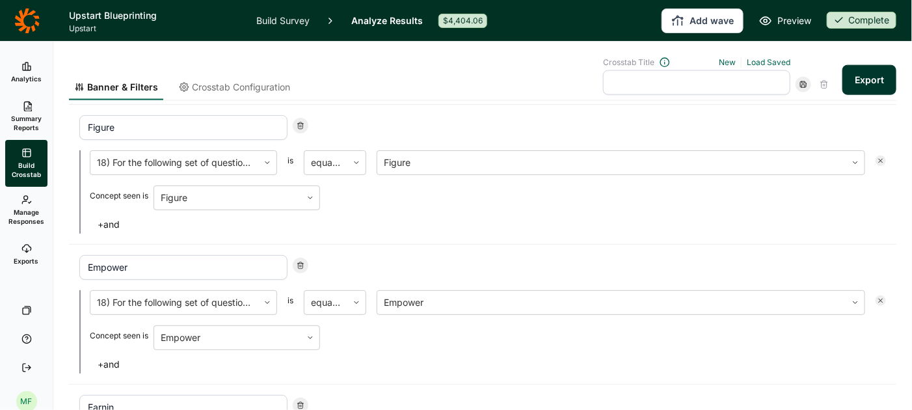
scroll to position [2466, 0]
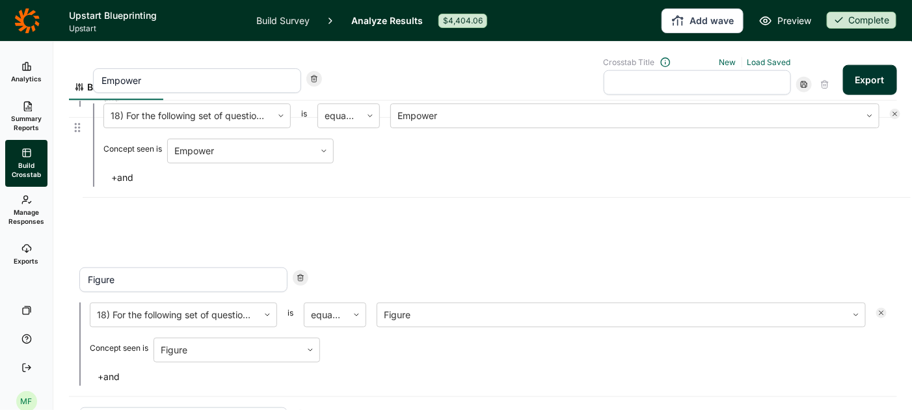
drag, startPoint x: 65, startPoint y: 282, endPoint x: 79, endPoint y: 118, distance: 164.4
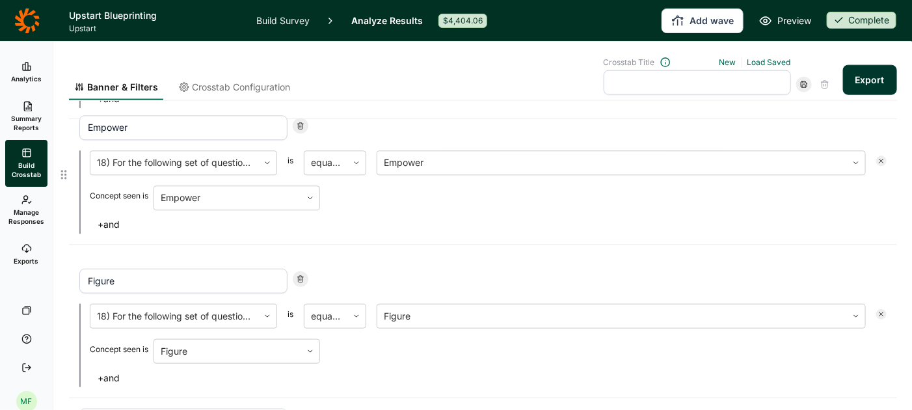
type input "Empower"
type input "Figure"
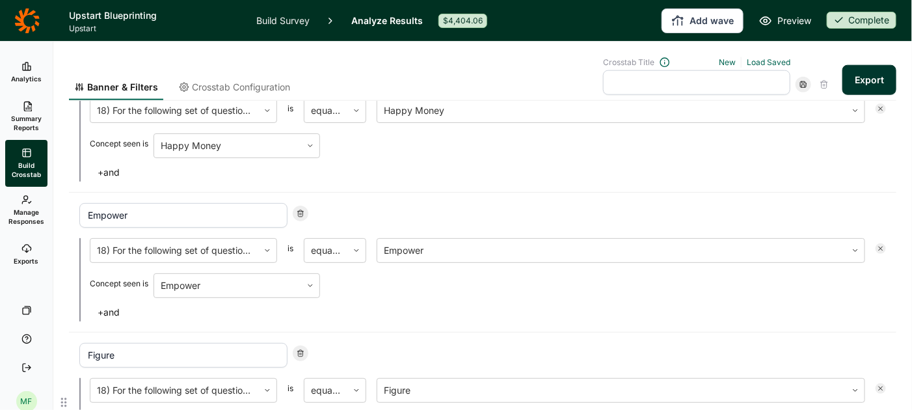
scroll to position [2362, 0]
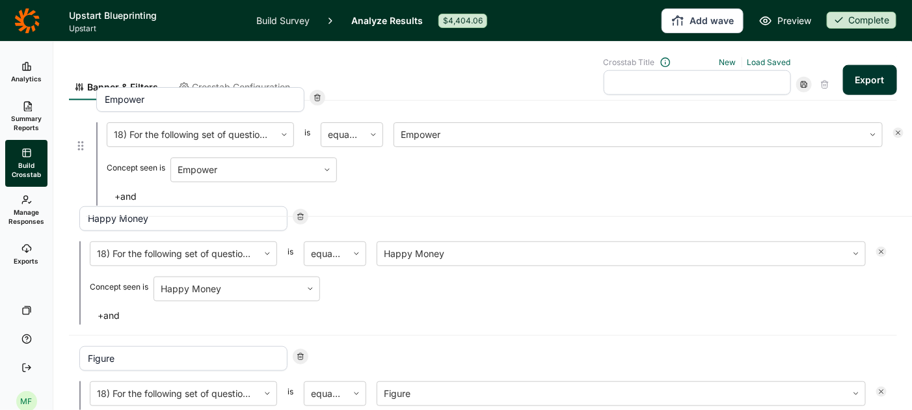
drag, startPoint x: 64, startPoint y: 252, endPoint x: 81, endPoint y: 142, distance: 110.6
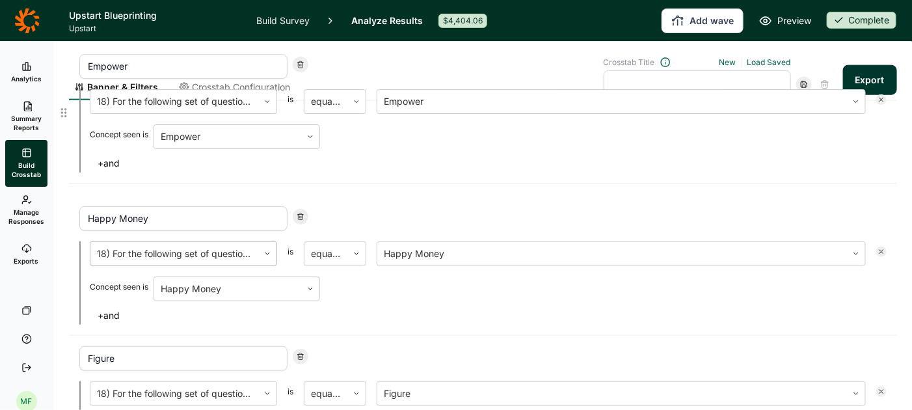
type input "Empower"
type input "Happy Money"
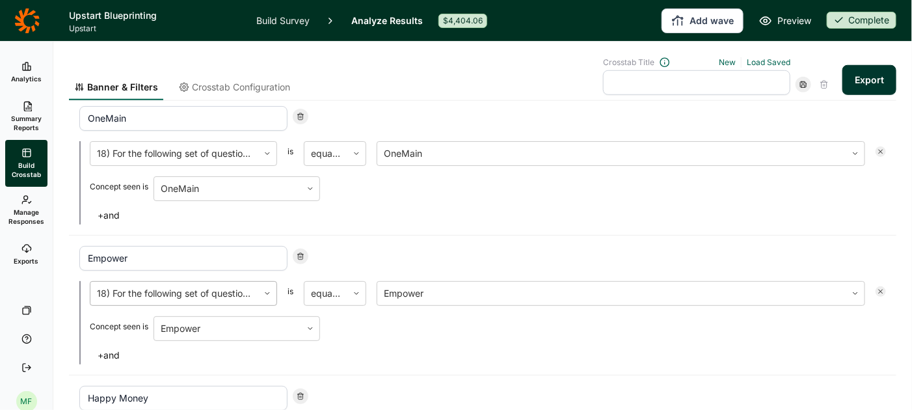
scroll to position [2182, 0]
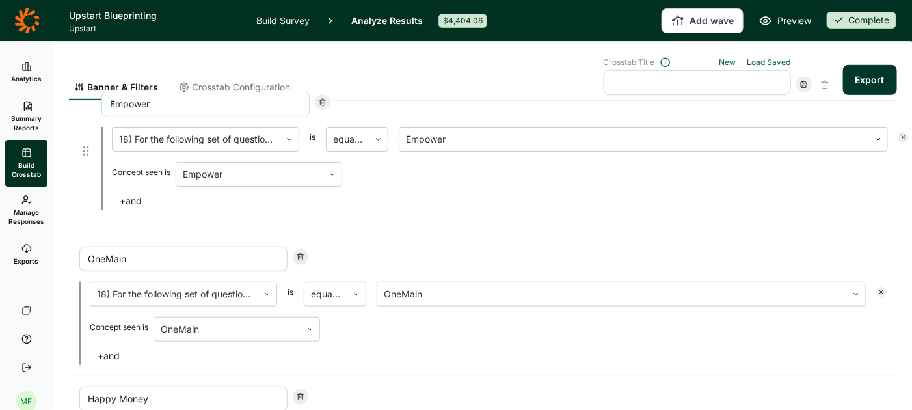
drag, startPoint x: 61, startPoint y: 291, endPoint x: 83, endPoint y: 144, distance: 148.6
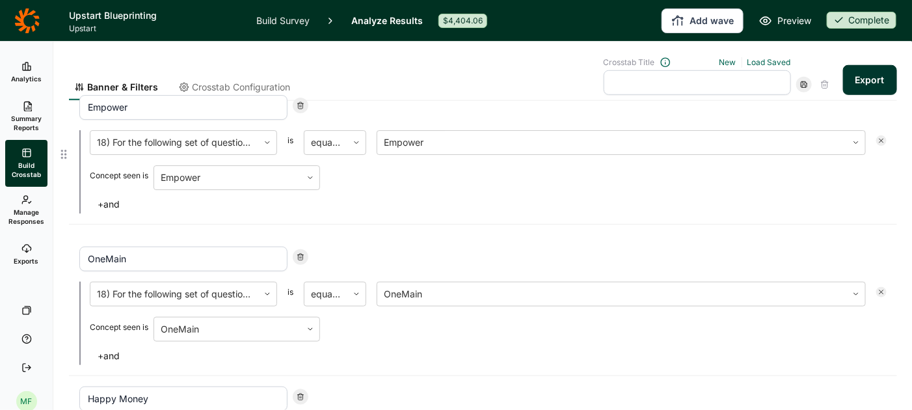
type input "Empower"
type input "OneMain"
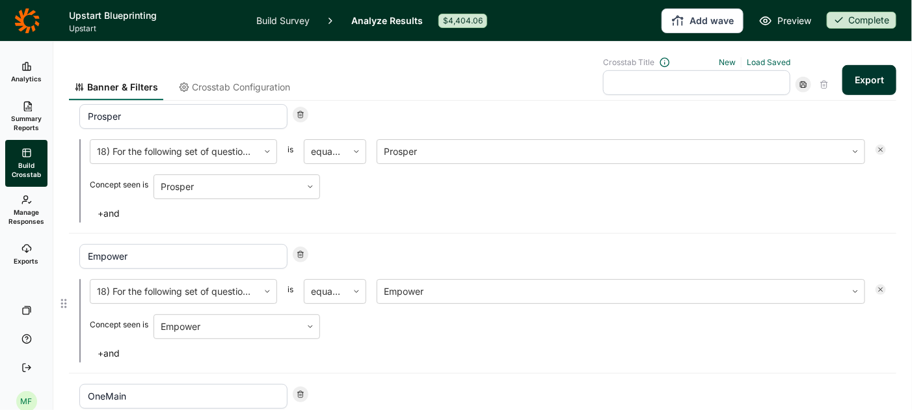
scroll to position [2021, 0]
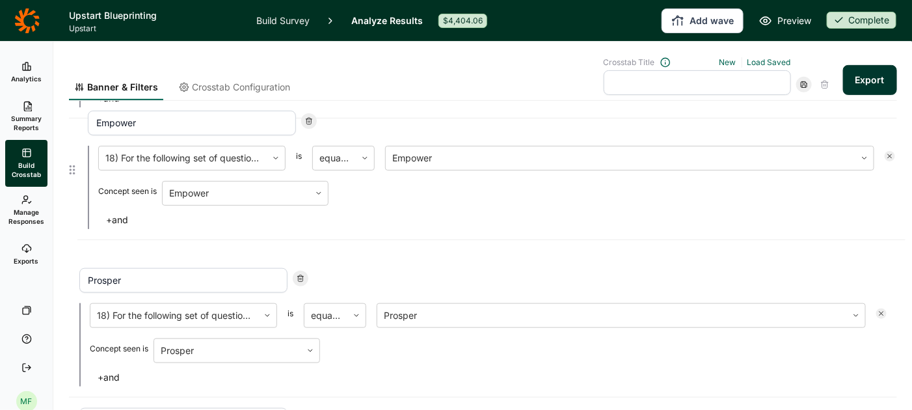
drag, startPoint x: 64, startPoint y: 313, endPoint x: 72, endPoint y: 162, distance: 151.8
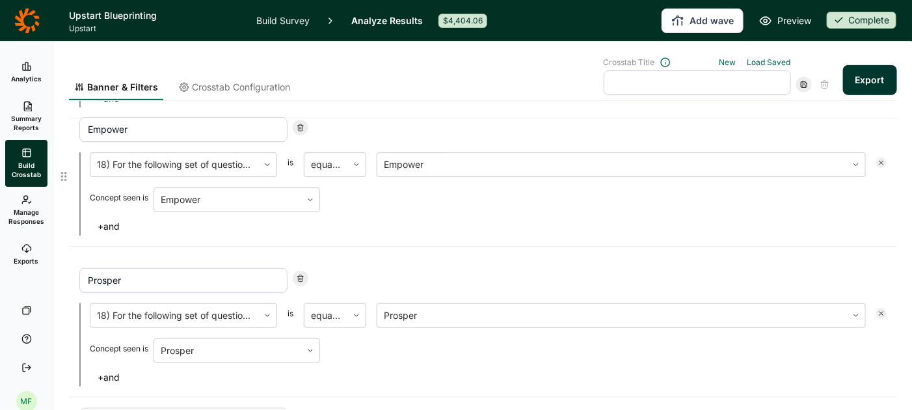
type input "Empower"
type input "Prosper"
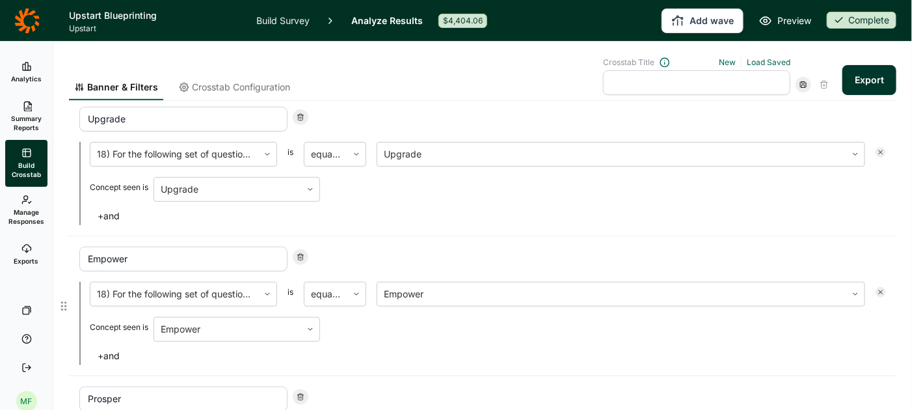
scroll to position [1900, 0]
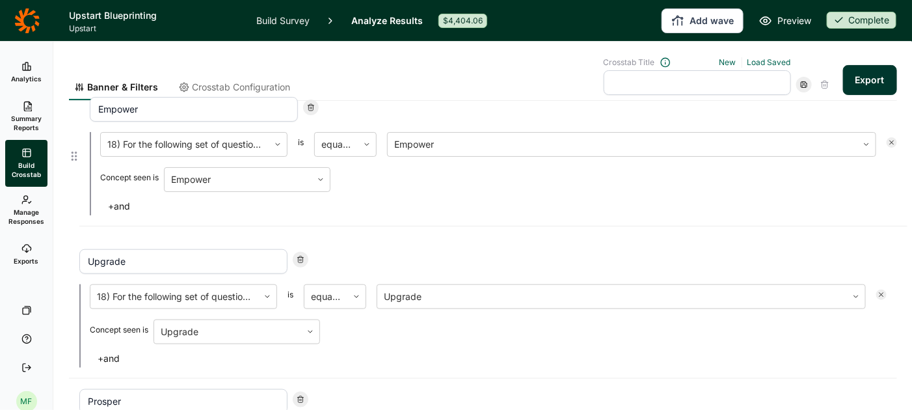
drag, startPoint x: 65, startPoint y: 297, endPoint x: 75, endPoint y: 149, distance: 148.0
type input "Empower"
type input "Upgrade"
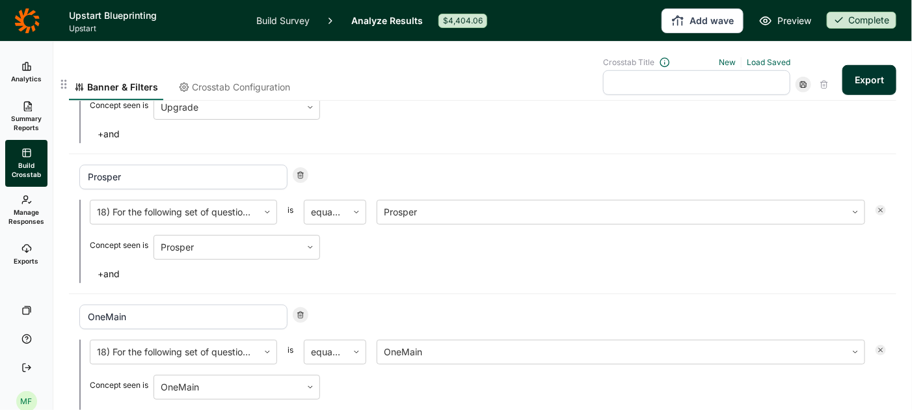
scroll to position [2134, 0]
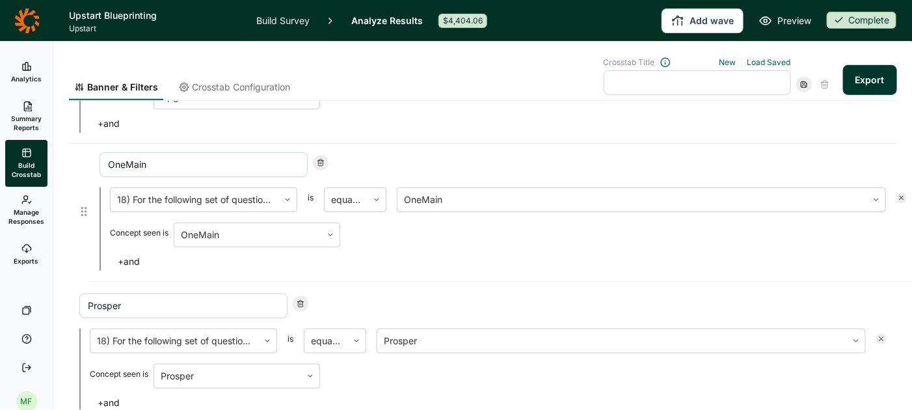
drag, startPoint x: 66, startPoint y: 342, endPoint x: 89, endPoint y: 196, distance: 147.5
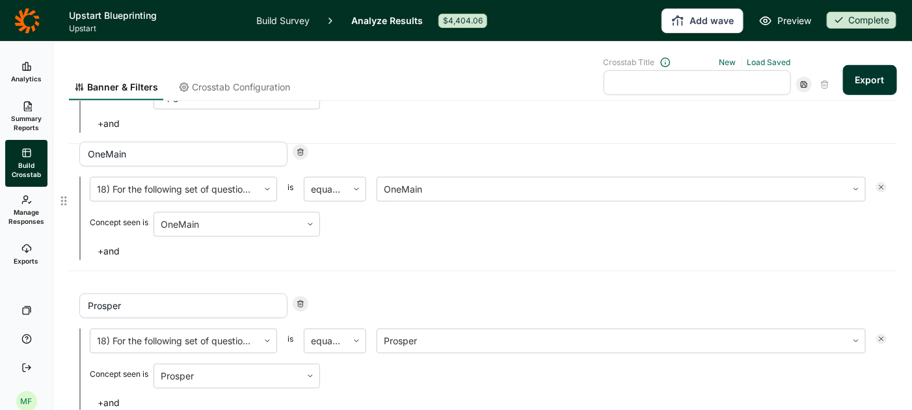
type input "OneMain"
type input "Prosper"
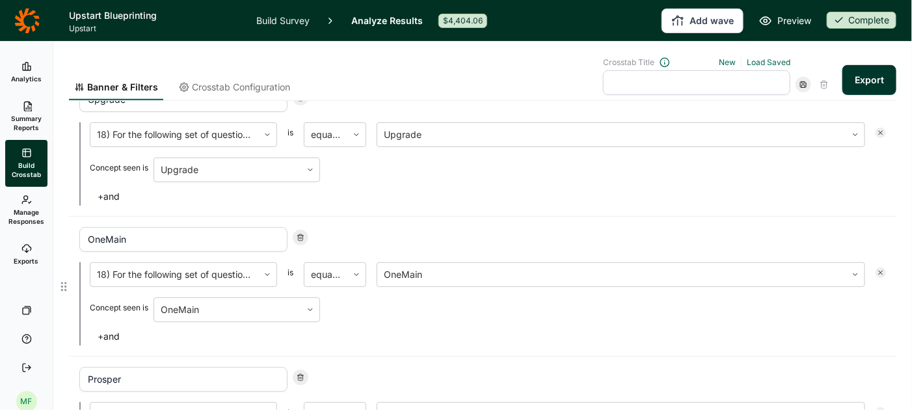
scroll to position [2043, 0]
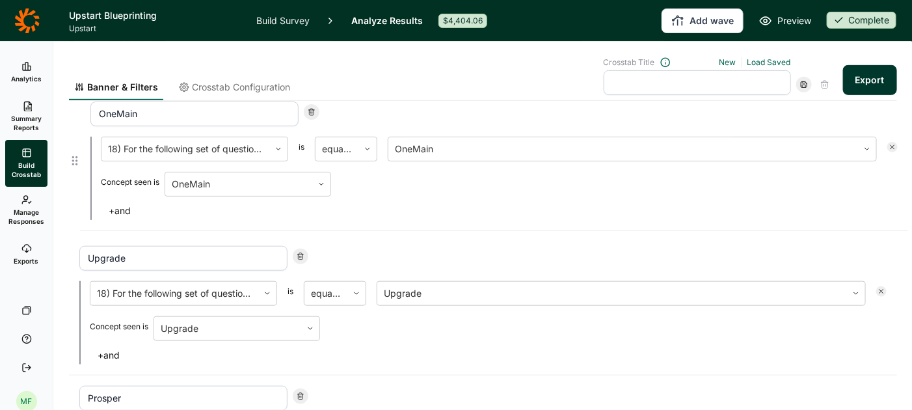
drag, startPoint x: 63, startPoint y: 293, endPoint x: 74, endPoint y: 156, distance: 137.0
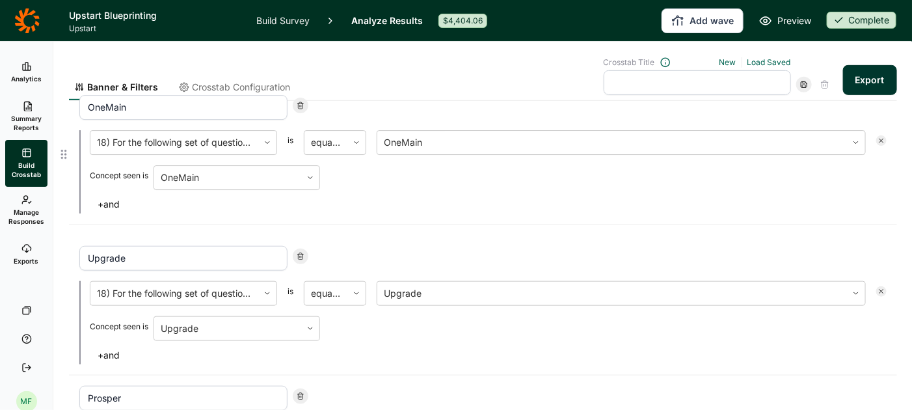
type input "OneMain"
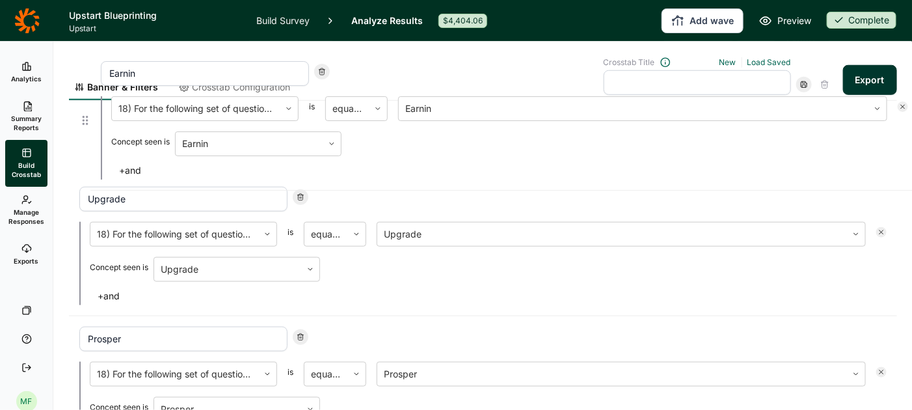
scroll to position [2240, 0]
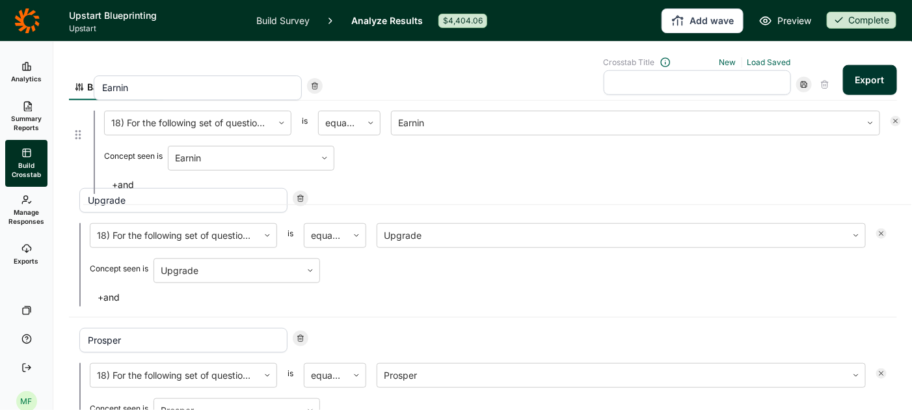
drag, startPoint x: 64, startPoint y: 303, endPoint x: 77, endPoint y: 135, distance: 168.9
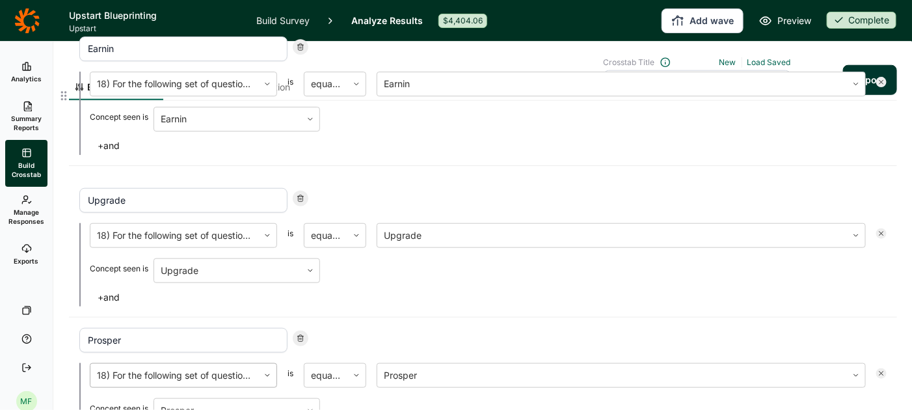
type input "Earnin"
type input "Upgrade"
type input "Prosper"
type input "Happy Money"
type input "Figure"
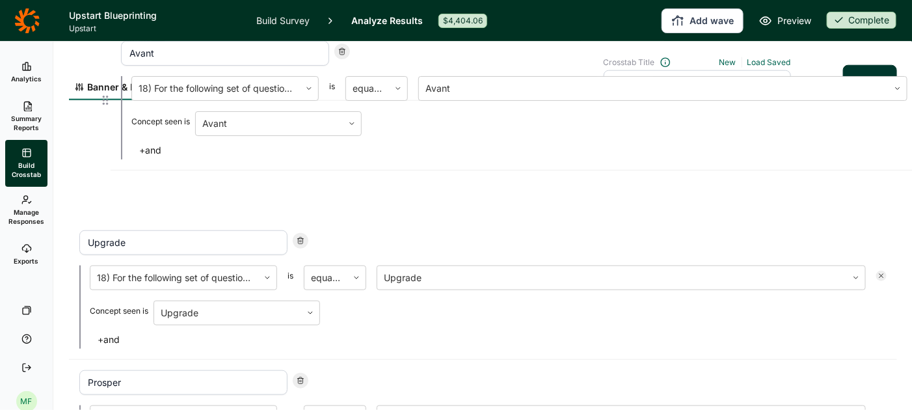
scroll to position [2305, 0]
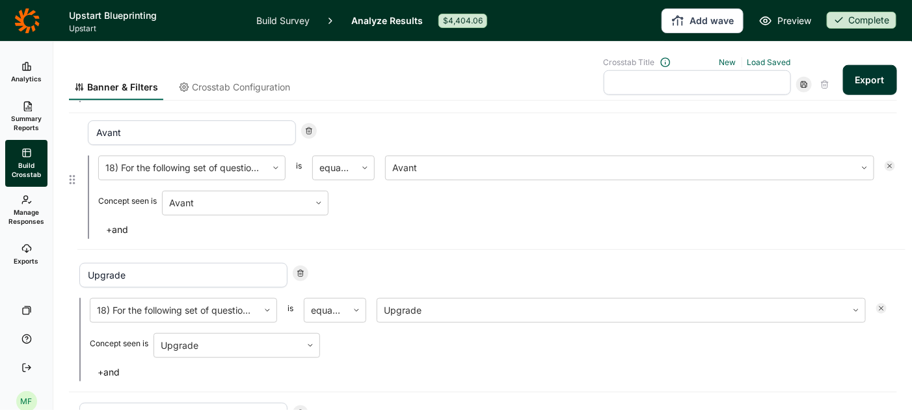
drag, startPoint x: 65, startPoint y: 297, endPoint x: 72, endPoint y: 172, distance: 125.7
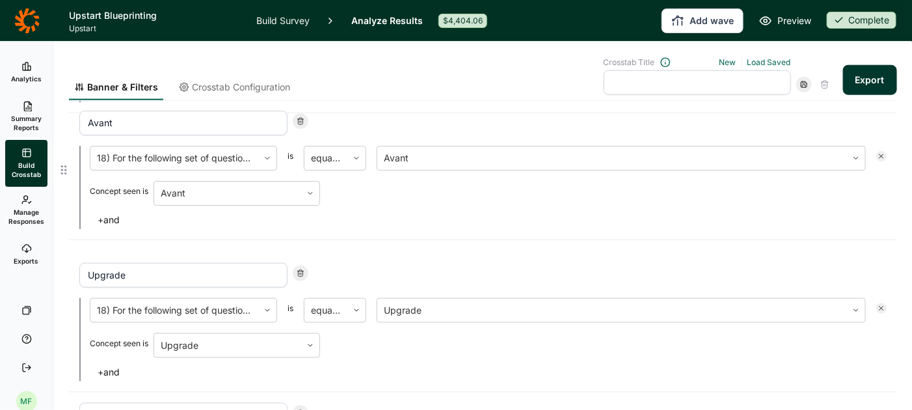
type input "Avant"
type input "Upgrade"
type input "Prosper"
type input "Happy Money"
type input "Figure"
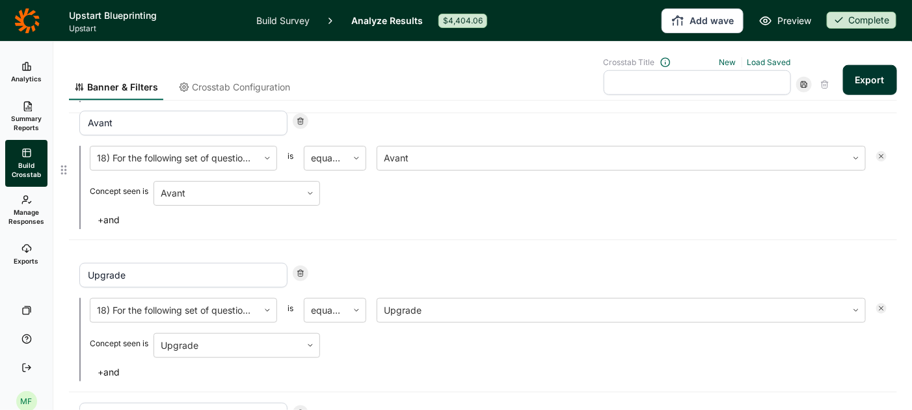
type input "[PERSON_NAME]"
type input "Best Egg"
type input "Aven"
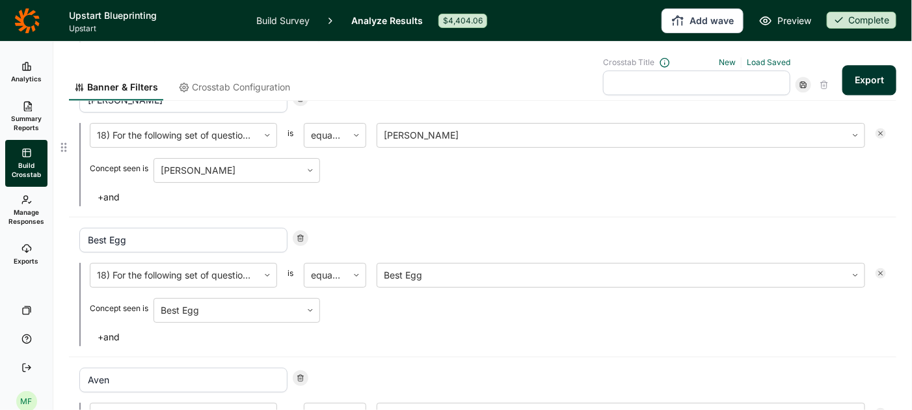
scroll to position [3042, 0]
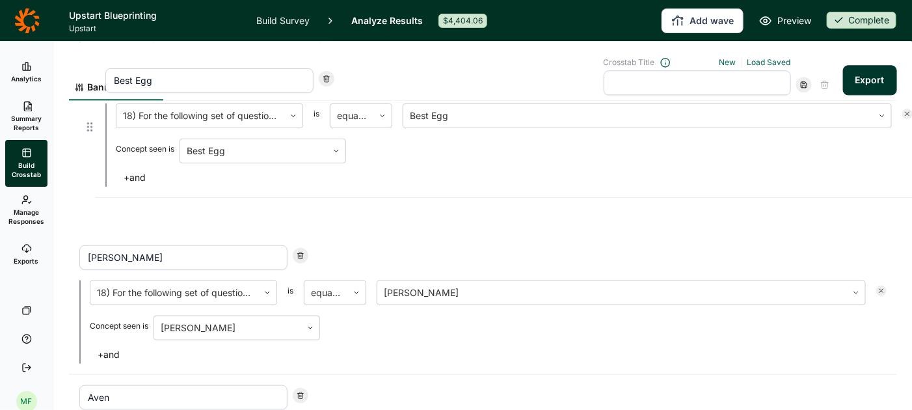
drag, startPoint x: 65, startPoint y: 267, endPoint x: 91, endPoint y: 122, distance: 147.3
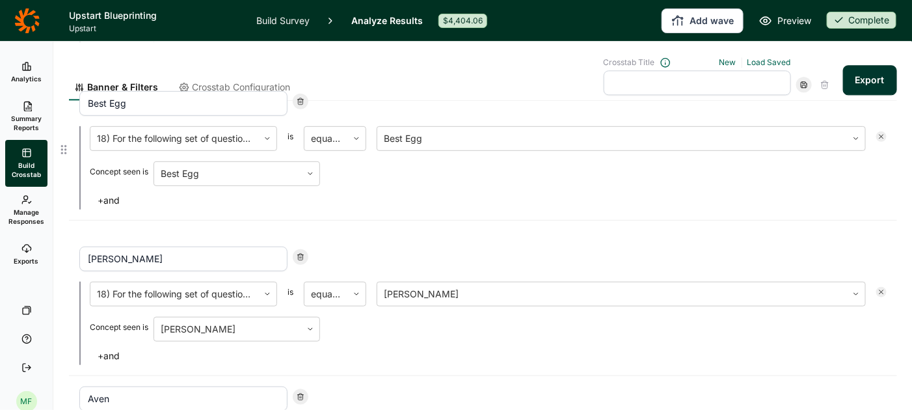
type input "Best Egg"
type input "[PERSON_NAME]"
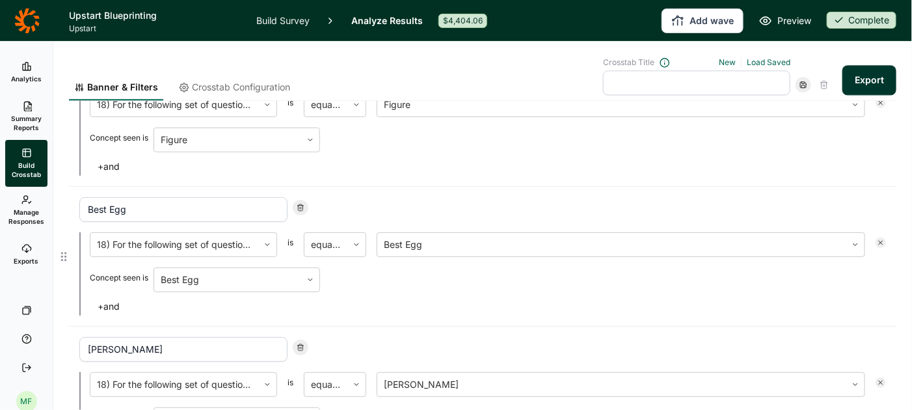
scroll to position [2920, 0]
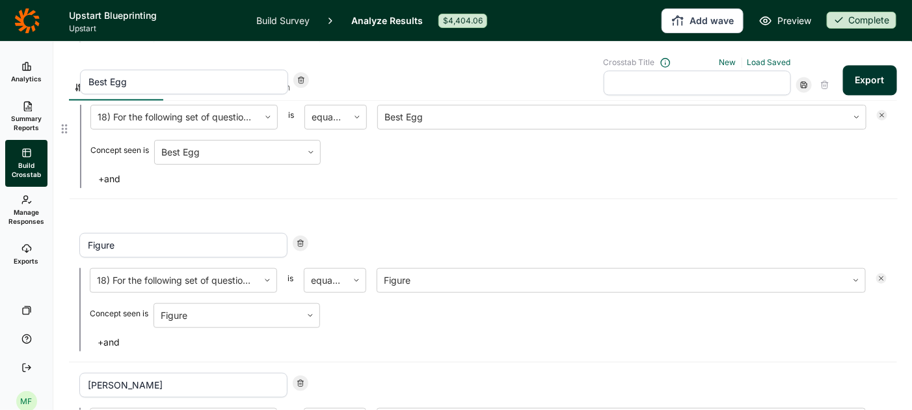
drag, startPoint x: 66, startPoint y: 252, endPoint x: 66, endPoint y: 125, distance: 126.8
click at [66, 125] on div "Banner & Filters Crosstab Configuration Crosstab Title New Load Saved Export Fi…" at bounding box center [482, 226] width 859 height 368
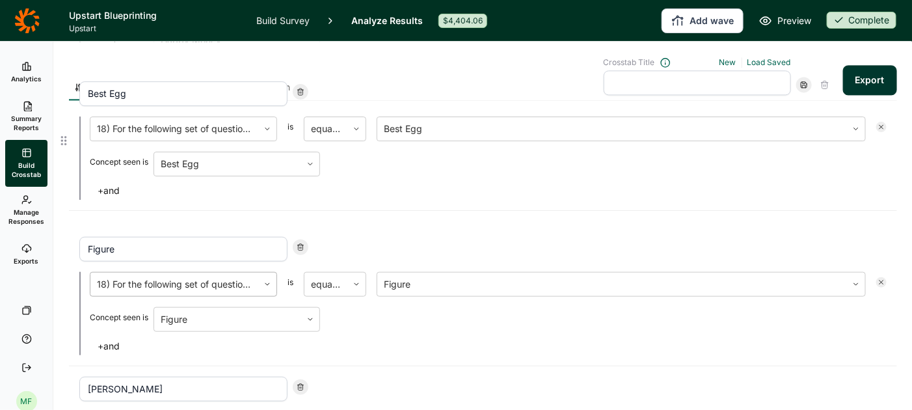
type input "Best Egg"
type input "Figure"
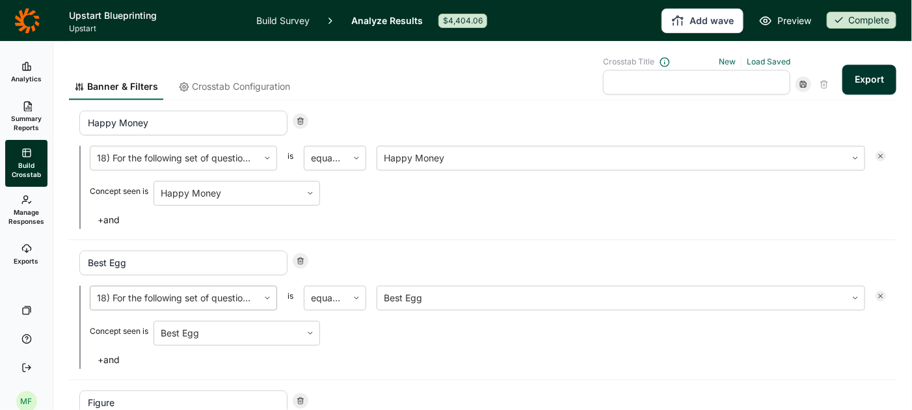
scroll to position [2729, 0]
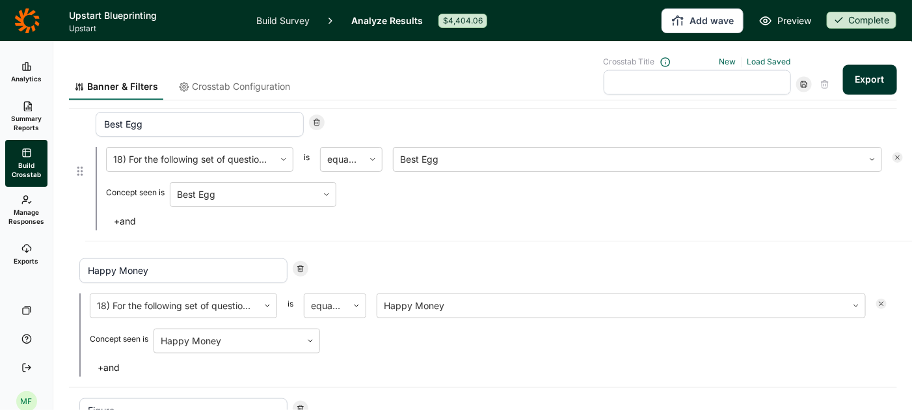
drag, startPoint x: 62, startPoint y: 301, endPoint x: 79, endPoint y: 160, distance: 142.1
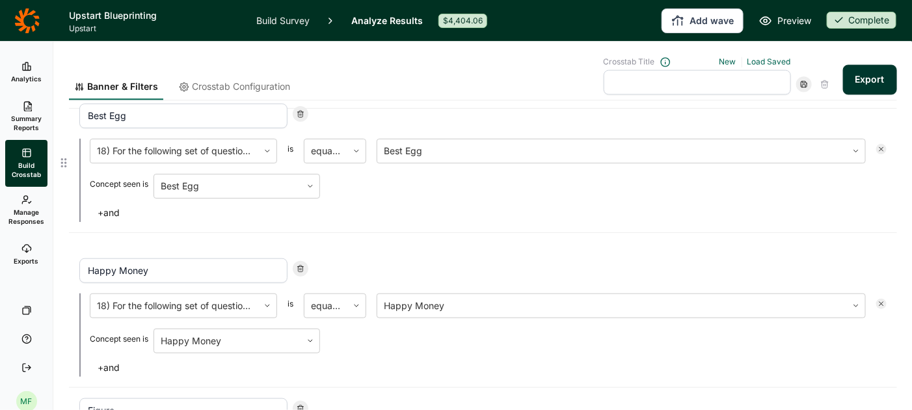
type input "Best Egg"
type input "Happy Money"
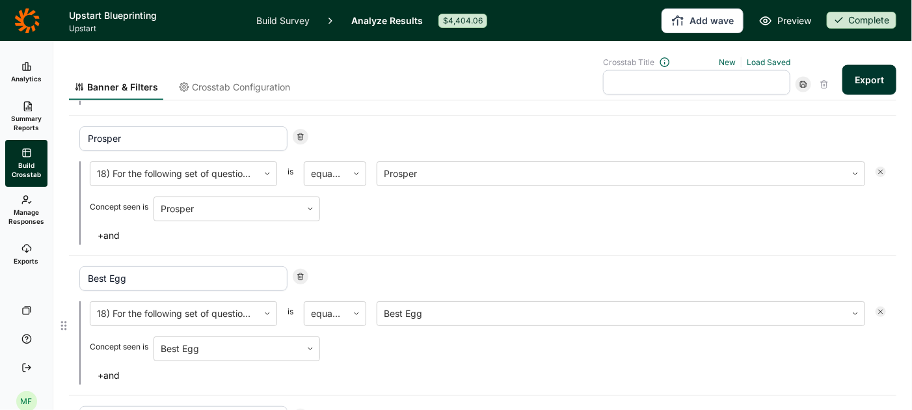
scroll to position [2580, 0]
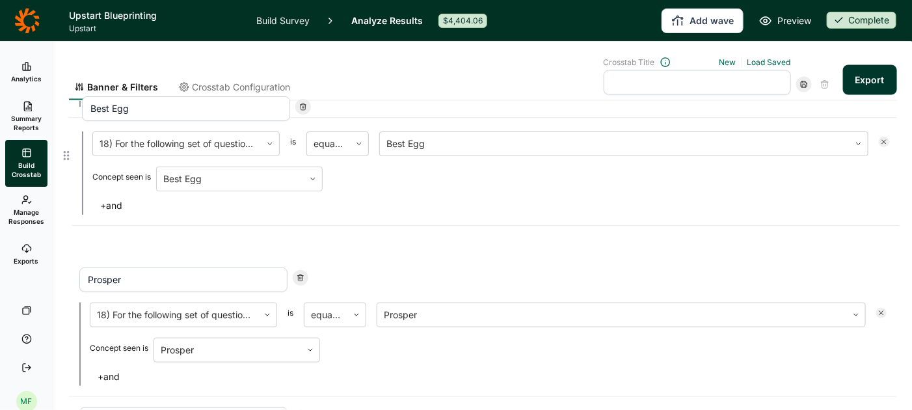
drag, startPoint x: 63, startPoint y: 310, endPoint x: 66, endPoint y: 151, distance: 159.3
click at [66, 151] on div "Banner & Filters Crosstab Configuration Crosstab Title New Load Saved Export Fi…" at bounding box center [482, 226] width 859 height 368
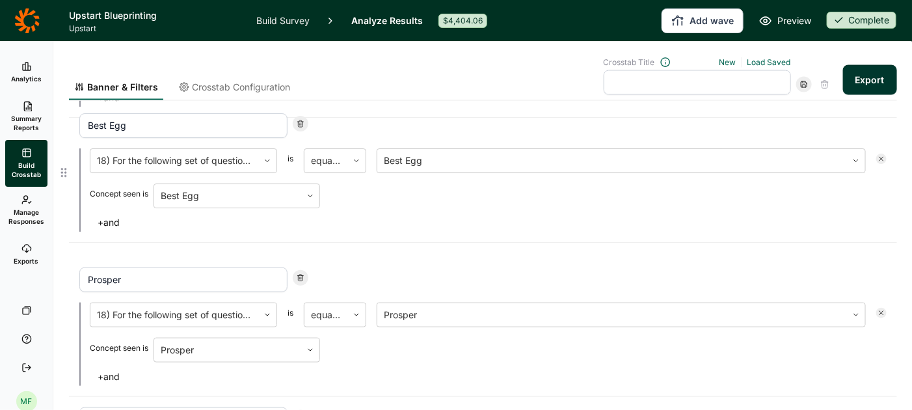
type input "Best Egg"
type input "Prosper"
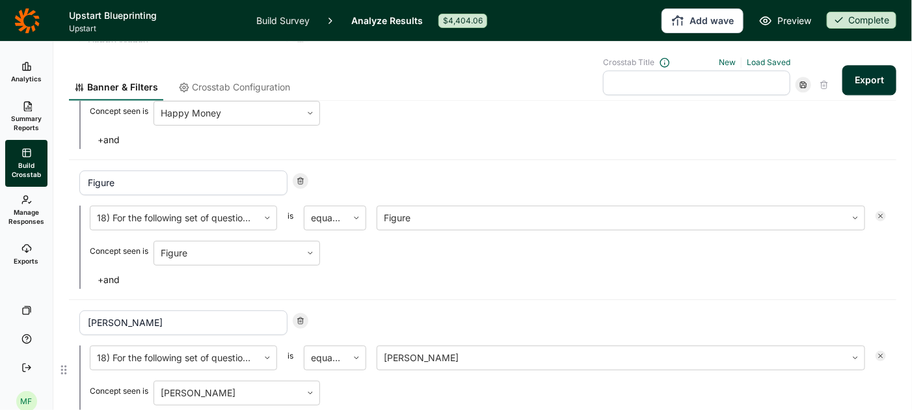
scroll to position [2960, 0]
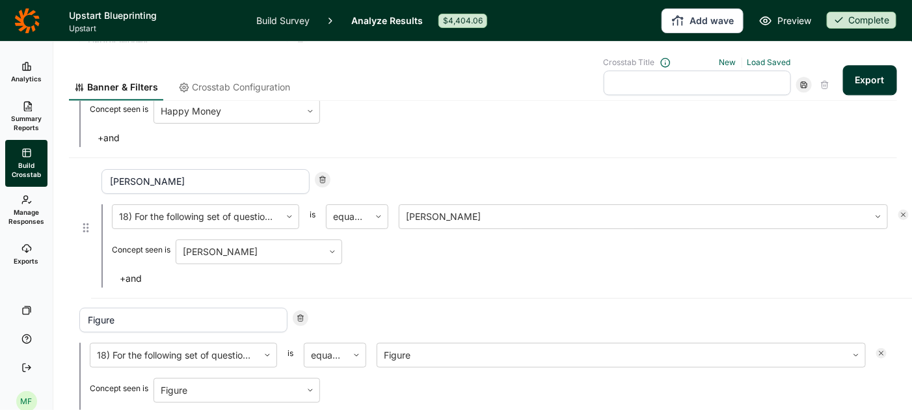
drag, startPoint x: 64, startPoint y: 351, endPoint x: 83, endPoint y: 222, distance: 130.1
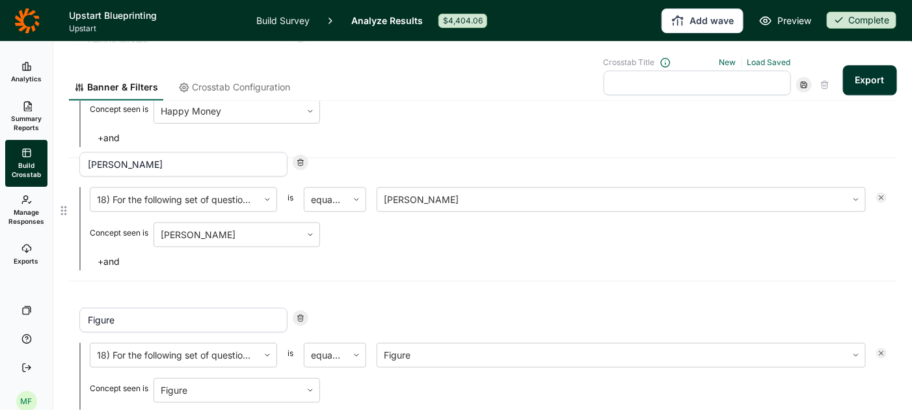
type input "[PERSON_NAME]"
type input "Figure"
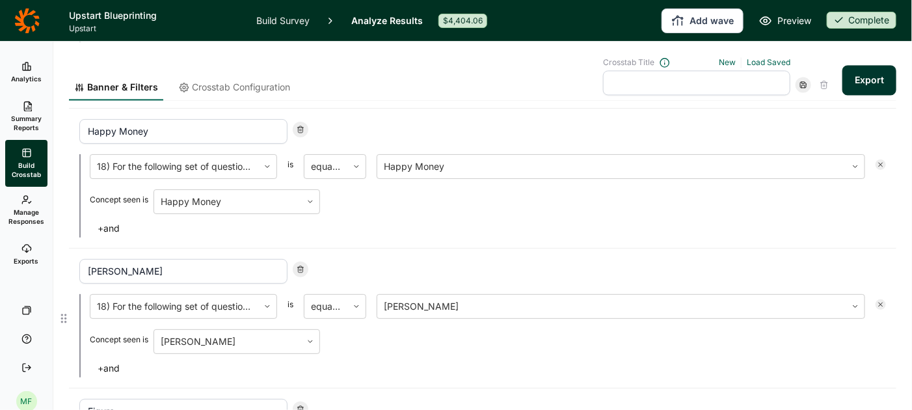
scroll to position [2865, 0]
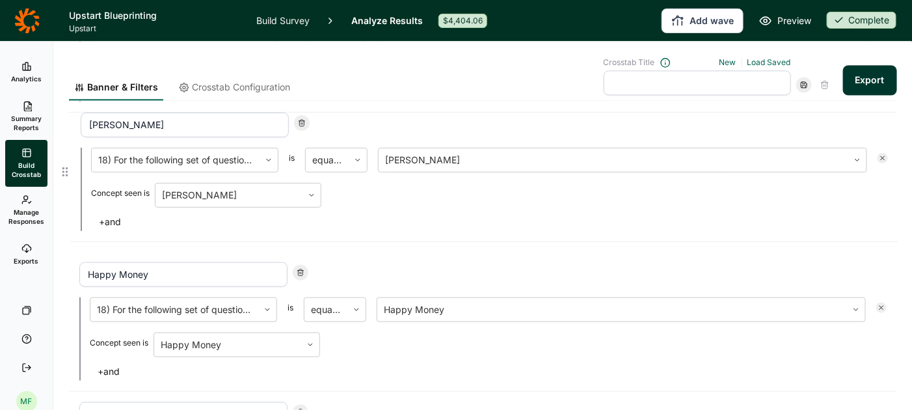
drag, startPoint x: 63, startPoint y: 308, endPoint x: 64, endPoint y: 169, distance: 139.2
click at [64, 169] on div "Banner & Filters Crosstab Configuration Crosstab Title New Load Saved Export Fi…" at bounding box center [482, 226] width 859 height 368
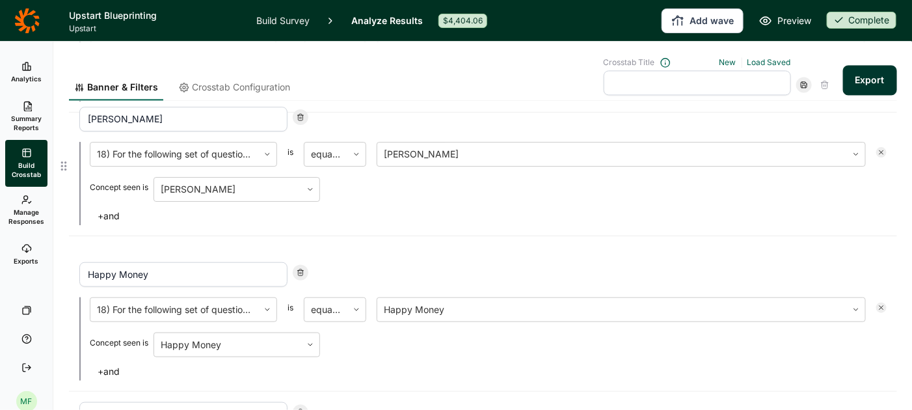
type input "[PERSON_NAME]"
type input "Happy Money"
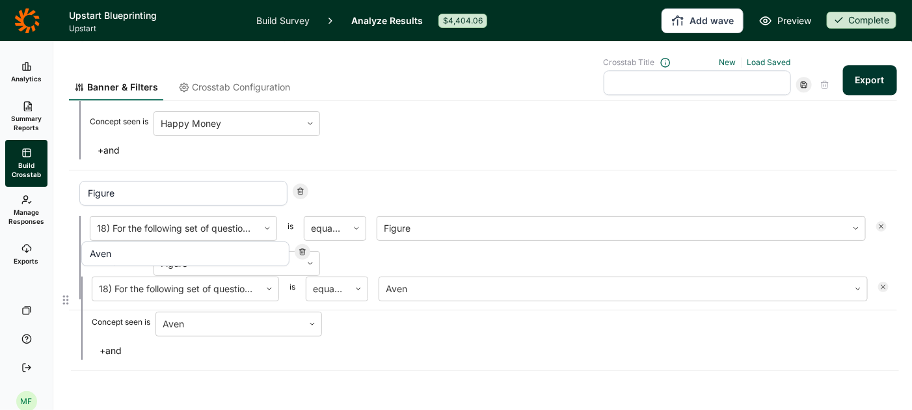
scroll to position [3089, 0]
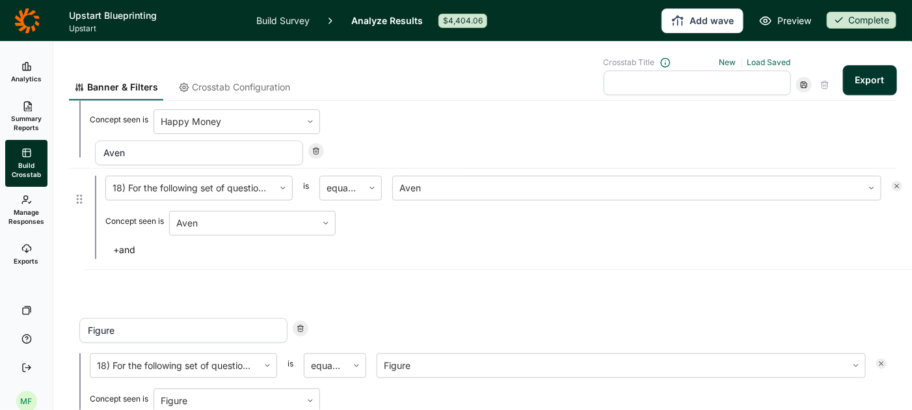
drag, startPoint x: 66, startPoint y: 363, endPoint x: 82, endPoint y: 196, distance: 167.9
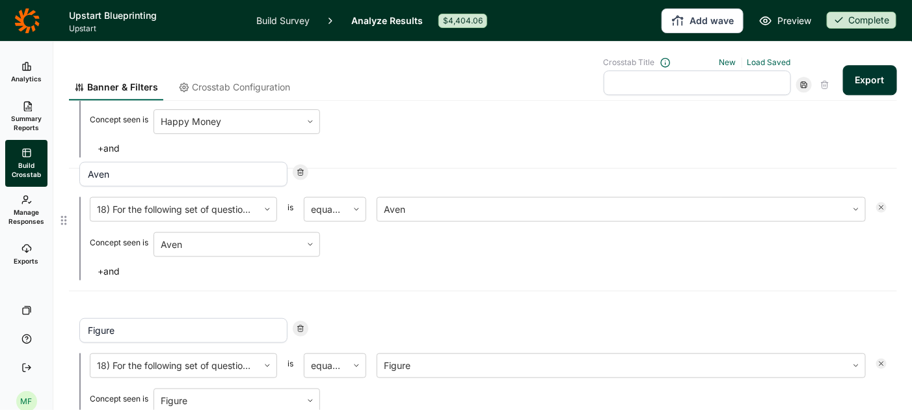
type input "Aven"
type input "Figure"
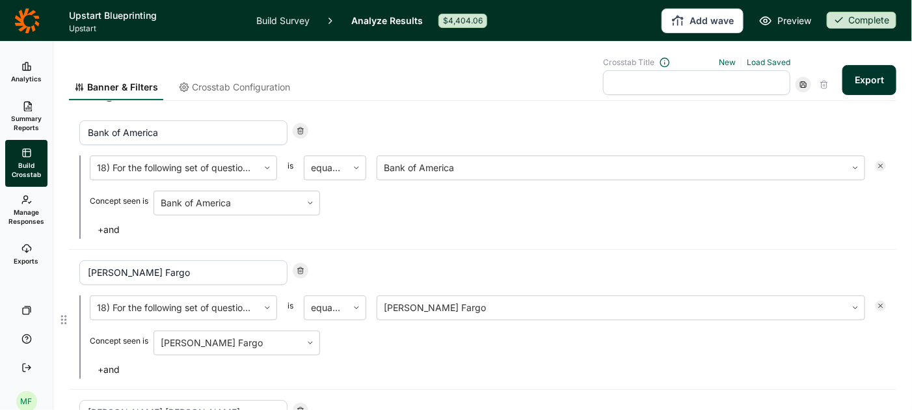
scroll to position [0, 0]
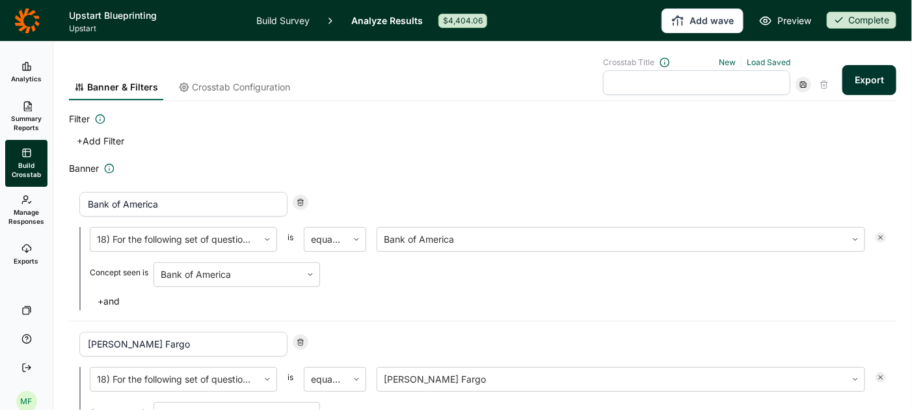
click at [98, 139] on button "+ Add Filter" at bounding box center [100, 141] width 63 height 18
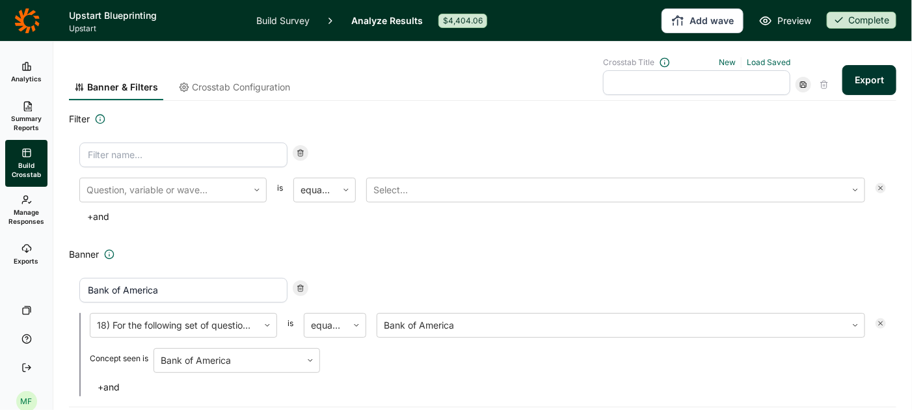
click at [225, 154] on input at bounding box center [183, 154] width 208 height 25
type input "Wave 1 (main sample)"
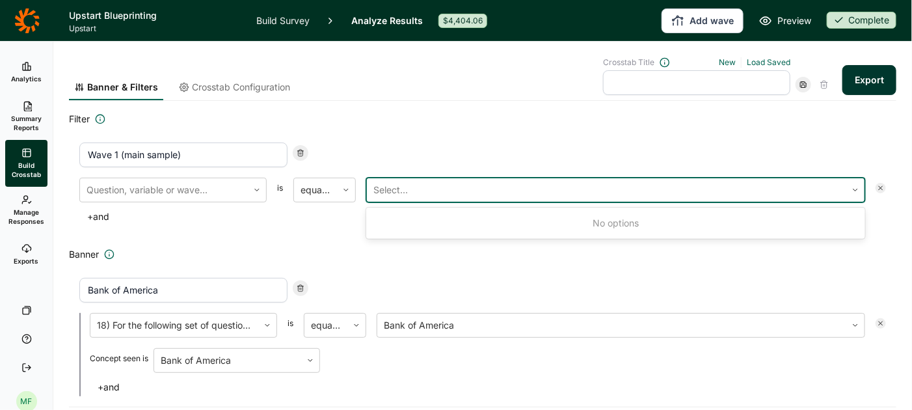
click at [399, 185] on div at bounding box center [606, 190] width 466 height 18
click at [219, 194] on div at bounding box center [163, 190] width 155 height 18
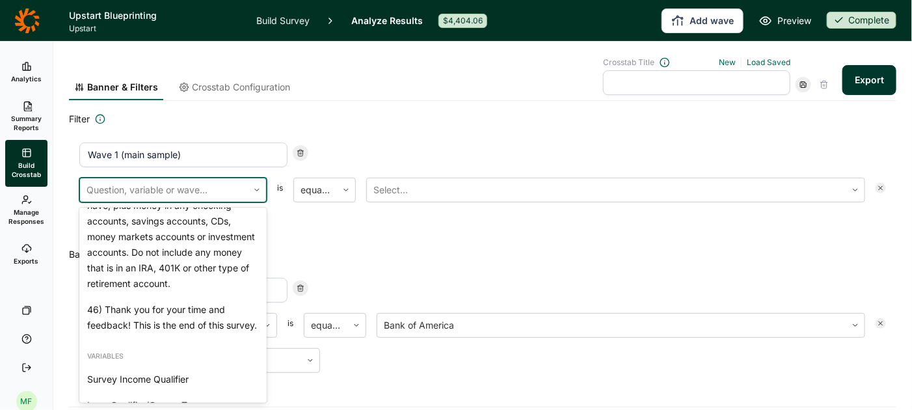
scroll to position [3365, 0]
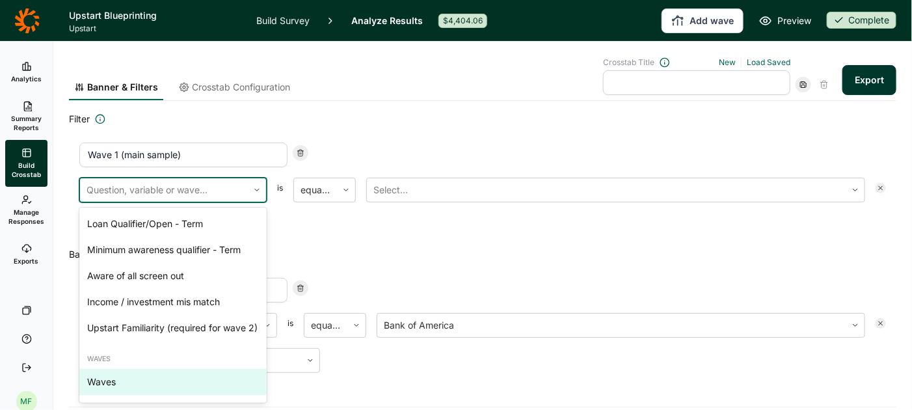
click at [120, 378] on div "Waves" at bounding box center [172, 382] width 187 height 26
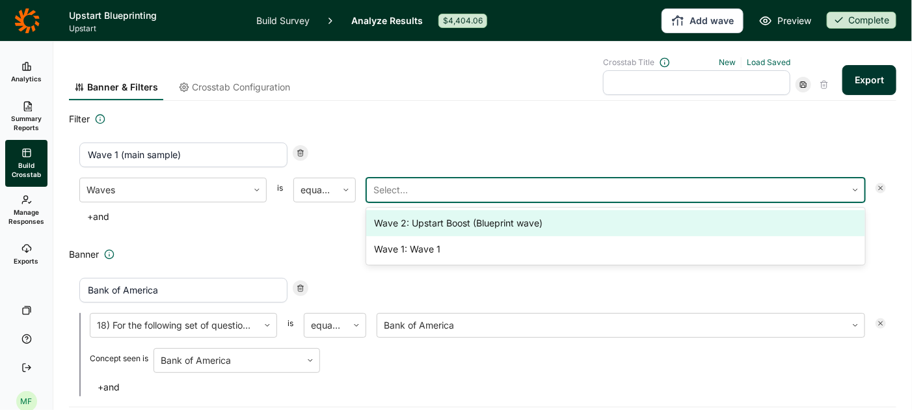
click at [416, 189] on div at bounding box center [606, 190] width 466 height 18
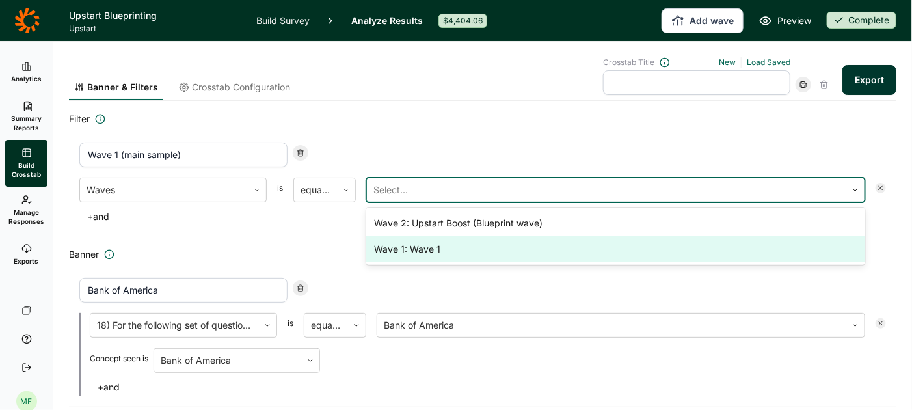
click at [408, 246] on div "Wave 1: Wave 1" at bounding box center [615, 249] width 499 height 26
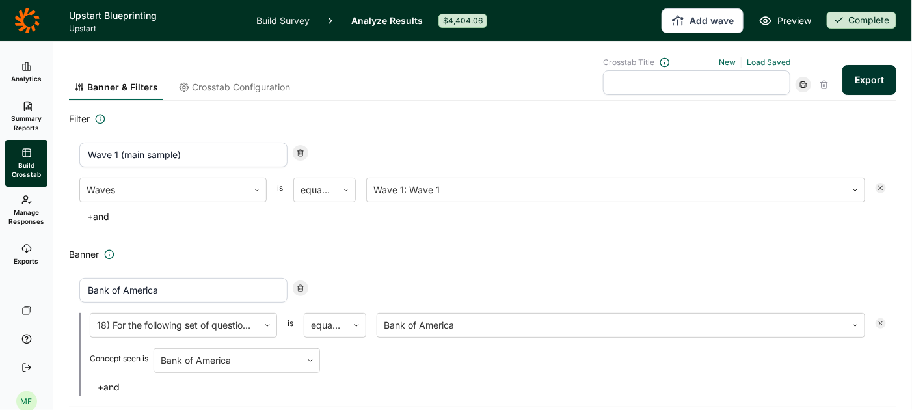
click at [868, 75] on button "Export" at bounding box center [869, 80] width 54 height 30
click at [29, 259] on span "Exports" at bounding box center [26, 260] width 25 height 9
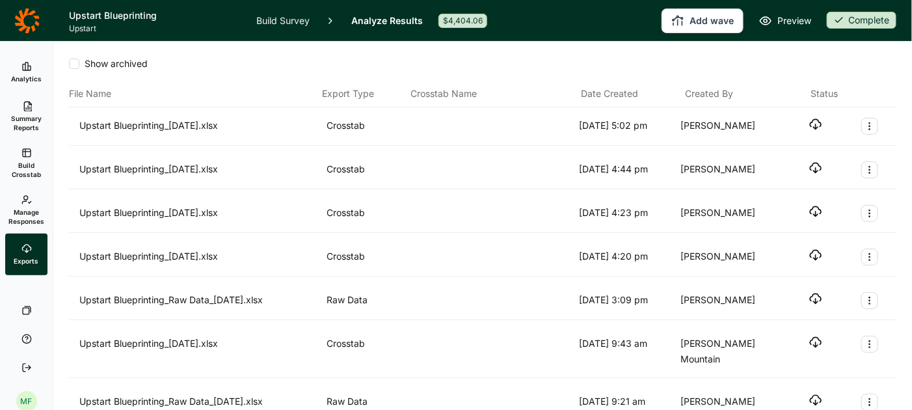
click at [816, 124] on icon "button" at bounding box center [815, 124] width 13 height 13
